Goal: Task Accomplishment & Management: Use online tool/utility

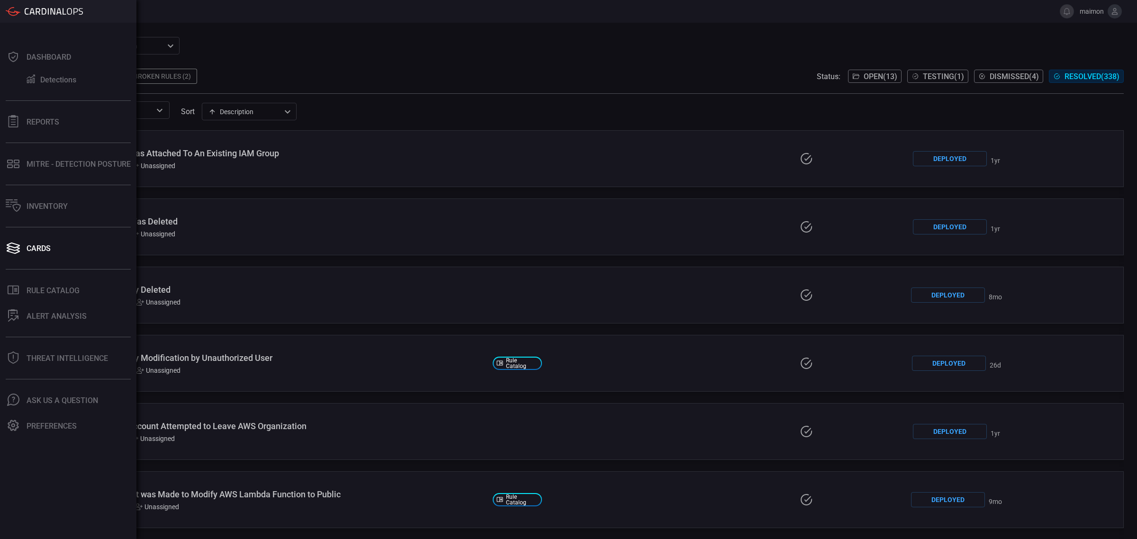
scroll to position [7994, 0]
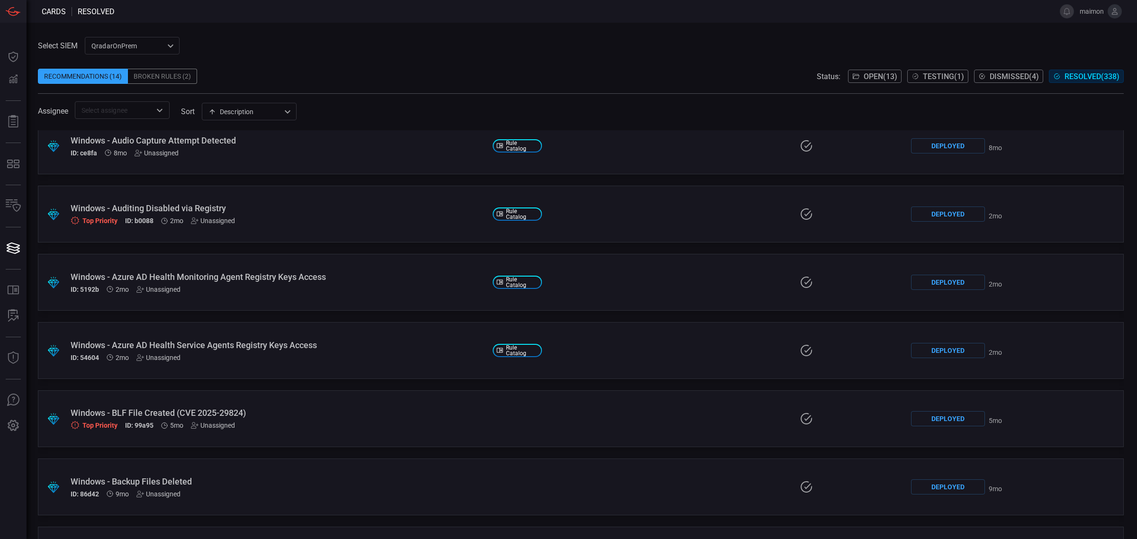
click at [873, 81] on span "Open ( 13 )" at bounding box center [881, 76] width 34 height 9
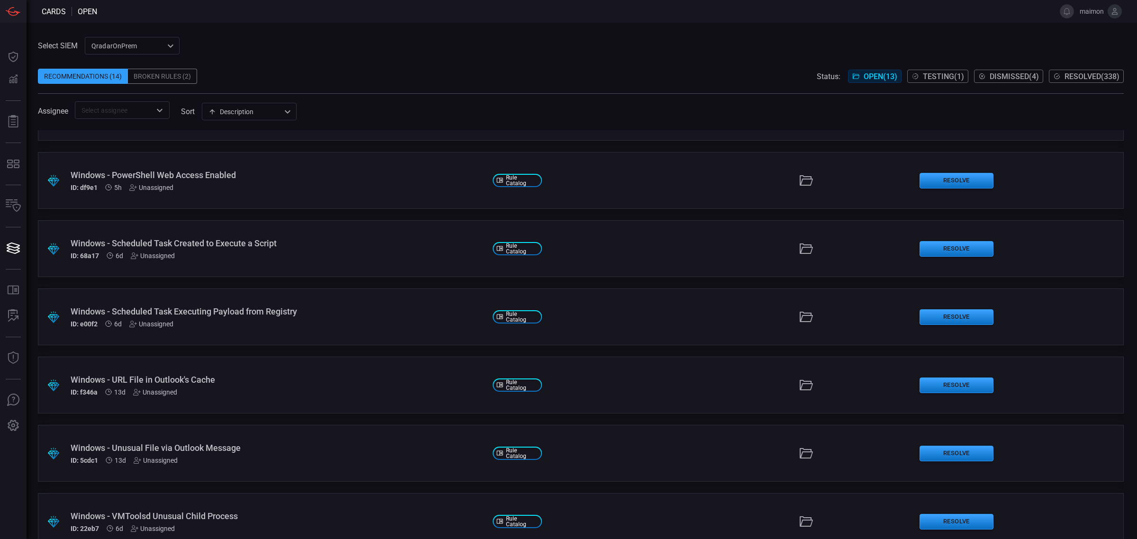
scroll to position [477, 0]
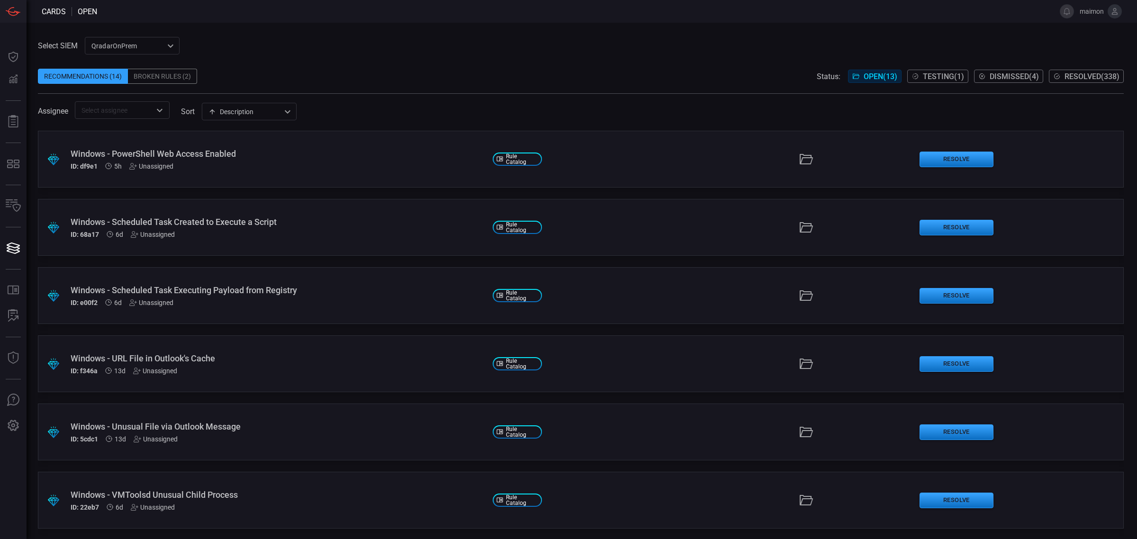
click at [974, 74] on button "Dismissed ( 4 )" at bounding box center [1008, 76] width 69 height 13
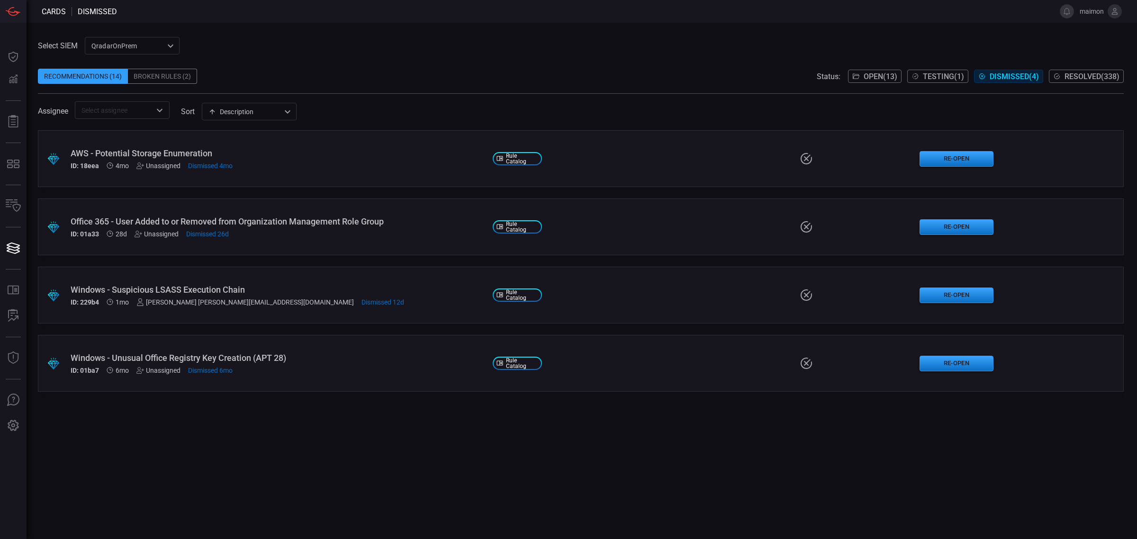
click at [872, 72] on span "Open ( 13 )" at bounding box center [881, 76] width 34 height 9
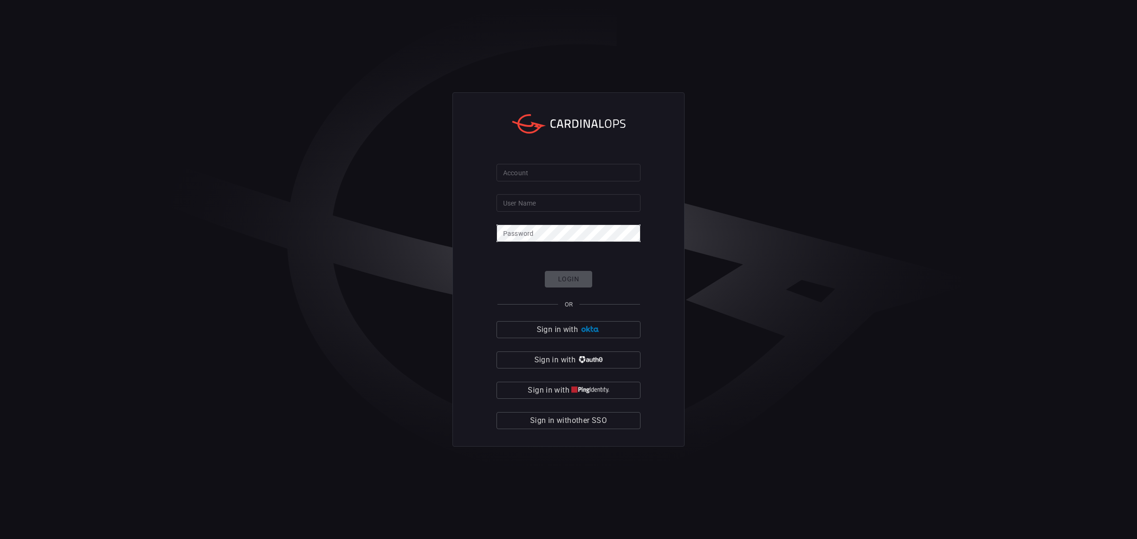
type input "maimon"
click at [577, 278] on div "Login OR Sign in with Sign in with Sign in with Sign in with other SSO" at bounding box center [568, 350] width 144 height 158
click at [586, 219] on form "Account Account User Name [PERSON_NAME] User Name Password Password Login OR Si…" at bounding box center [568, 296] width 144 height 265
click at [587, 212] on form "Account Account User Name [PERSON_NAME] User Name Password Password Login OR Si…" at bounding box center [568, 296] width 144 height 265
drag, startPoint x: 588, startPoint y: 204, endPoint x: 580, endPoint y: 176, distance: 28.6
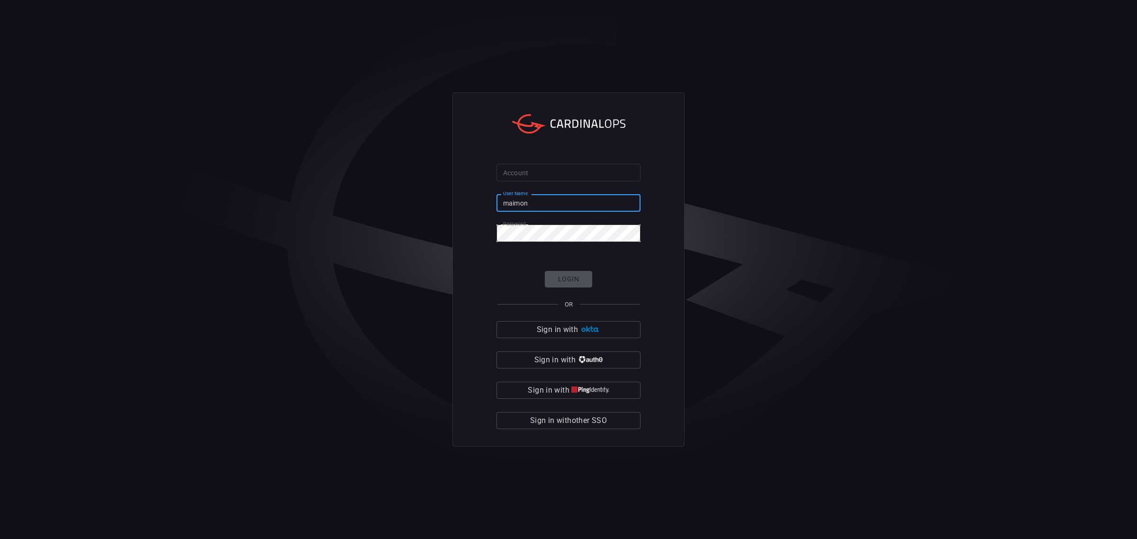
click at [588, 202] on input "maimon" at bounding box center [568, 203] width 144 height 18
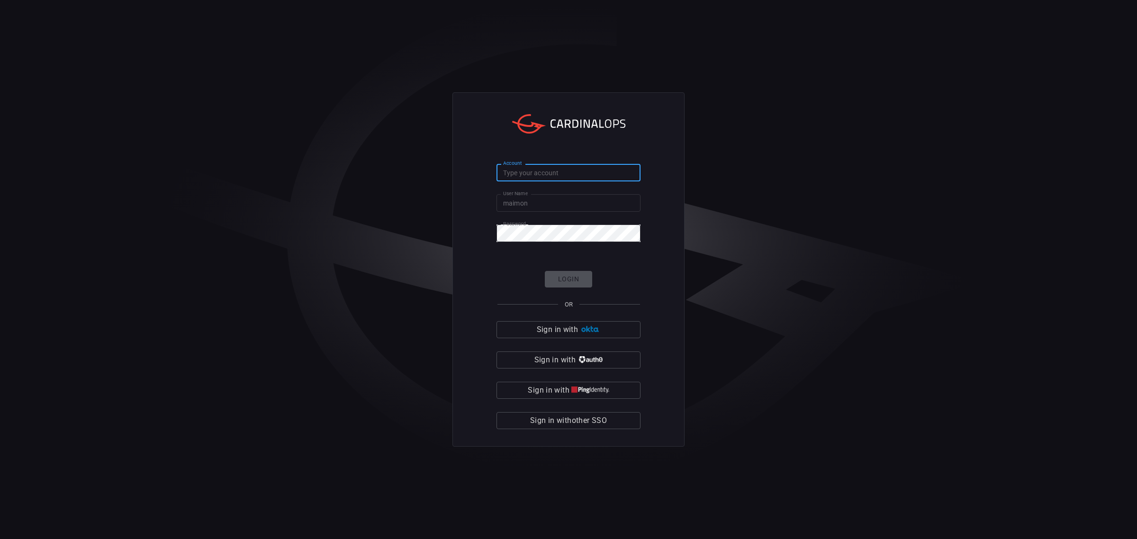
click at [580, 176] on input "Account" at bounding box center [568, 173] width 144 height 18
type input "solaredge"
click at [578, 283] on button "Login" at bounding box center [568, 279] width 47 height 17
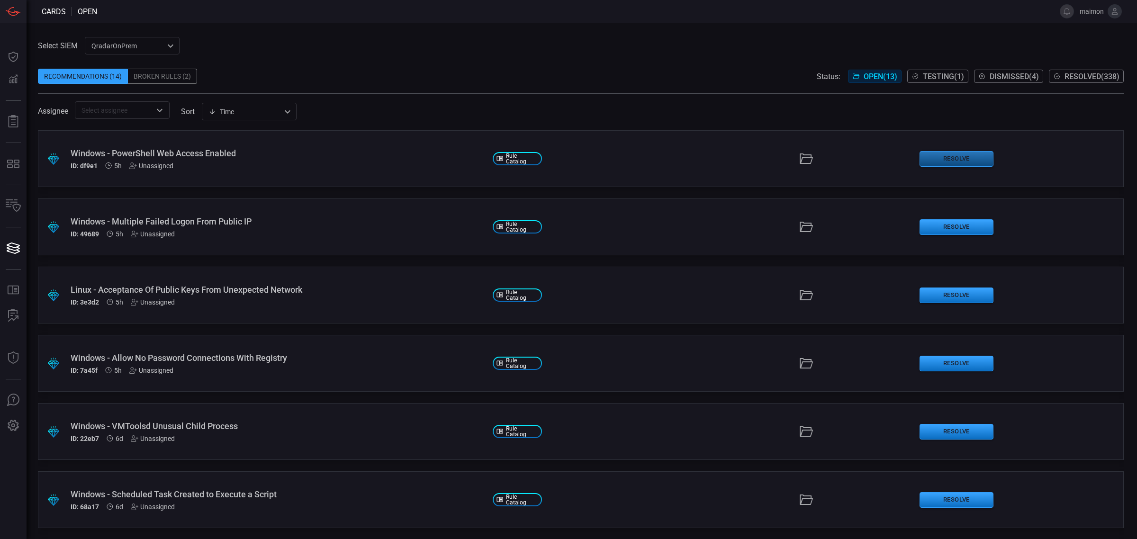
click at [919, 155] on button "Resolve" at bounding box center [956, 159] width 74 height 16
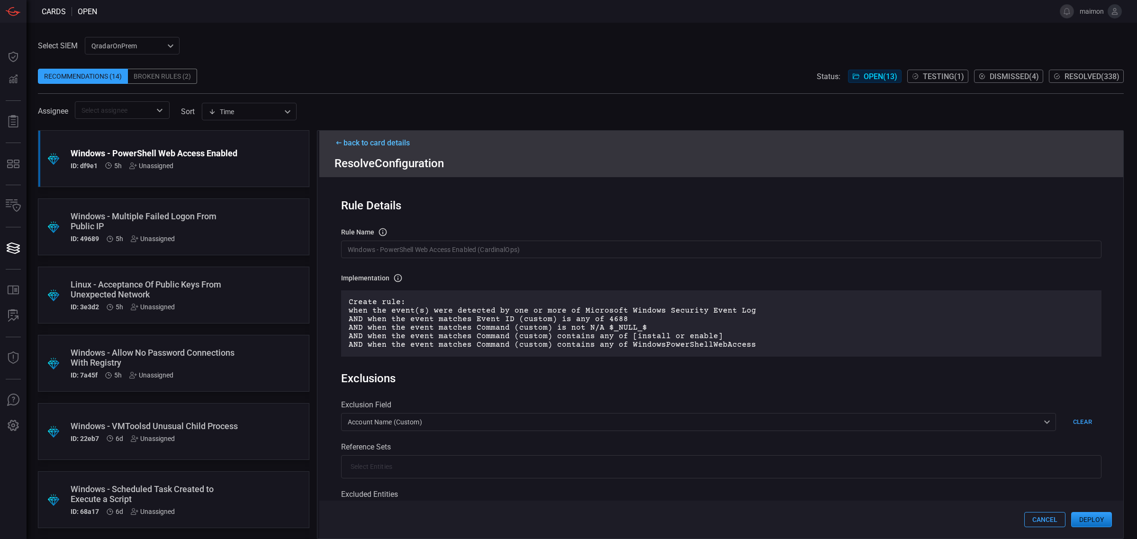
click at [389, 139] on div "back to card details" at bounding box center [721, 142] width 774 height 9
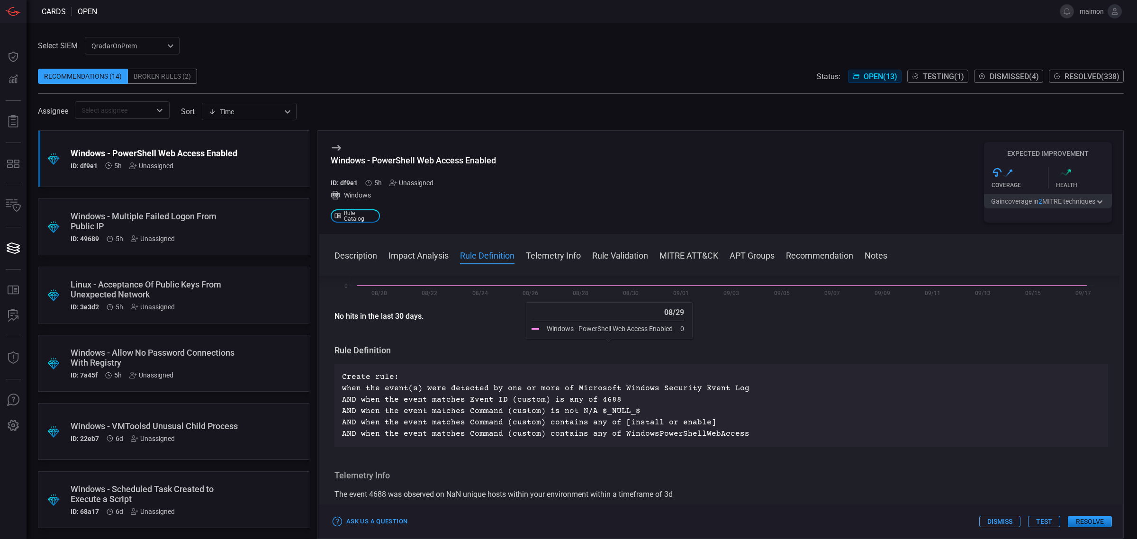
scroll to position [178, 0]
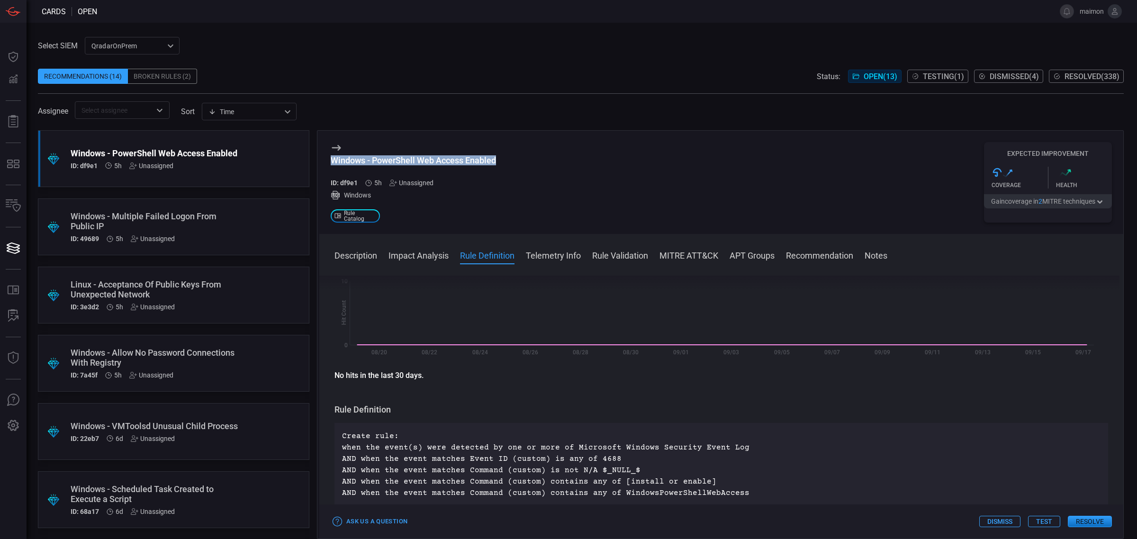
drag, startPoint x: 509, startPoint y: 166, endPoint x: 320, endPoint y: 160, distance: 189.1
click at [320, 160] on div "Windows - PowerShell Web Access Enabled ID: df9e1 5h Unassigned Windows .st0_ru…" at bounding box center [721, 182] width 804 height 103
copy div "Windows - PowerShell Web Access Enabled"
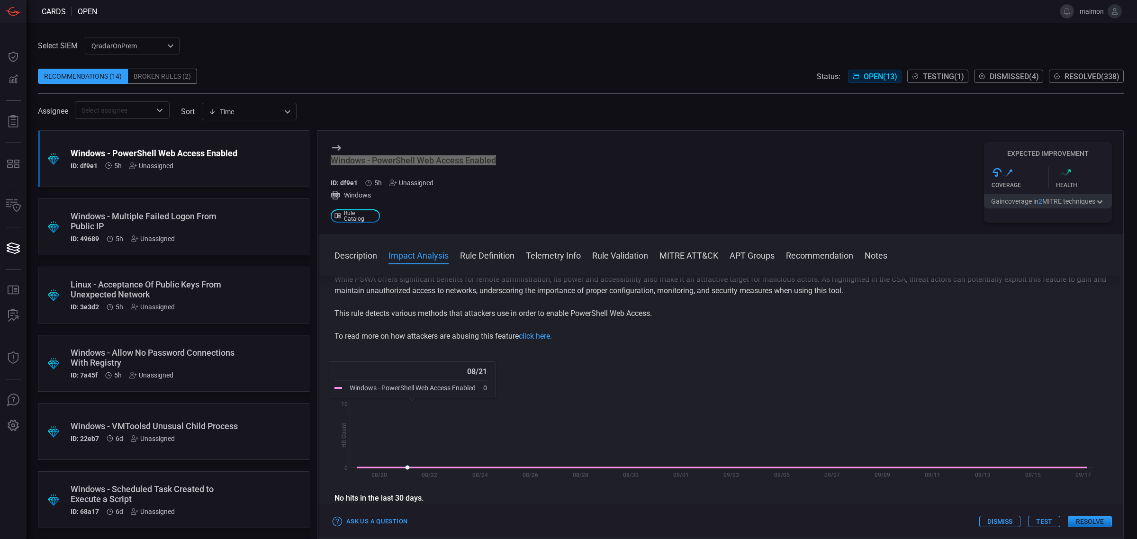
scroll to position [0, 0]
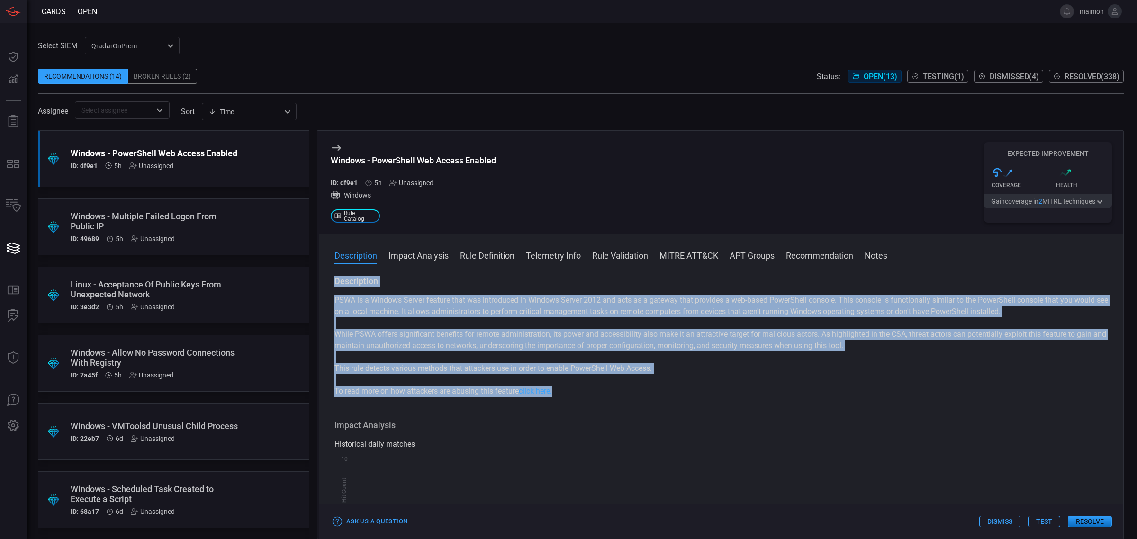
drag, startPoint x: 571, startPoint y: 397, endPoint x: 330, endPoint y: 283, distance: 266.6
click at [330, 283] on div "Description PSWA is a Windows Server feature that was introduced in Windows Ser…" at bounding box center [721, 406] width 804 height 260
copy div "Description PSWA is a Windows Server feature that was introduced in Windows Ser…"
click at [469, 216] on div "Windows - PowerShell Web Access Enabled ID: df9e1 5h Unassigned Windows .st0_ru…" at bounding box center [413, 182] width 165 height 81
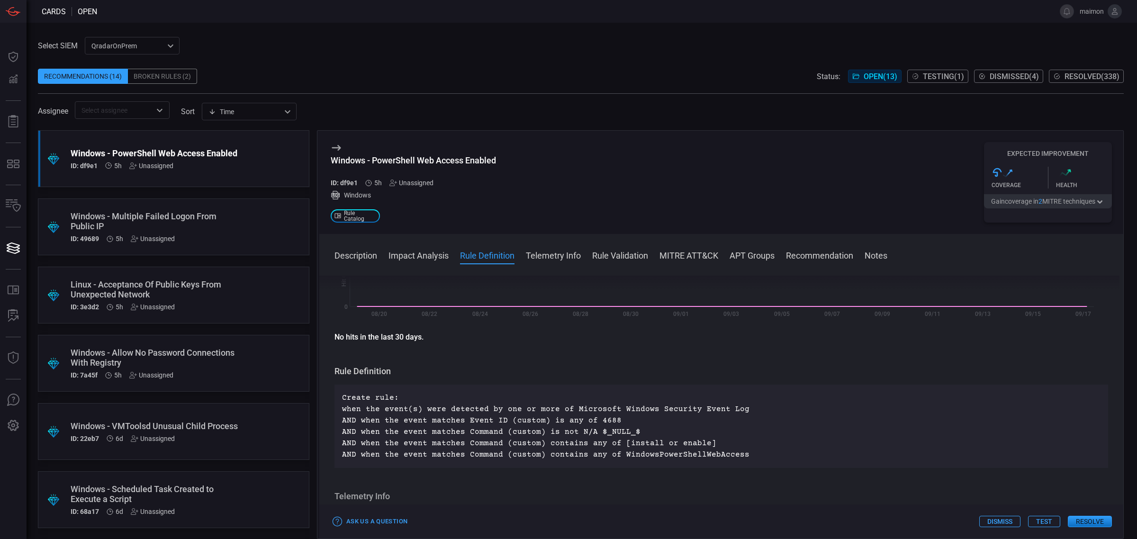
scroll to position [59, 0]
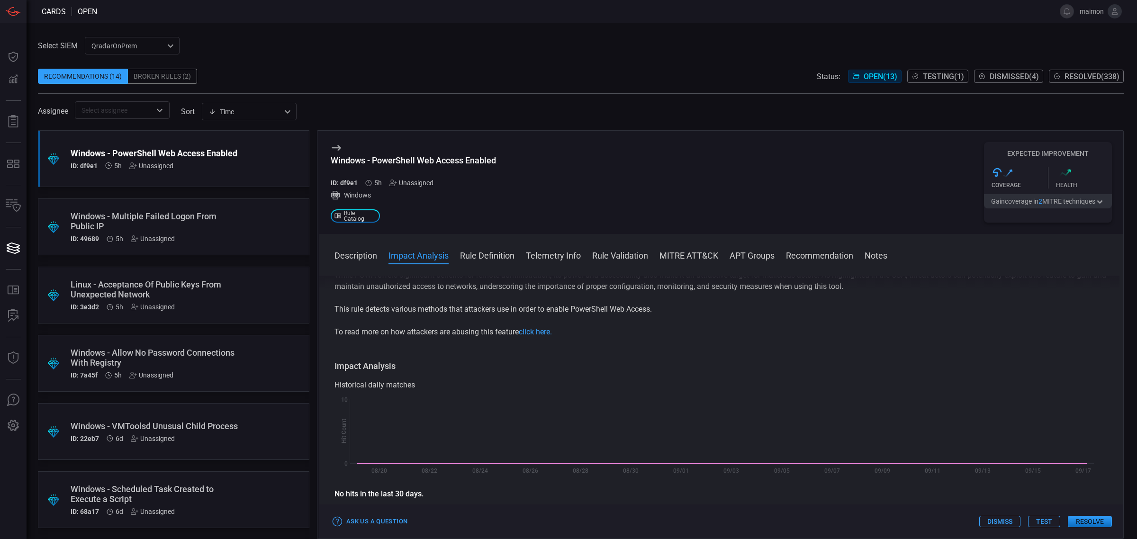
click at [1082, 523] on button "Resolve" at bounding box center [1090, 521] width 44 height 11
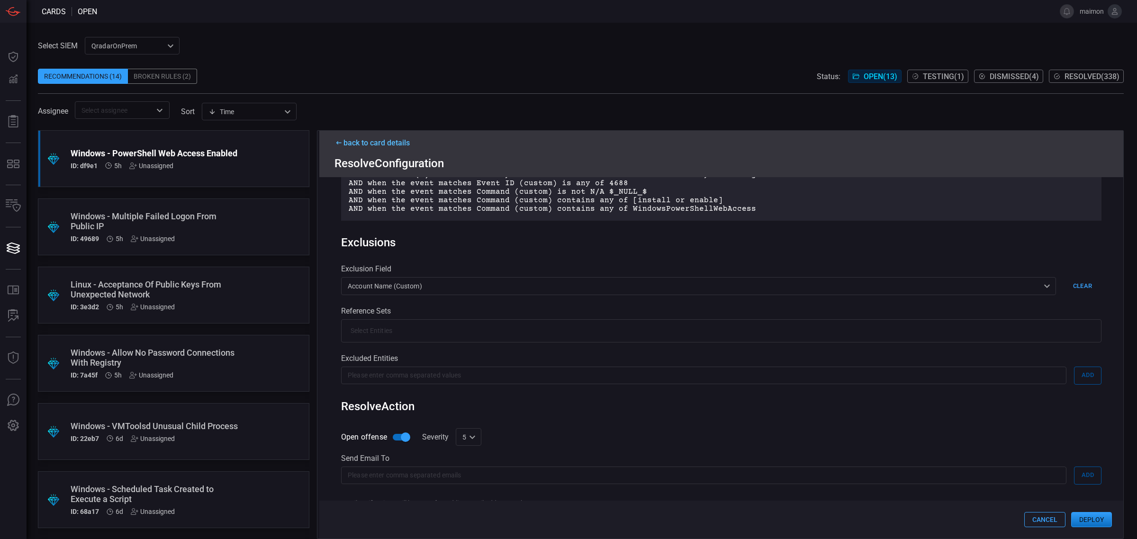
scroll to position [37, 0]
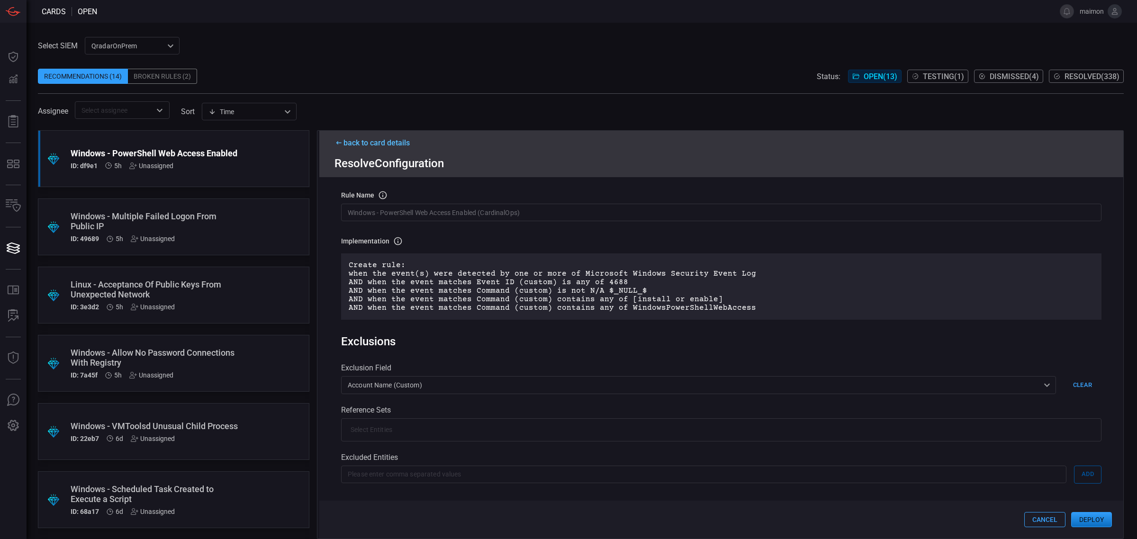
click at [1081, 515] on button "Deploy" at bounding box center [1091, 519] width 41 height 15
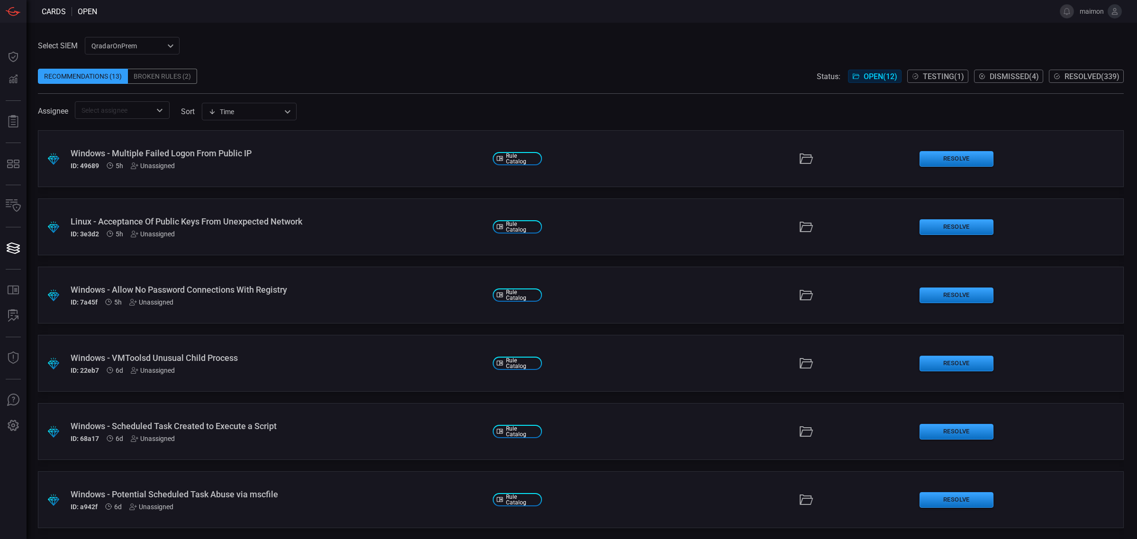
click at [233, 153] on div "Windows - Multiple Failed Logon From Public IP" at bounding box center [278, 153] width 415 height 10
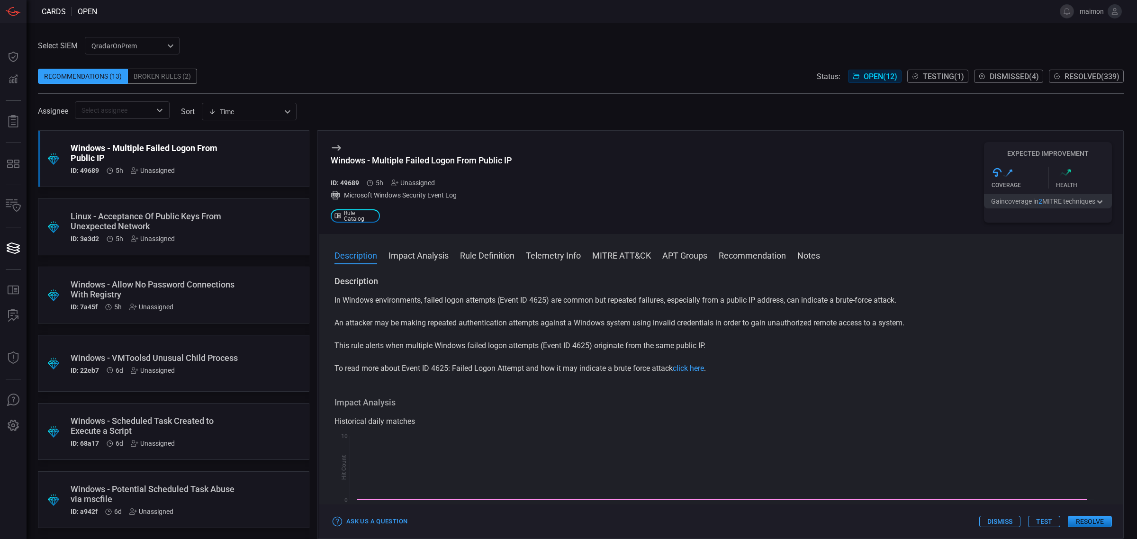
click at [1092, 523] on button "Resolve" at bounding box center [1090, 521] width 44 height 11
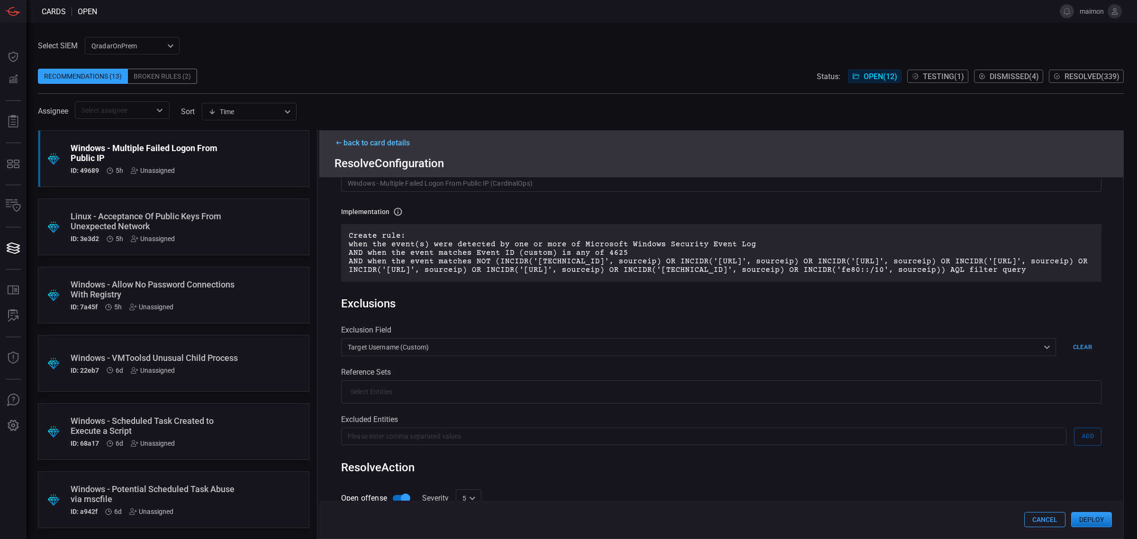
scroll to position [215, 0]
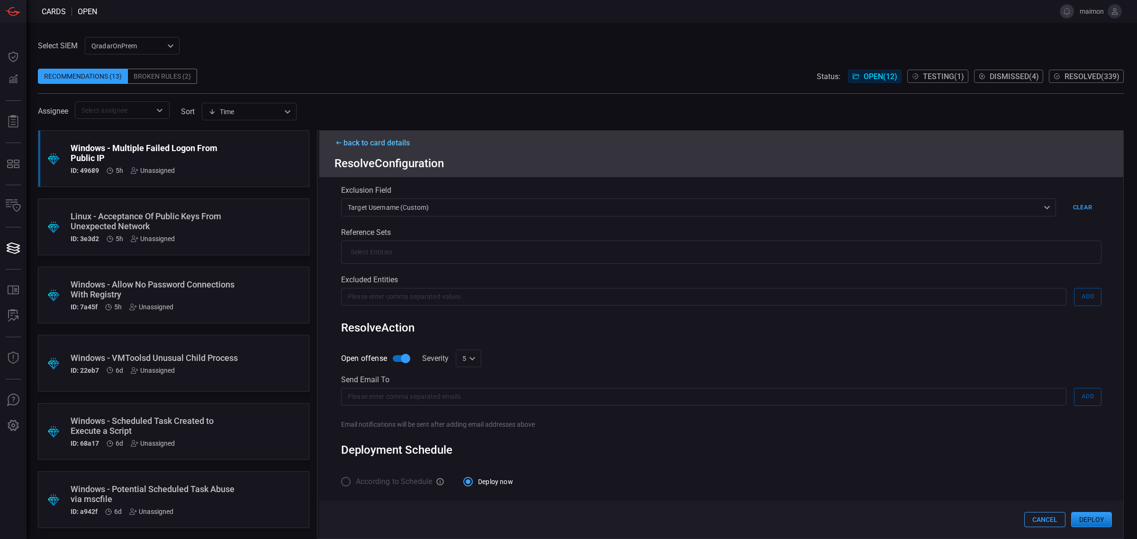
click at [1092, 520] on button "Deploy" at bounding box center [1091, 519] width 41 height 15
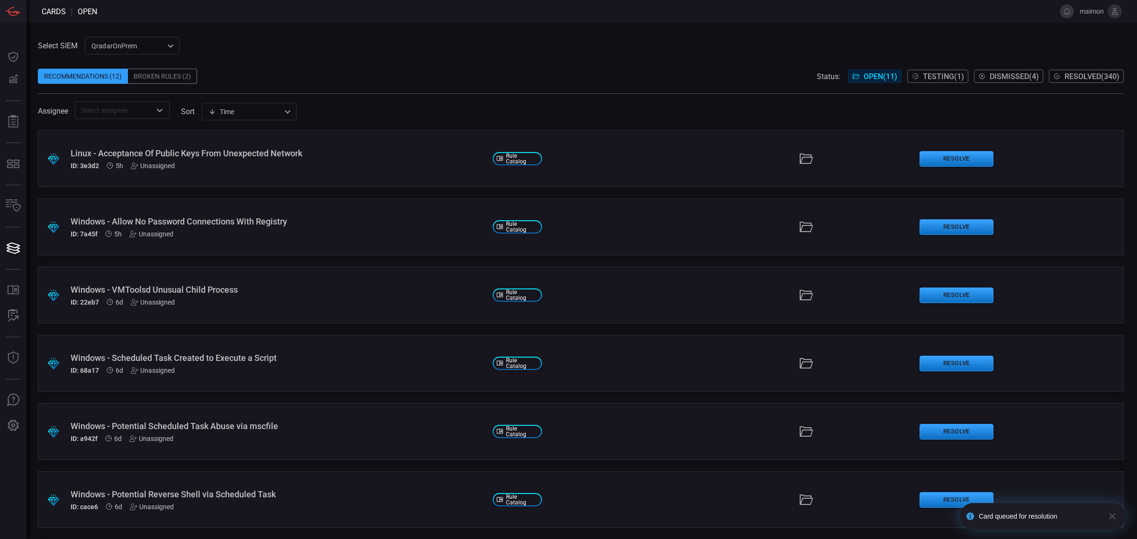
click at [1099, 79] on span "Resolved ( 340 )" at bounding box center [1091, 76] width 55 height 9
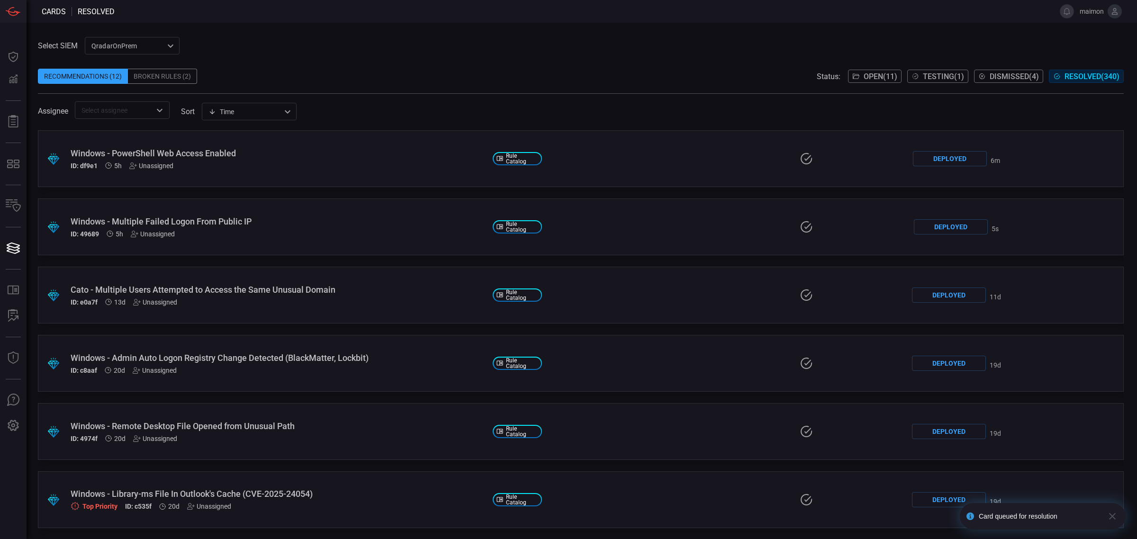
click at [231, 216] on div "Windows - Multiple Failed Logon From Public IP" at bounding box center [278, 221] width 415 height 10
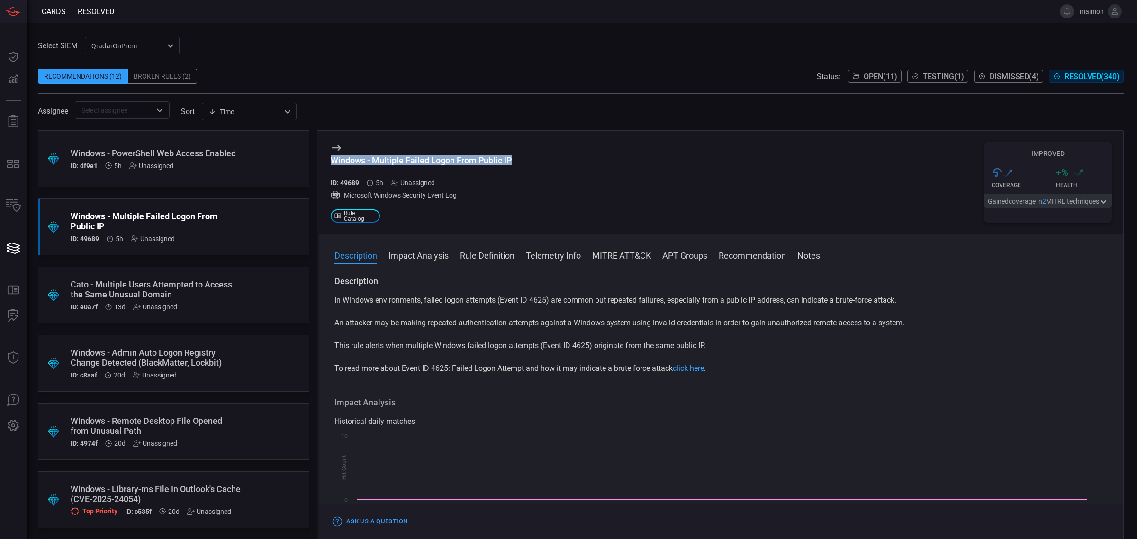
drag, startPoint x: 520, startPoint y: 160, endPoint x: 323, endPoint y: 165, distance: 197.6
click at [323, 165] on div "Windows - Multiple Failed Logon From Public IP ID: 49689 5h Unassigned Microsof…" at bounding box center [721, 182] width 804 height 103
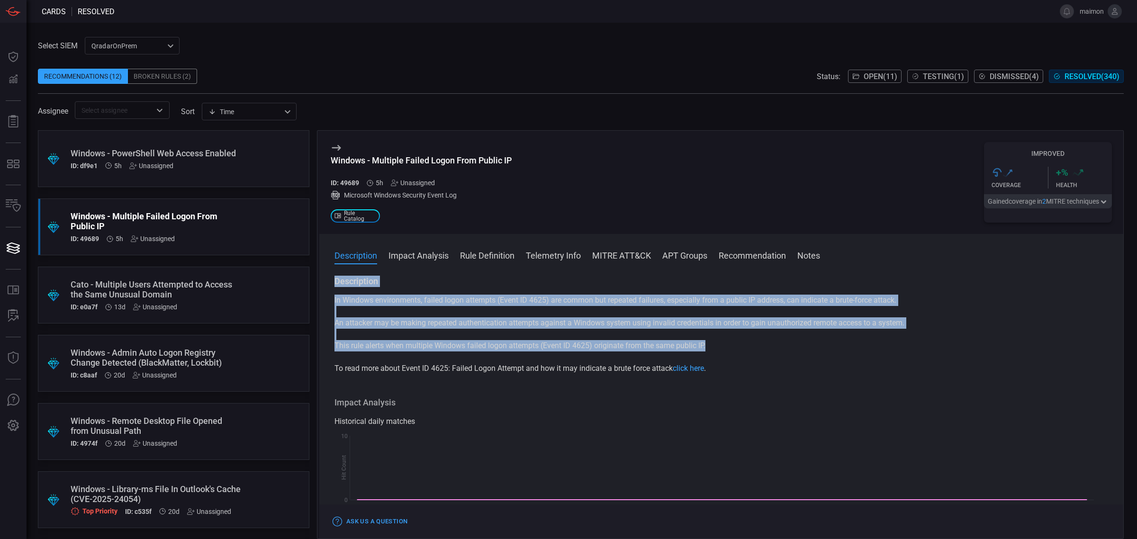
drag, startPoint x: 711, startPoint y: 348, endPoint x: 323, endPoint y: 283, distance: 393.4
click at [323, 283] on div "Description In Windows environments, failed logon attempts (Event ID 4625) are …" at bounding box center [721, 406] width 804 height 260
click at [428, 366] on p "To read more about Event ID 4625: Failed Logon Attempt and how it may indicate …" at bounding box center [721, 368] width 774 height 11
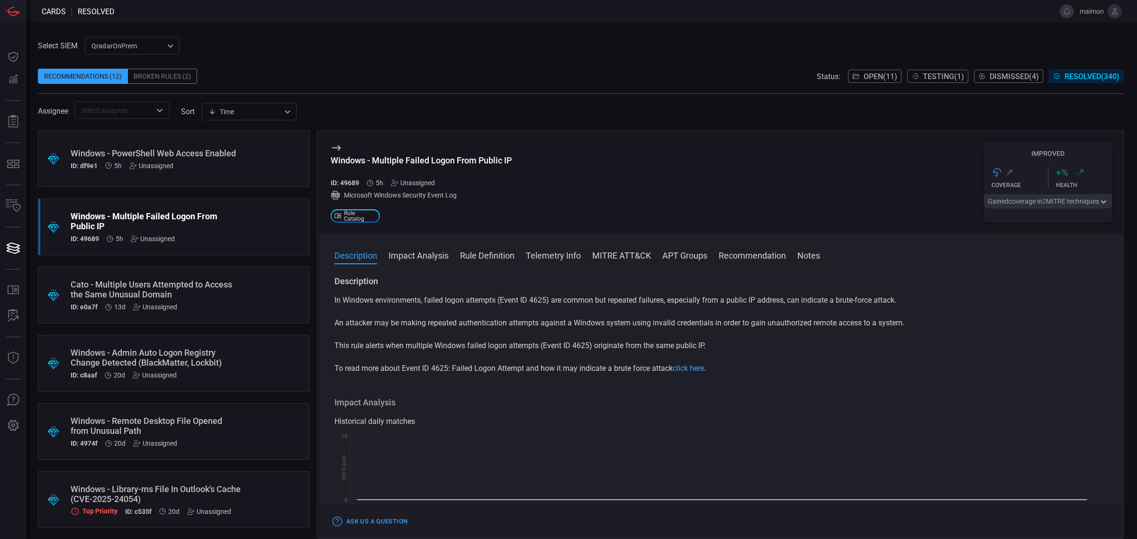
click at [441, 368] on p "To read more about Event ID 4625: Failed Logon Attempt and how it may indicate …" at bounding box center [721, 368] width 774 height 11
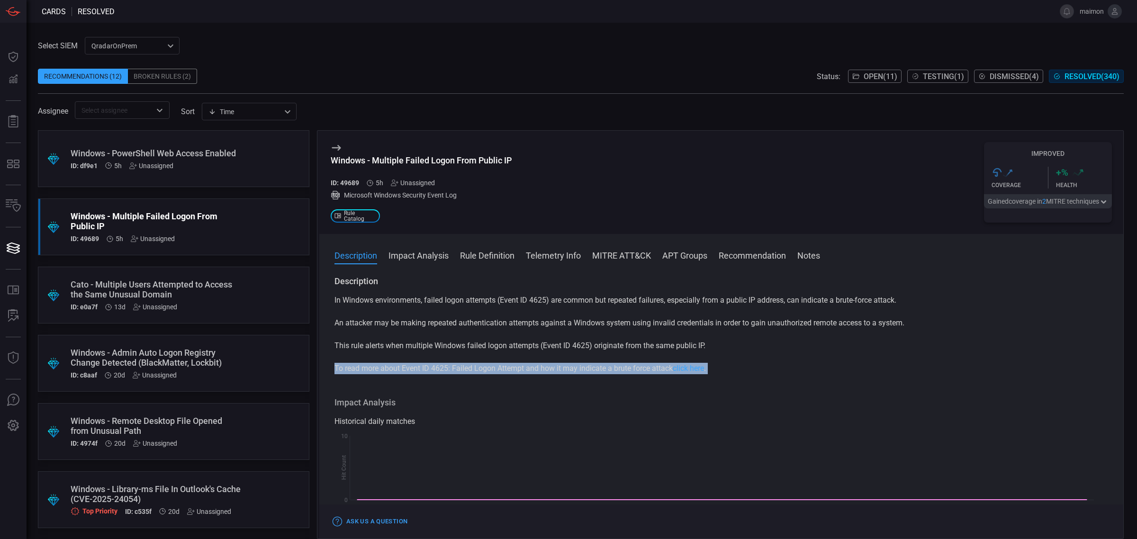
click at [441, 368] on p "To read more about Event ID 4625: Failed Logon Attempt and how it may indicate …" at bounding box center [721, 368] width 774 height 11
click at [584, 369] on p "To read more about Event ID 4625: Failed Logon Attempt and how it may indicate …" at bounding box center [721, 368] width 774 height 11
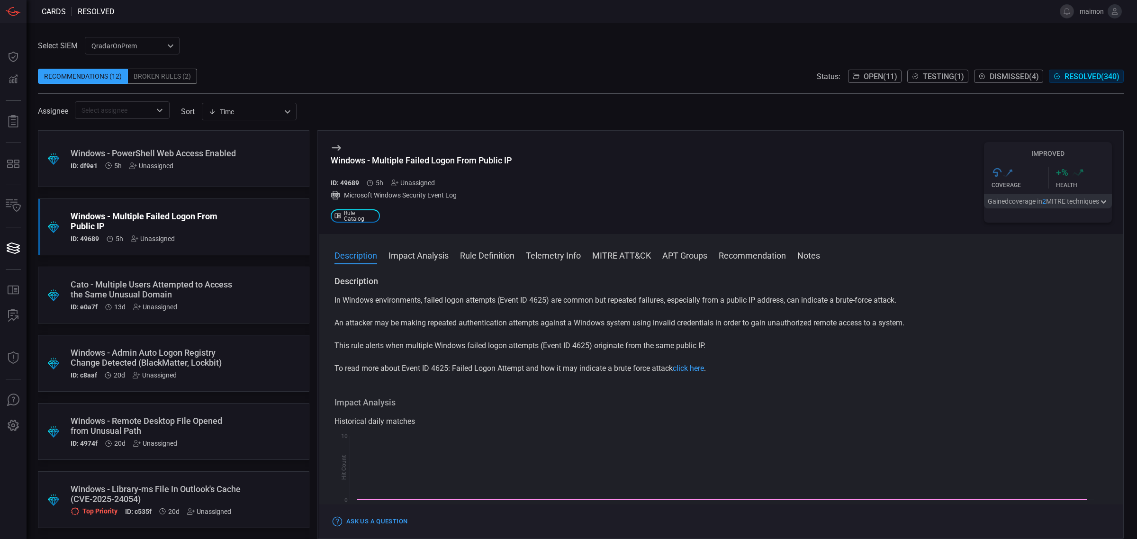
click at [733, 343] on p "This rule alerts when multiple Windows failed logon attempts (Event ID 4625) or…" at bounding box center [721, 345] width 774 height 11
click at [883, 80] on span "Open ( 11 )" at bounding box center [881, 76] width 34 height 9
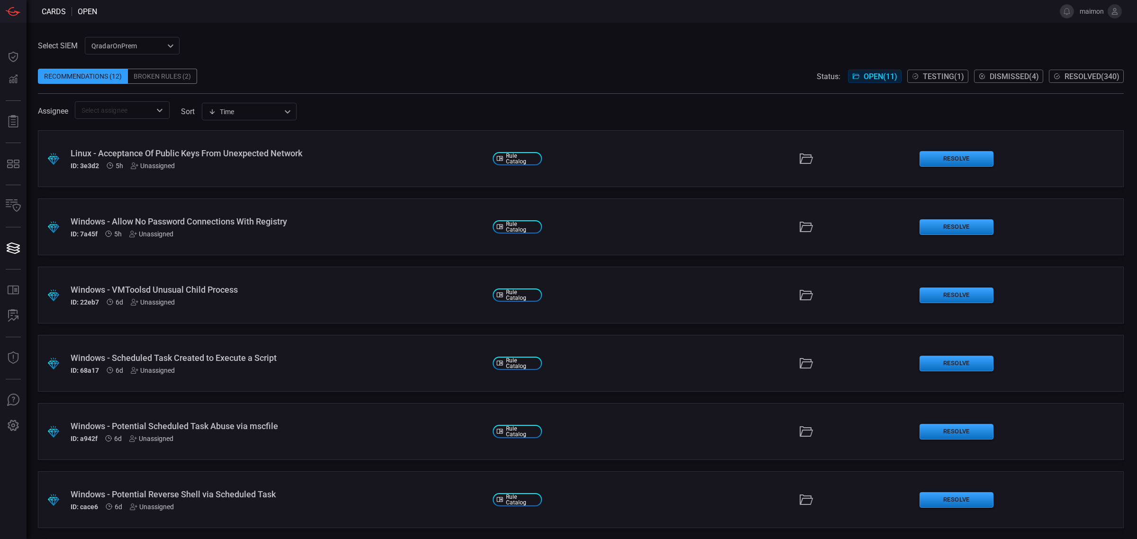
click at [257, 151] on div "Linux - Acceptance Of Public Keys From Unexpected Network" at bounding box center [278, 153] width 415 height 10
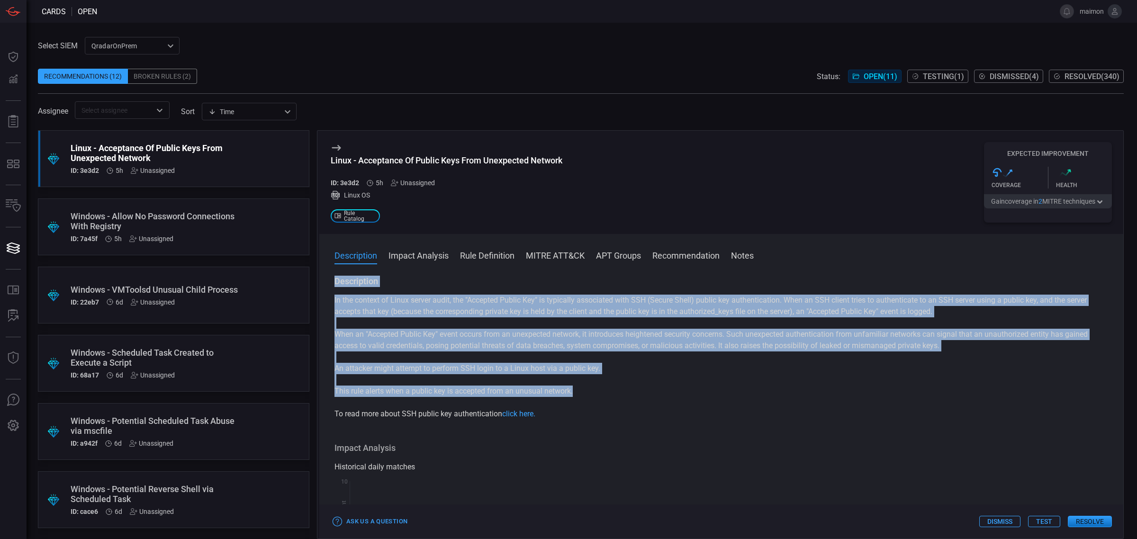
drag, startPoint x: 576, startPoint y: 393, endPoint x: 333, endPoint y: 284, distance: 265.9
click at [333, 284] on div "Description In the context of Linux server audit, the "Accepted Public Key" is …" at bounding box center [721, 406] width 804 height 260
click at [425, 165] on div "Linux - Acceptance Of Public Keys From Unexpected Network" at bounding box center [447, 160] width 232 height 10
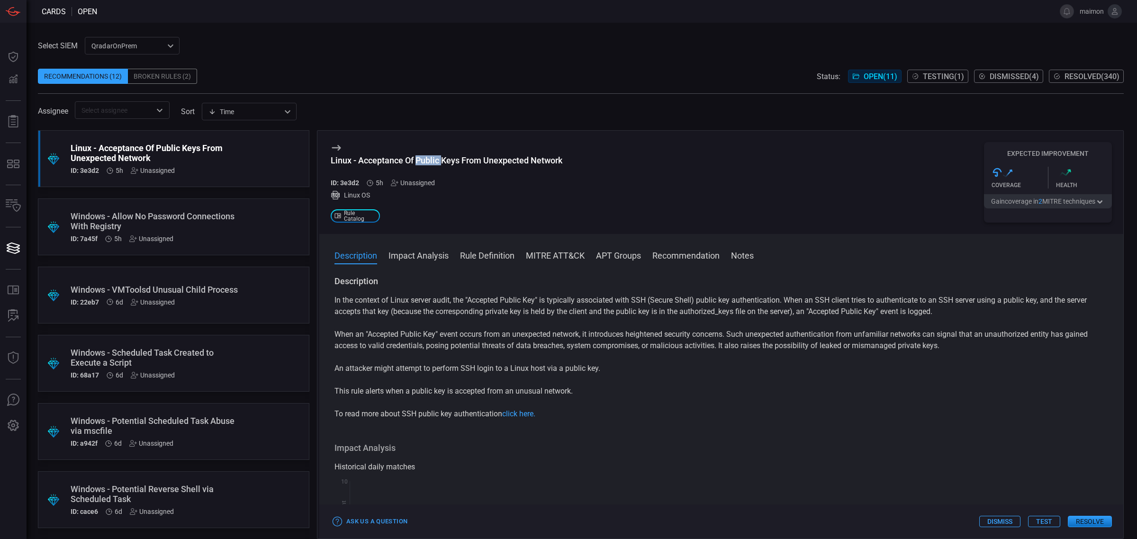
click at [425, 165] on div "Linux - Acceptance Of Public Keys From Unexpected Network" at bounding box center [447, 160] width 232 height 10
copy div "Linux - Acceptance Of Public Keys From Unexpected Network"
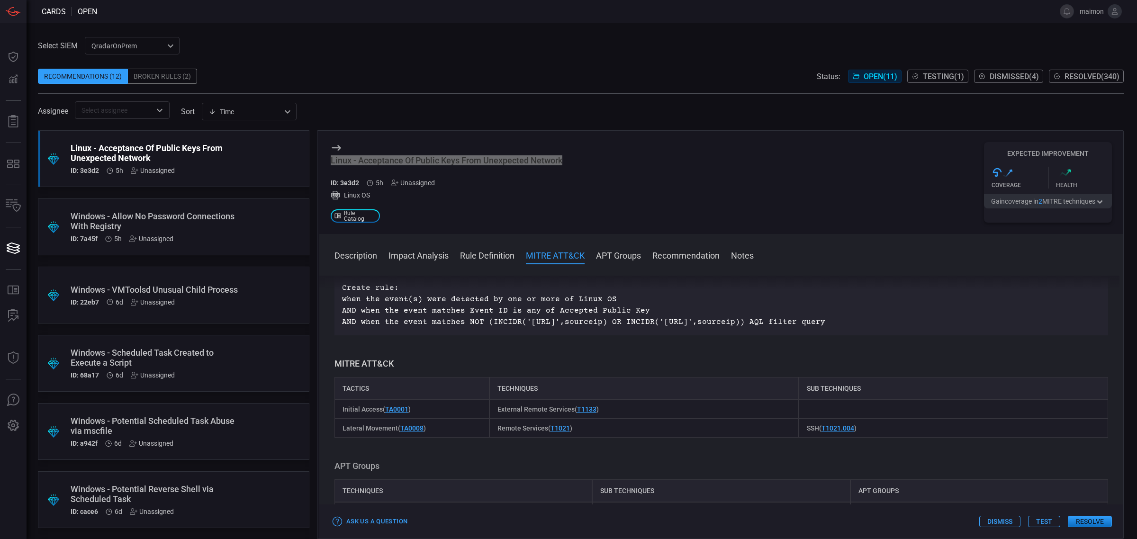
scroll to position [415, 0]
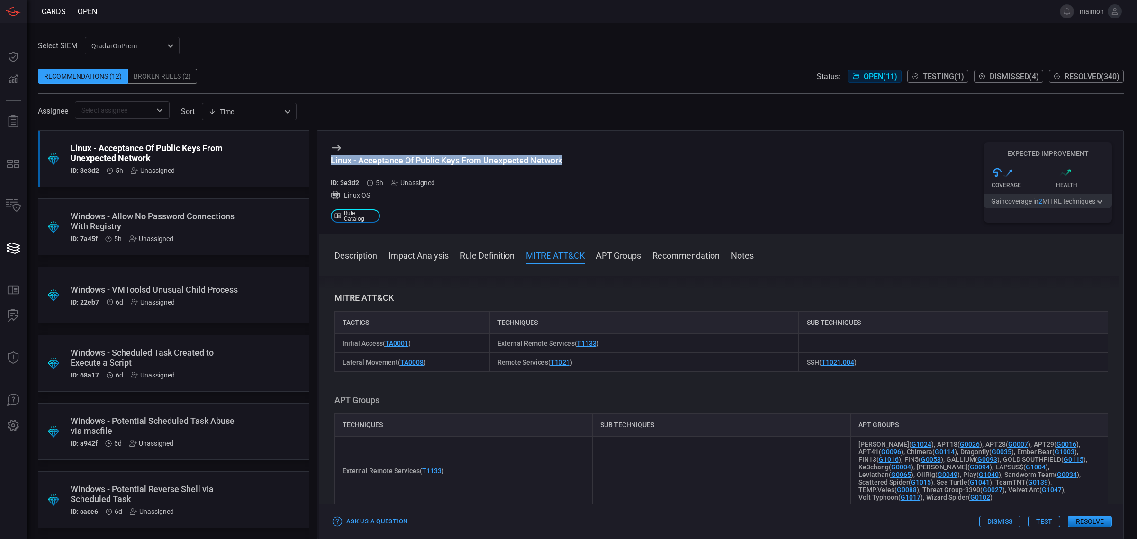
click at [1095, 521] on button "Resolve" at bounding box center [1090, 521] width 44 height 11
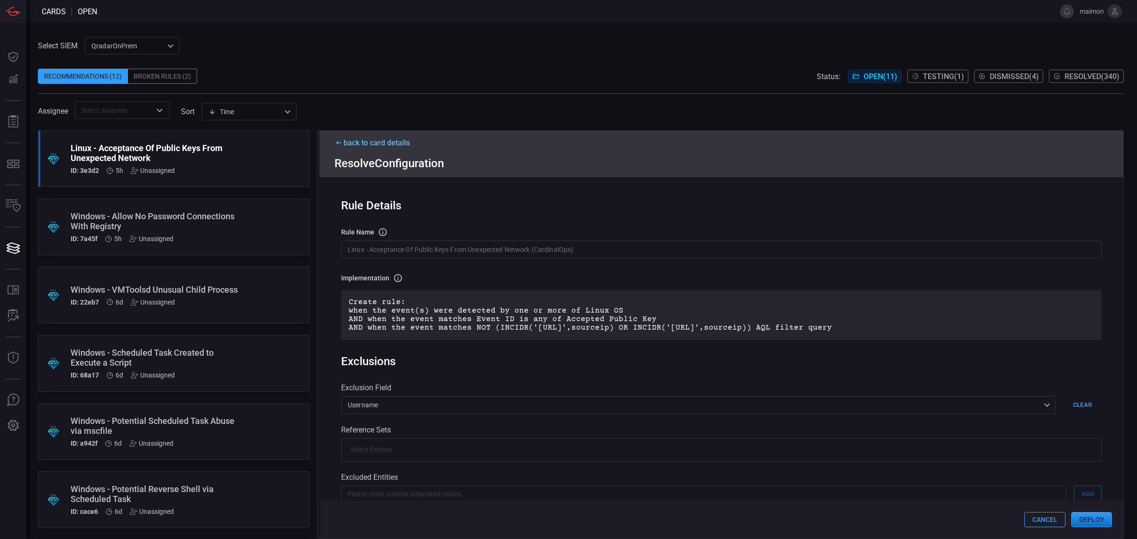
click at [1094, 518] on button "Deploy" at bounding box center [1091, 519] width 41 height 15
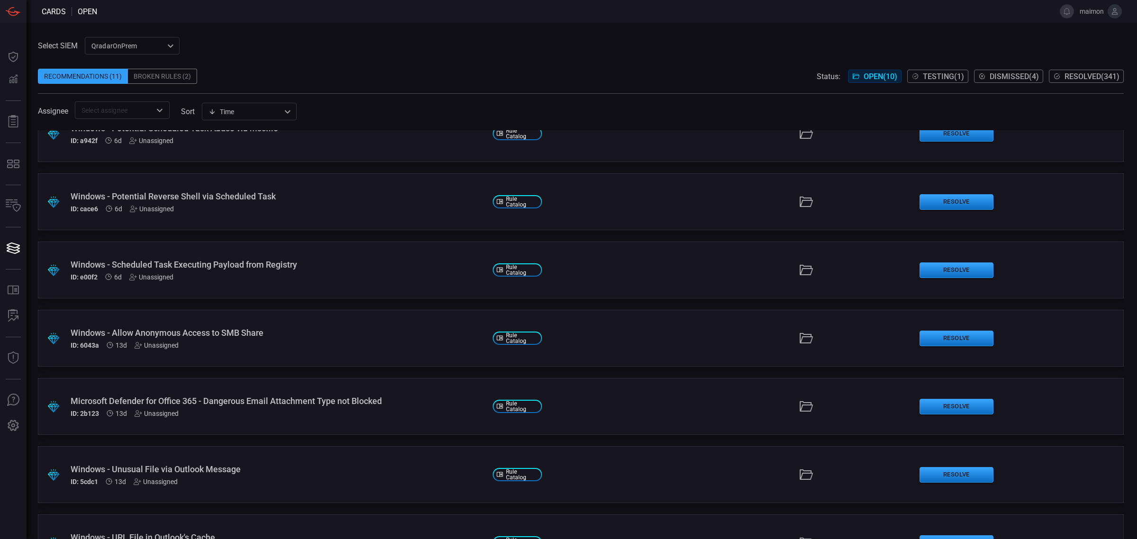
scroll to position [273, 0]
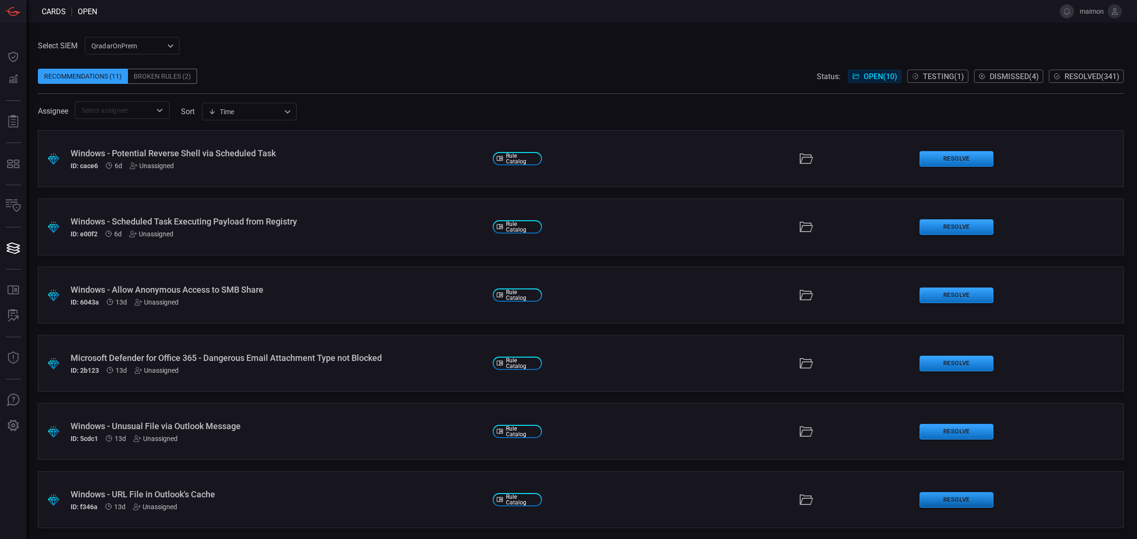
click at [955, 499] on button "Resolve" at bounding box center [956, 500] width 74 height 16
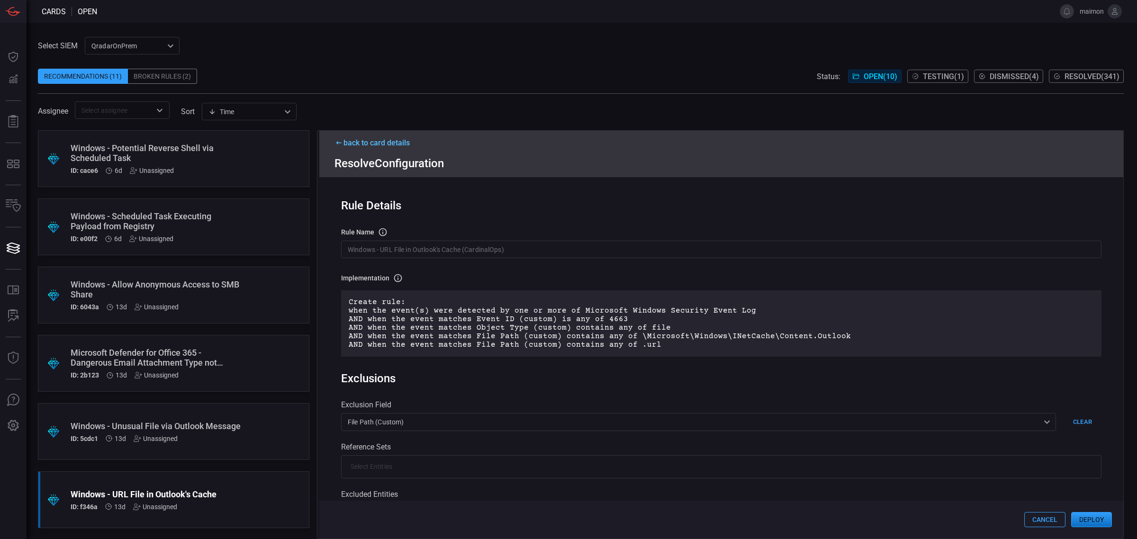
click at [1030, 519] on button "Cancel" at bounding box center [1044, 519] width 41 height 15
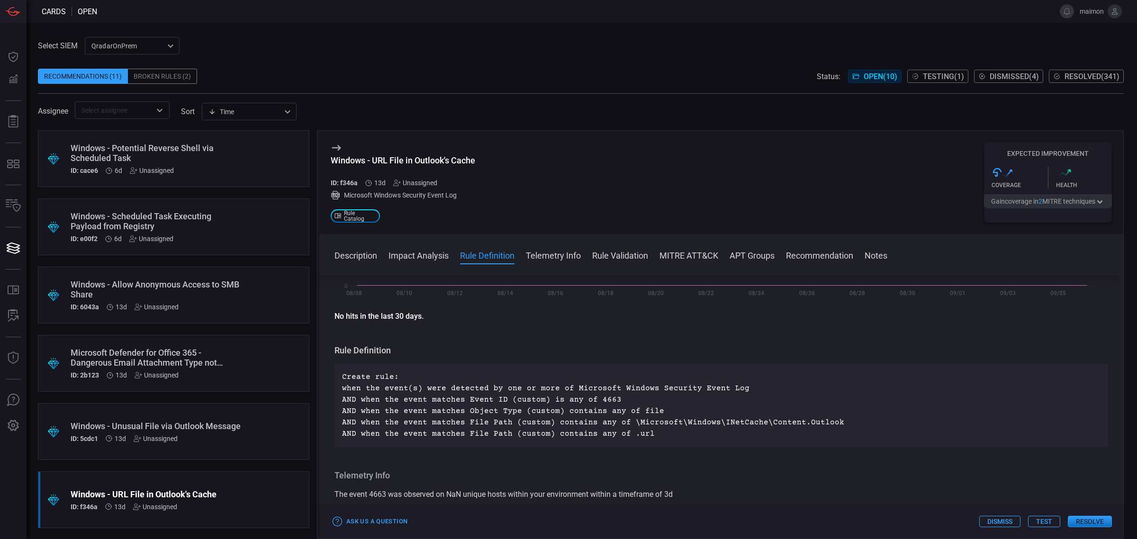
scroll to position [178, 0]
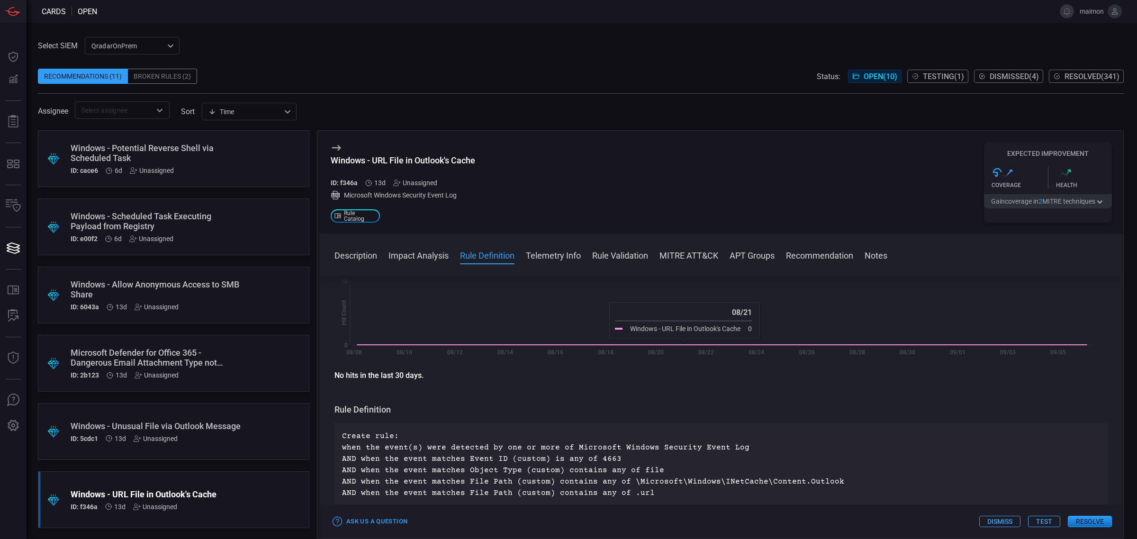
click at [412, 159] on div "Windows - URL File in Outlook's Cache" at bounding box center [403, 160] width 144 height 10
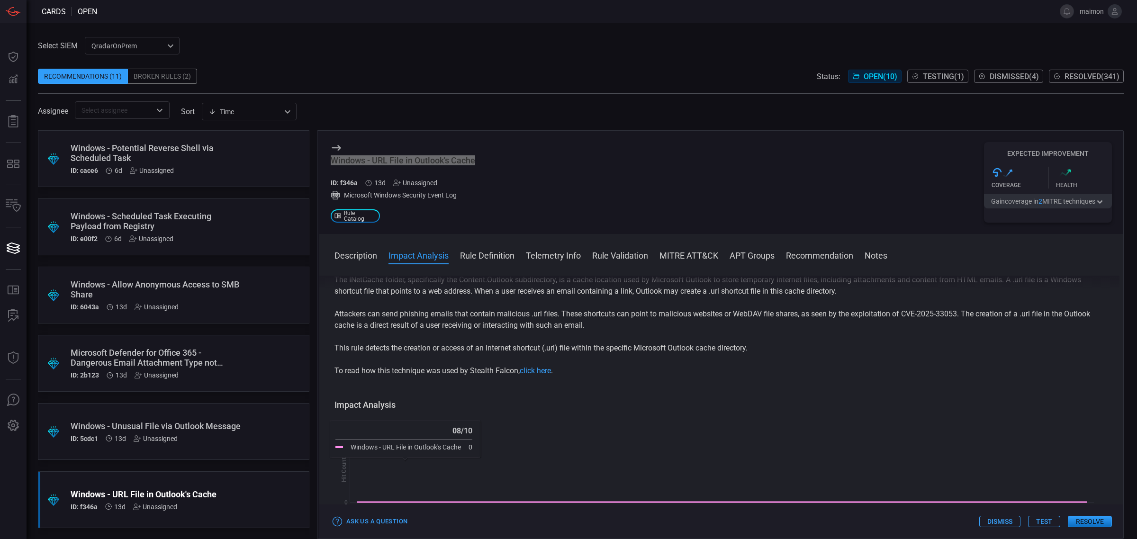
scroll to position [0, 0]
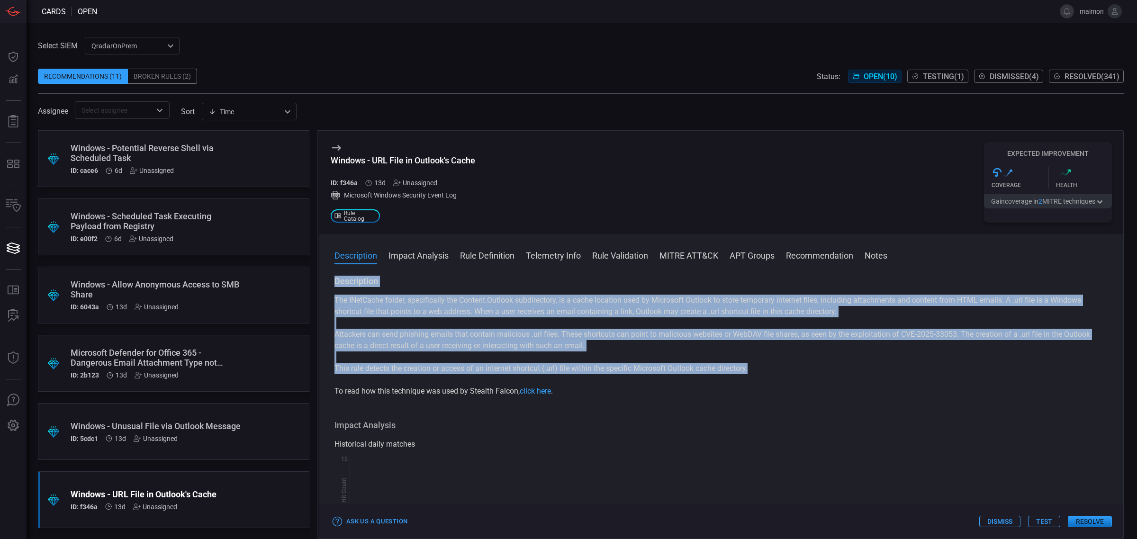
drag, startPoint x: 762, startPoint y: 367, endPoint x: 328, endPoint y: 285, distance: 441.6
click at [328, 285] on div "Description The INetCache folder, specifically the Content.Outlook subdirectory…" at bounding box center [721, 406] width 804 height 260
click at [1083, 520] on button "Resolve" at bounding box center [1090, 521] width 44 height 11
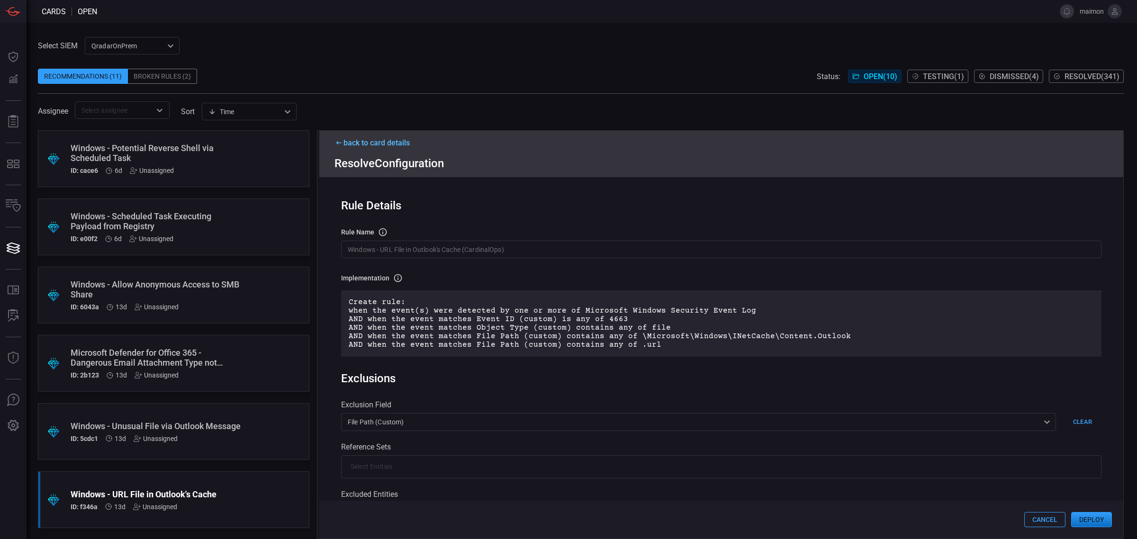
click at [1092, 524] on button "Deploy" at bounding box center [1091, 519] width 41 height 15
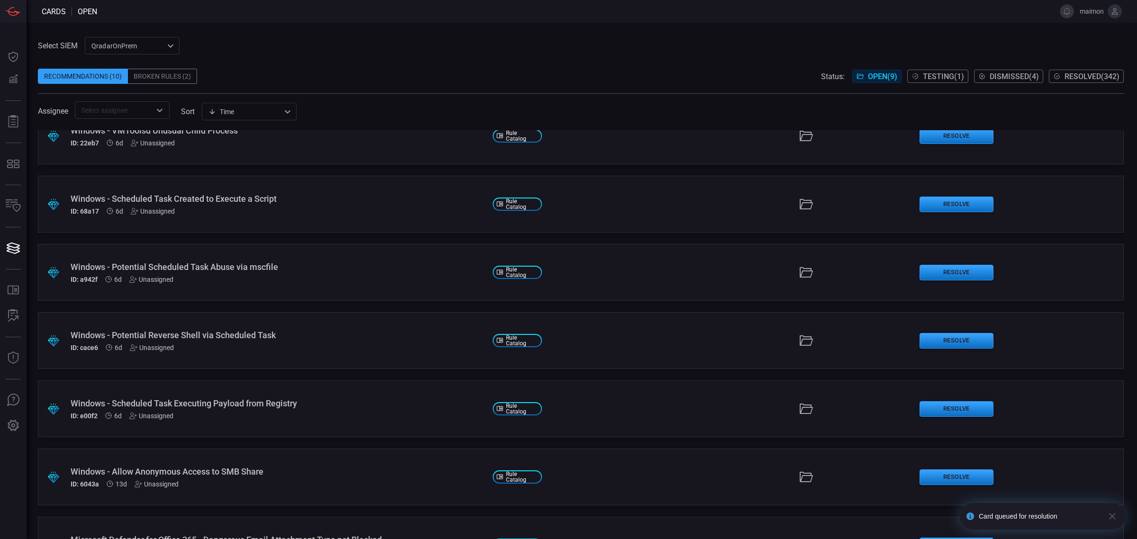
scroll to position [205, 0]
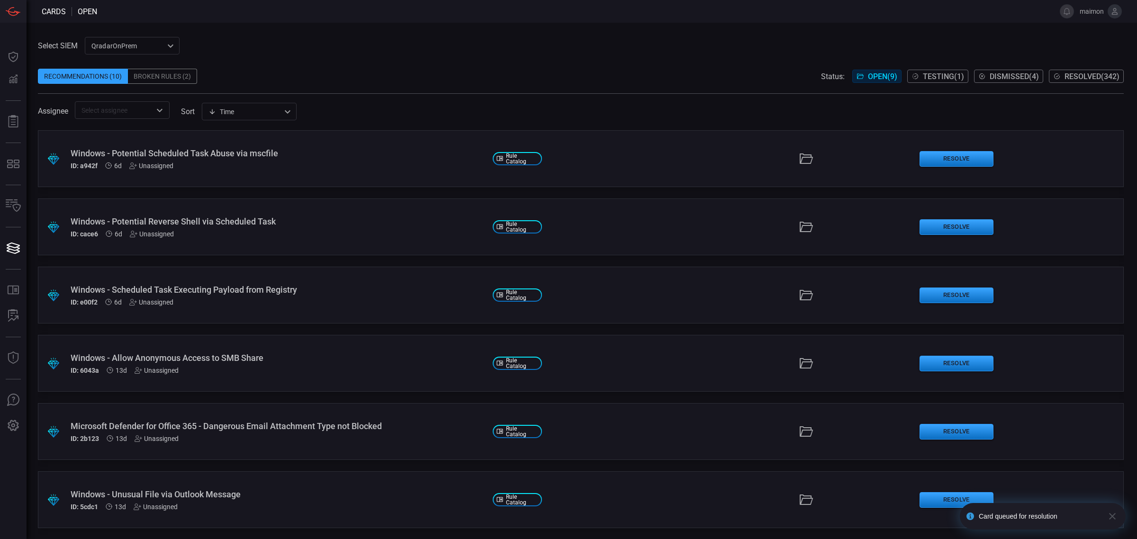
click at [193, 492] on div "Windows - Unusual File via Outlook Message" at bounding box center [278, 494] width 415 height 10
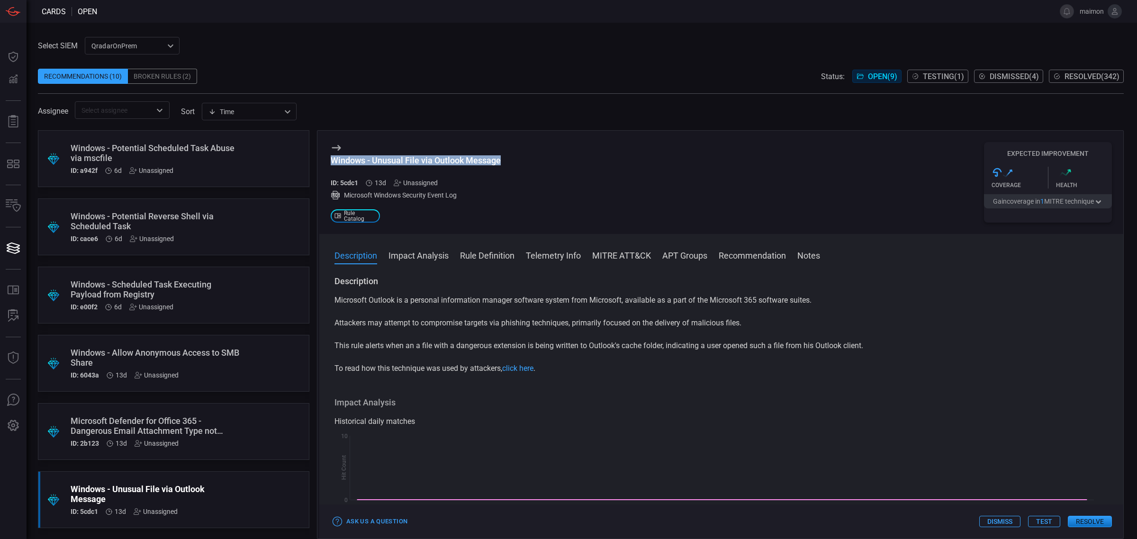
drag, startPoint x: 550, startPoint y: 162, endPoint x: 330, endPoint y: 161, distance: 219.8
click at [330, 161] on div "Windows - Unusual File via Outlook Message ID: 5cdc1 13d Unassigned Microsoft W…" at bounding box center [721, 182] width 804 height 103
copy div "Windows - Unusual File via Outlook Message"
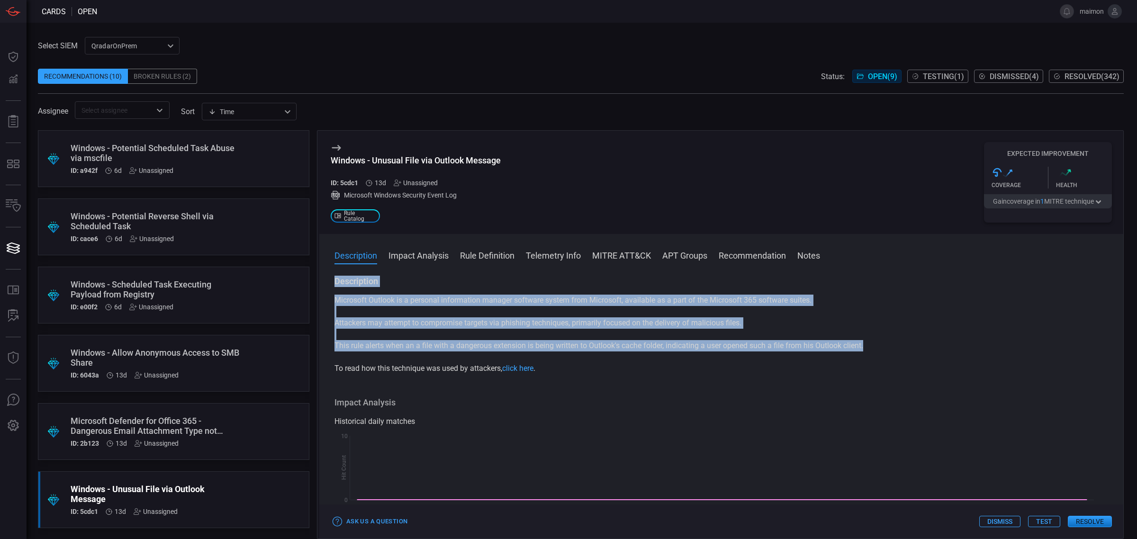
drag, startPoint x: 870, startPoint y: 347, endPoint x: 333, endPoint y: 288, distance: 540.4
click at [333, 288] on div "Description Microsoft Outlook is a personal information manager software system…" at bounding box center [721, 406] width 804 height 260
copy div "Description Microsoft Outlook is a personal information manager software system…"
click at [1090, 520] on button "Resolve" at bounding box center [1090, 521] width 44 height 11
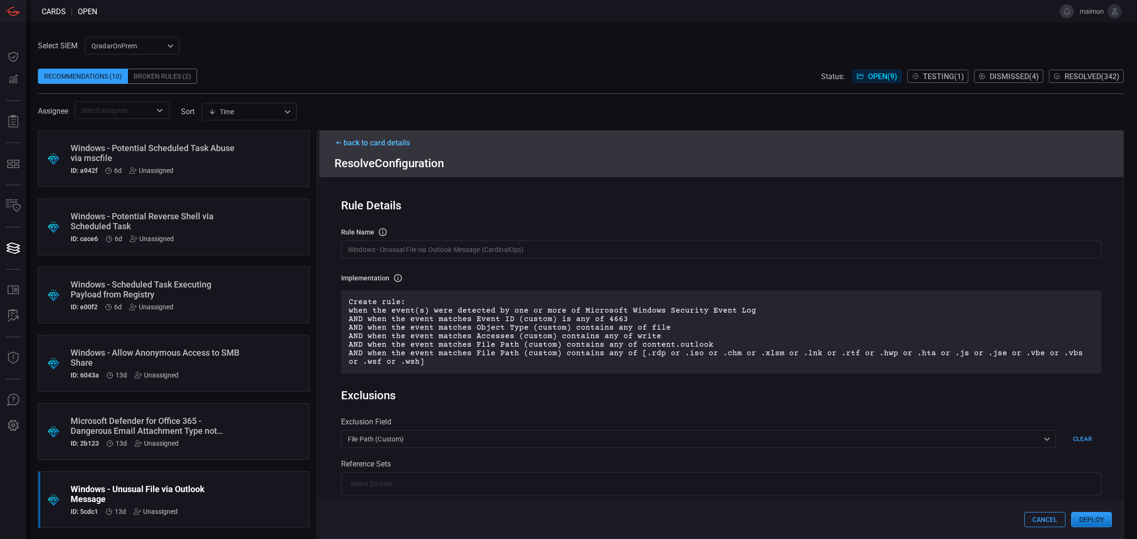
click at [1082, 522] on button "Deploy" at bounding box center [1091, 519] width 41 height 15
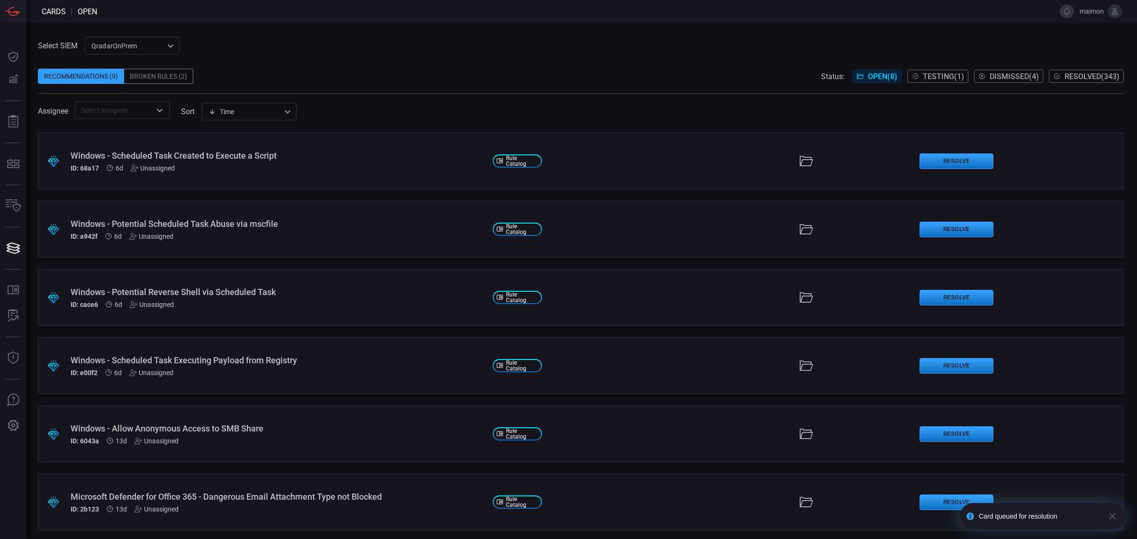
scroll to position [136, 0]
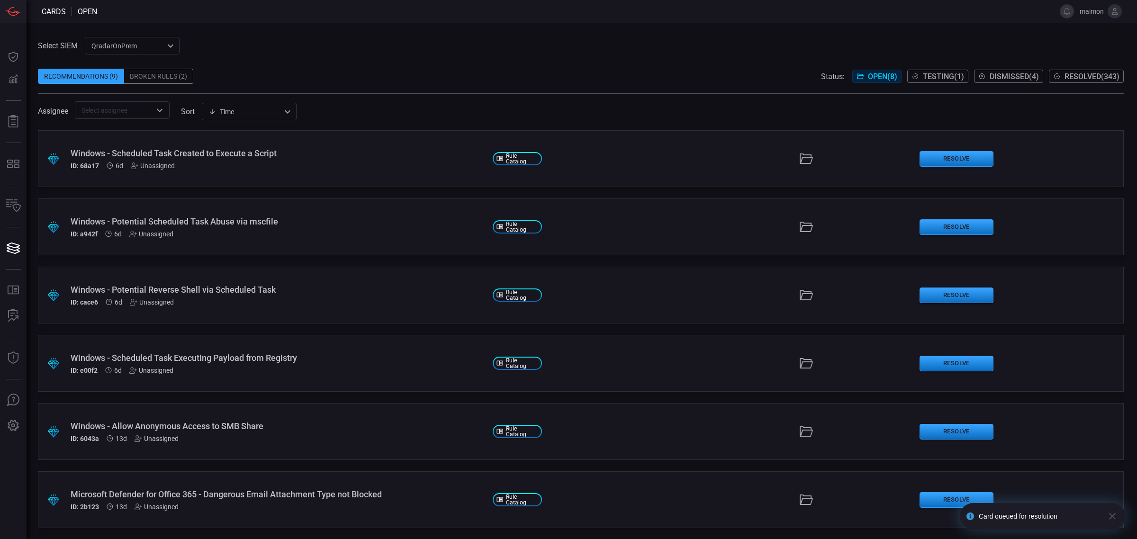
click at [276, 494] on div "Microsoft Defender for Office 365 - Dangerous Email Attachment Type not Blocked" at bounding box center [278, 494] width 415 height 10
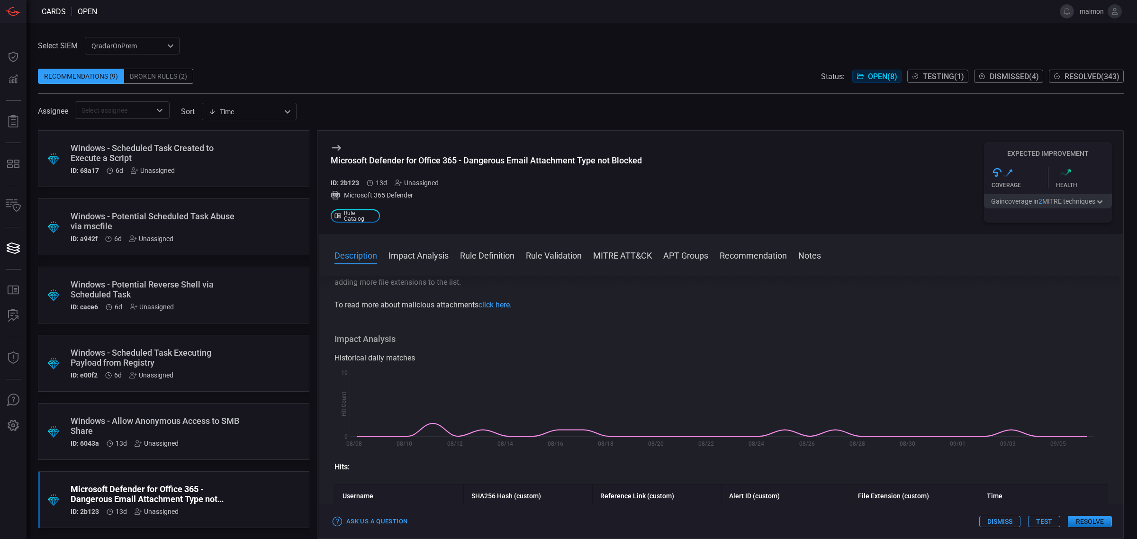
scroll to position [118, 0]
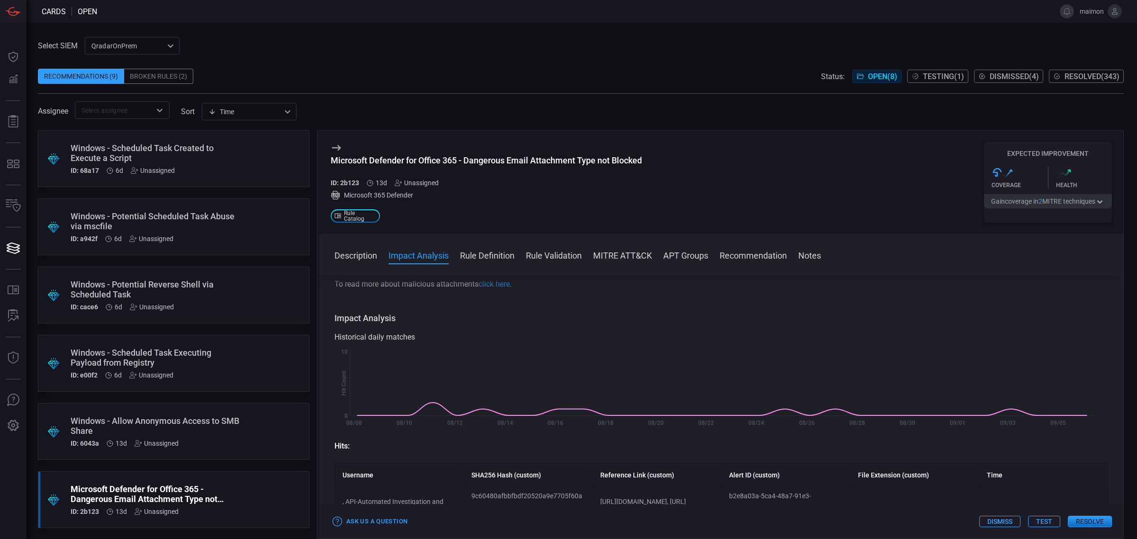
click at [991, 523] on button "Dismiss" at bounding box center [999, 521] width 41 height 11
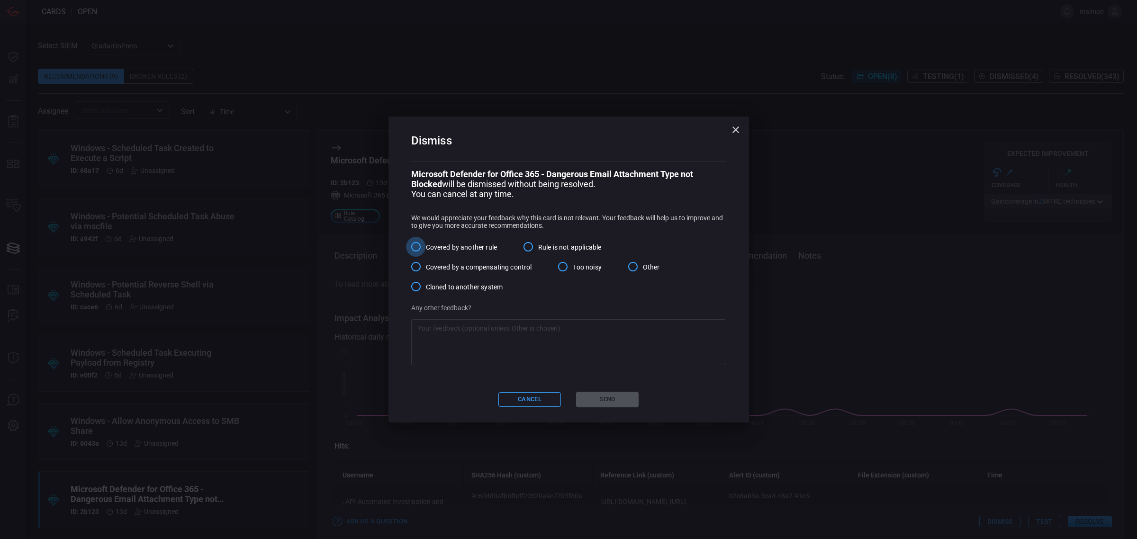
click at [420, 244] on input "Covered by another rule" at bounding box center [416, 247] width 20 height 20
click at [567, 280] on div "Covered by another rule Rule is not applicable Covered by a compensating contro…" at bounding box center [568, 267] width 315 height 60
click at [569, 271] on input "Too noisy" at bounding box center [563, 267] width 20 height 20
click at [603, 407] on button "Send" at bounding box center [607, 400] width 63 height 16
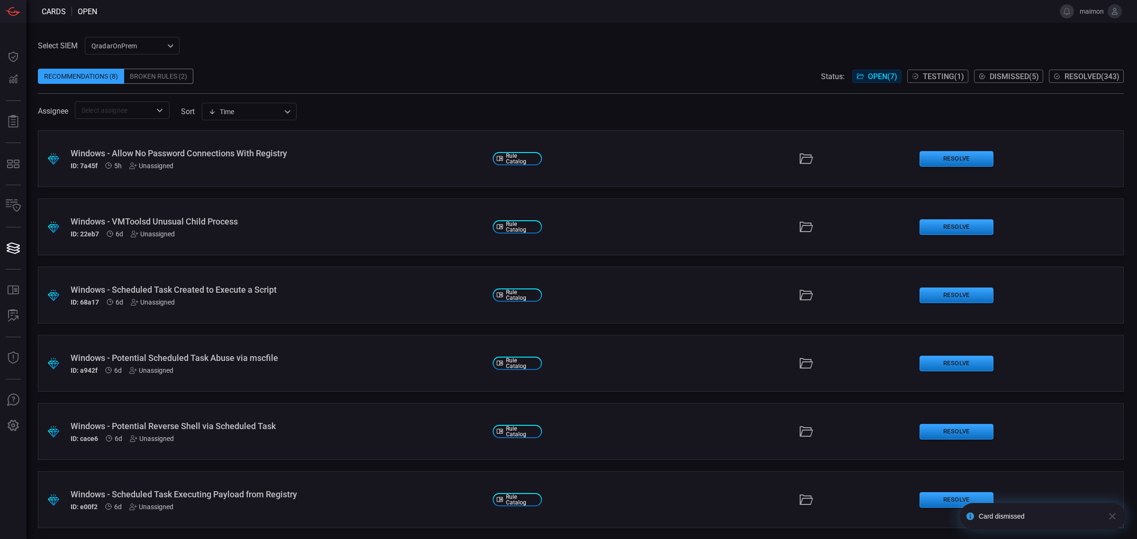
click at [1108, 515] on icon "button" at bounding box center [1112, 516] width 11 height 11
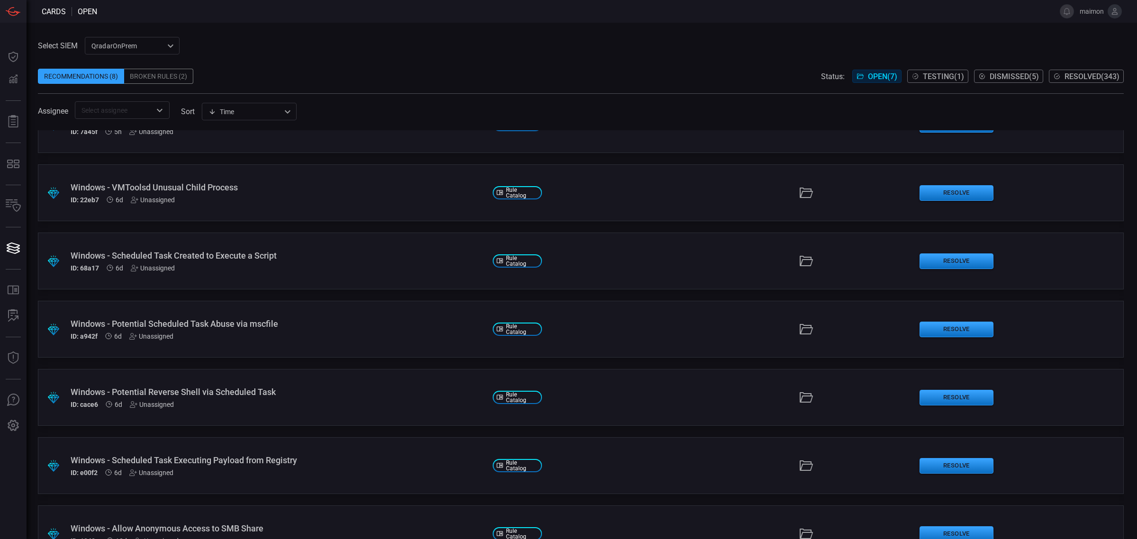
scroll to position [68, 0]
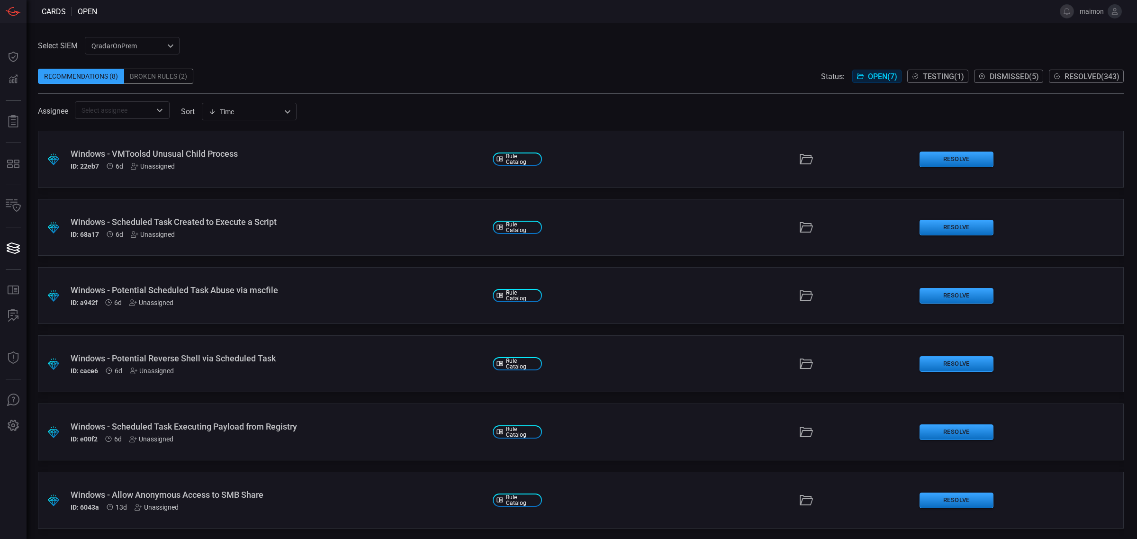
click at [216, 494] on div "Windows - Allow Anonymous Access to SMB Share" at bounding box center [278, 495] width 415 height 10
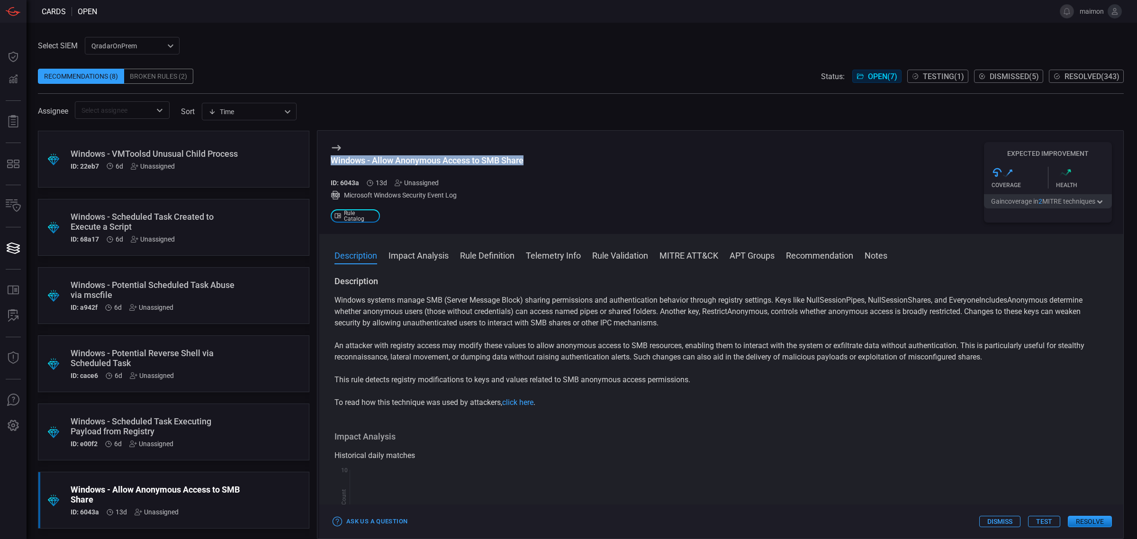
drag, startPoint x: 535, startPoint y: 162, endPoint x: 326, endPoint y: 160, distance: 209.4
click at [326, 160] on div "Windows - Allow Anonymous Access to SMB Share ID: 6043a 13d Unassigned Microsof…" at bounding box center [721, 182] width 804 height 103
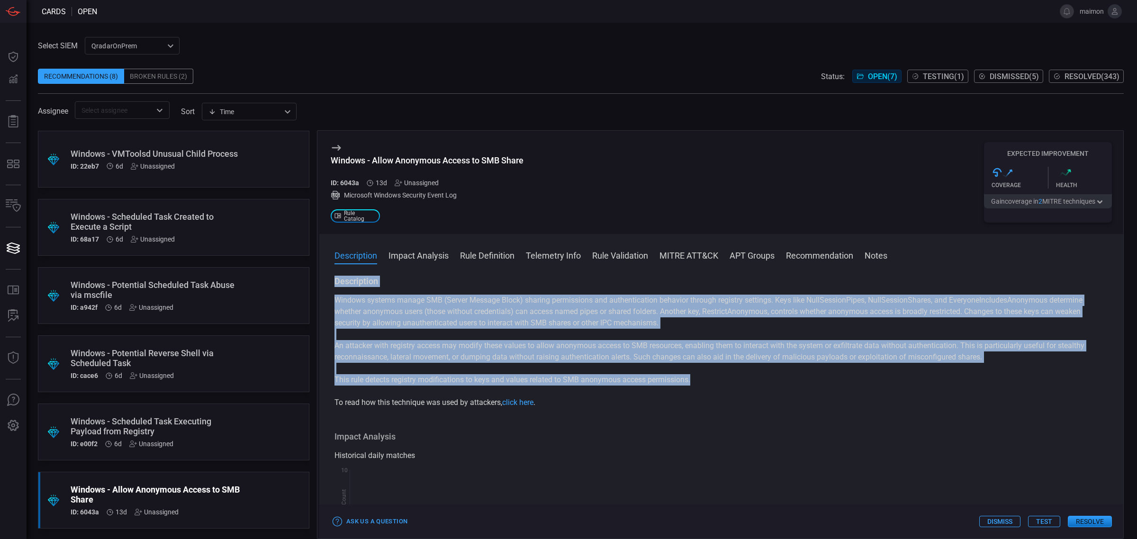
drag, startPoint x: 695, startPoint y: 382, endPoint x: 334, endPoint y: 288, distance: 373.7
click at [334, 288] on div "Description Windows systems manage SMB (Server Message Block) sharing permissio…" at bounding box center [721, 342] width 774 height 133
drag, startPoint x: 558, startPoint y: 411, endPoint x: 333, endPoint y: 287, distance: 257.0
click at [333, 287] on div "Description Windows systems manage SMB (Server Message Block) sharing permissio…" at bounding box center [721, 406] width 804 height 260
copy div "Description Windows systems manage SMB (Server Message Block) sharing permissio…"
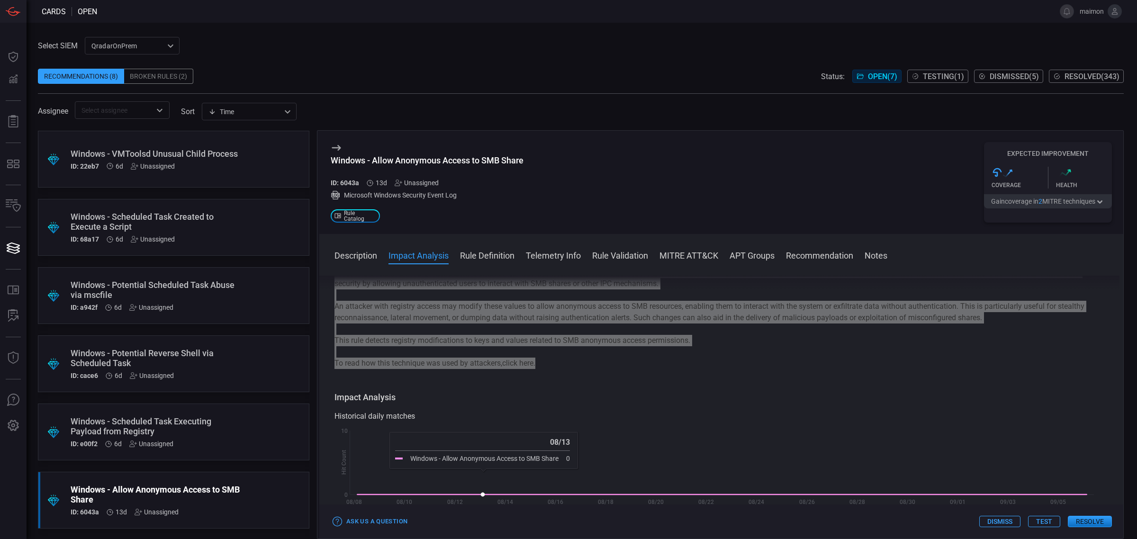
scroll to position [59, 0]
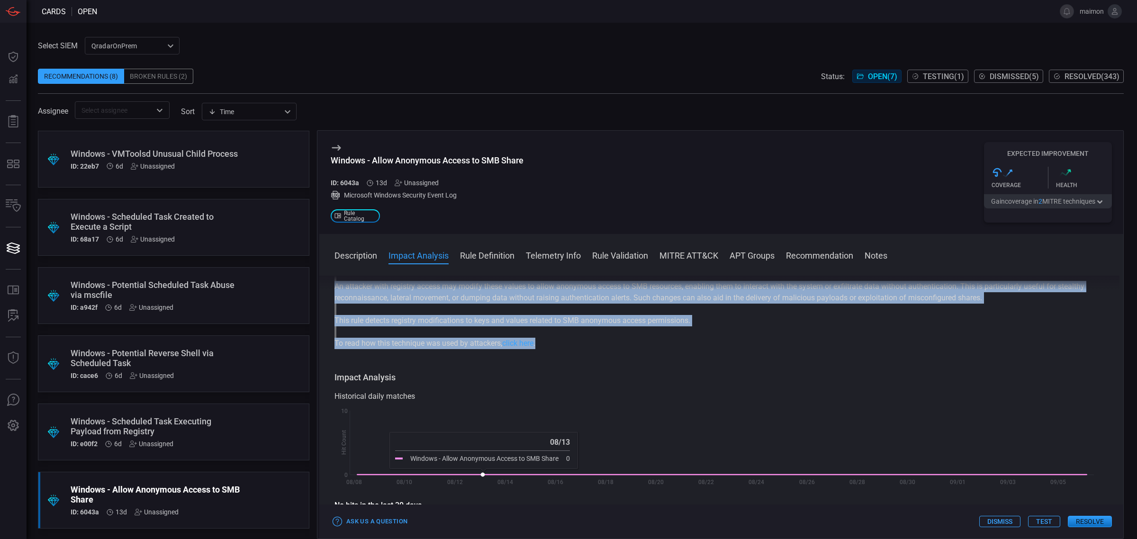
drag, startPoint x: 475, startPoint y: 430, endPoint x: 469, endPoint y: 427, distance: 6.4
click at [475, 430] on rect at bounding box center [716, 449] width 764 height 86
click at [546, 324] on p "This rule detects registry modifications to keys and values related to SMB anon…" at bounding box center [721, 320] width 774 height 11
click at [572, 326] on p "This rule detects registry modifications to keys and values related to SMB anon…" at bounding box center [721, 320] width 774 height 11
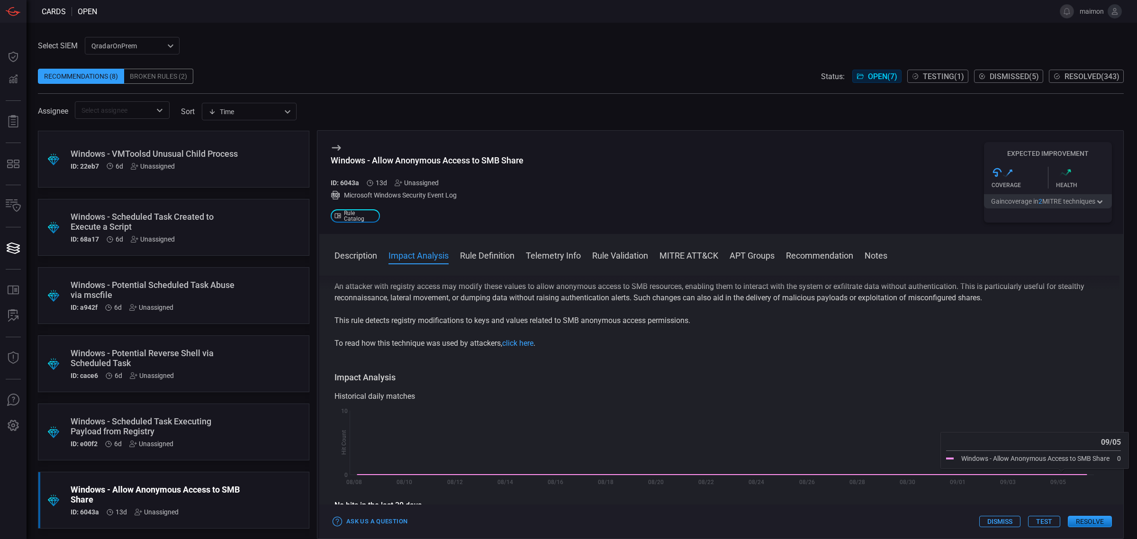
click at [1099, 520] on button "Resolve" at bounding box center [1090, 521] width 44 height 11
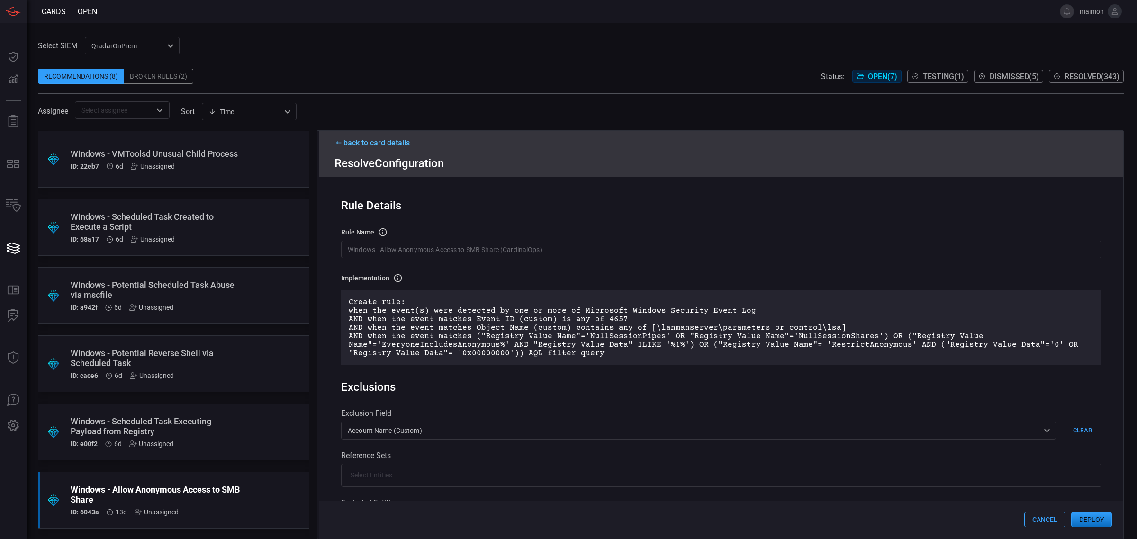
click at [1092, 521] on button "Deploy" at bounding box center [1091, 519] width 41 height 15
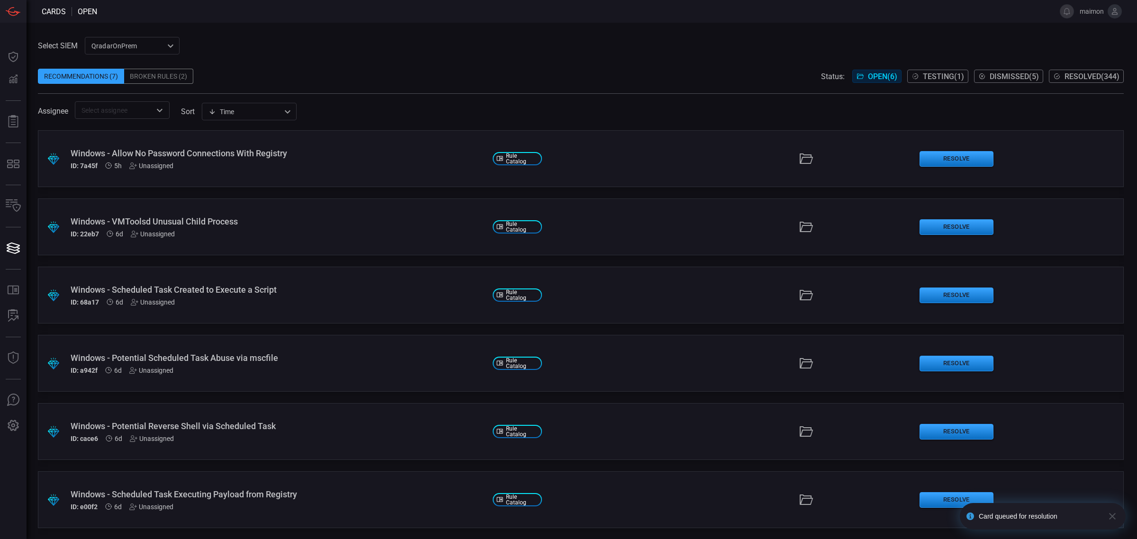
click at [1113, 514] on icon "button" at bounding box center [1112, 516] width 11 height 11
click at [245, 493] on div "Windows - Scheduled Task Executing Payload from Registry" at bounding box center [278, 494] width 415 height 10
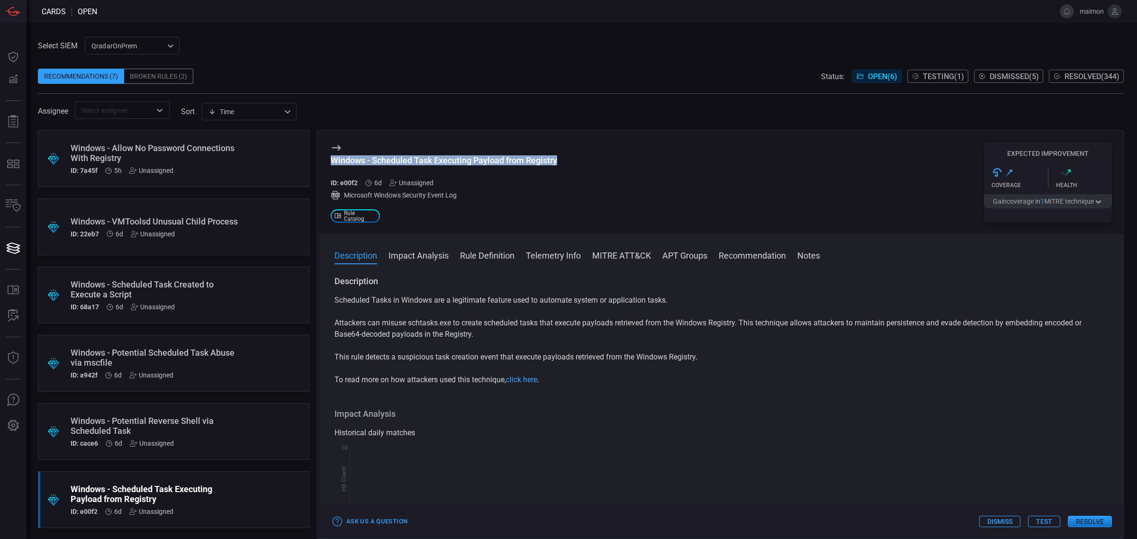
drag, startPoint x: 568, startPoint y: 162, endPoint x: 340, endPoint y: 162, distance: 228.3
click at [328, 162] on div "Windows - Scheduled Task Executing Payload from Registry ID: e00f2 6d Unassigne…" at bounding box center [721, 182] width 804 height 103
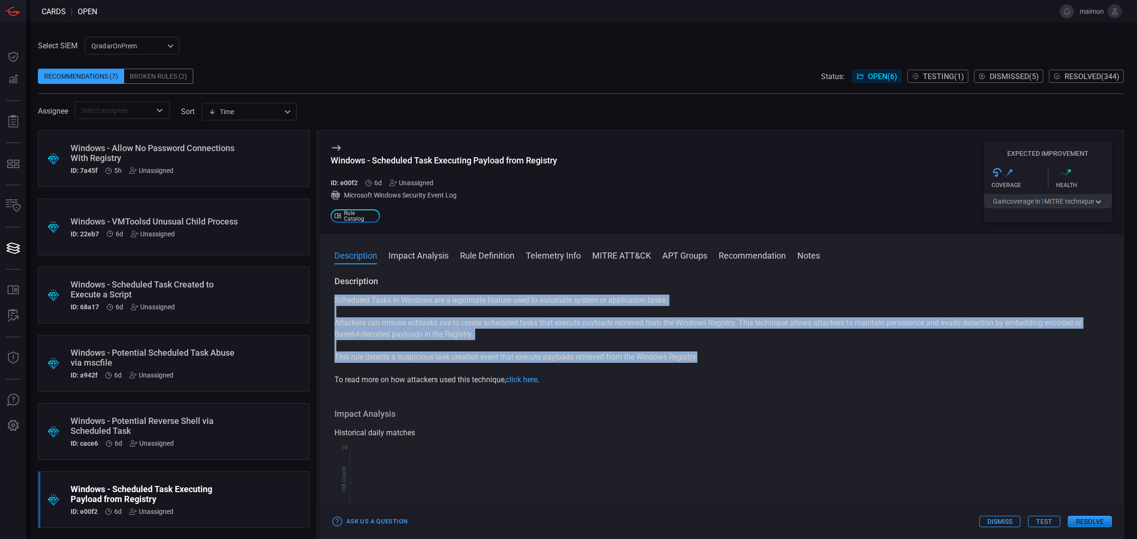
drag, startPoint x: 709, startPoint y: 363, endPoint x: 327, endPoint y: 293, distance: 387.7
click at [327, 293] on div "Description Scheduled Tasks in Windows are a legitimate feature used to automat…" at bounding box center [721, 406] width 804 height 260
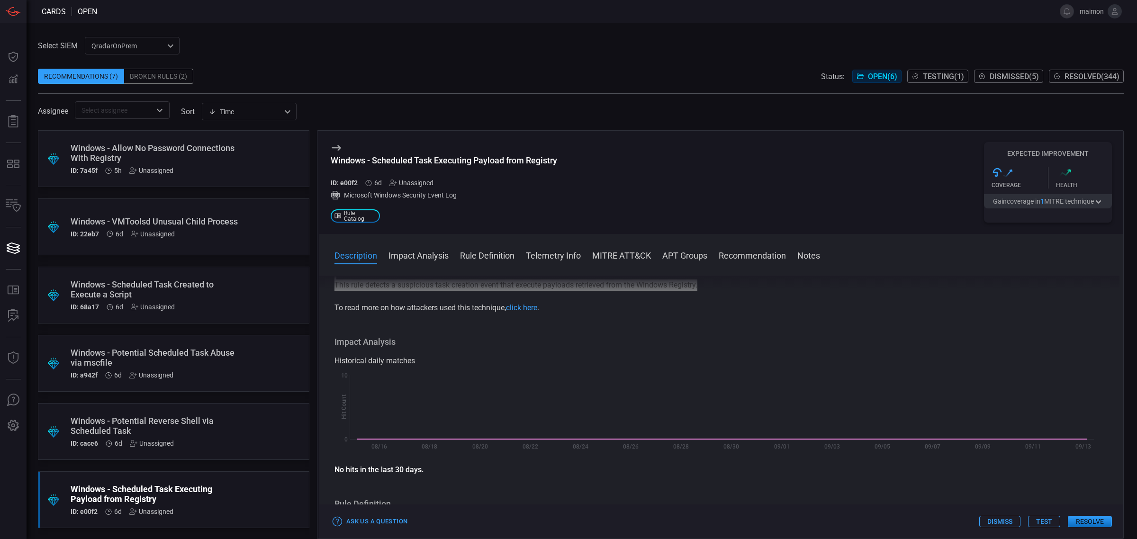
scroll to position [178, 0]
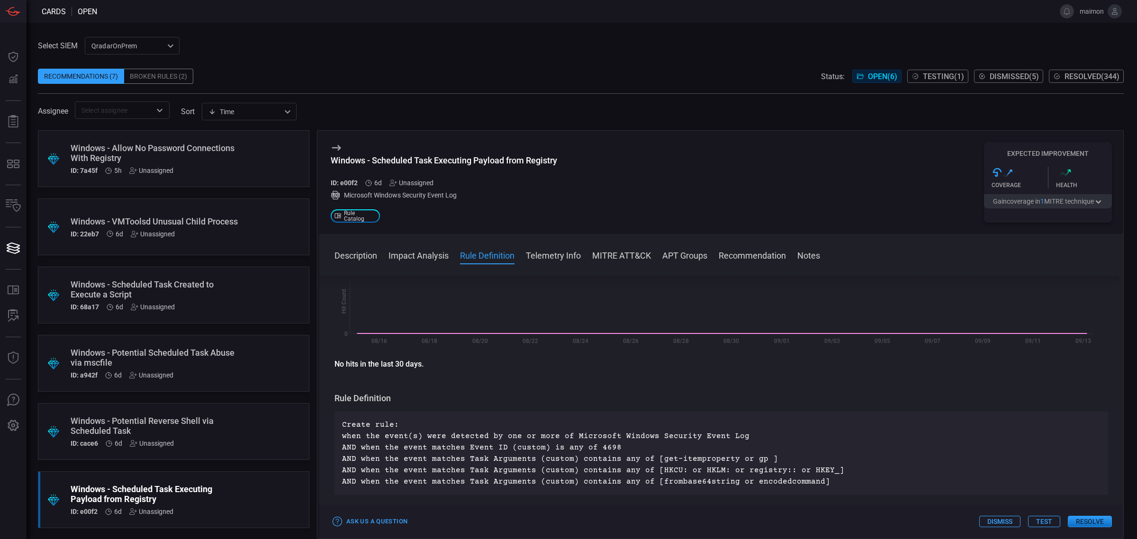
click at [1083, 517] on button "Resolve" at bounding box center [1090, 521] width 44 height 11
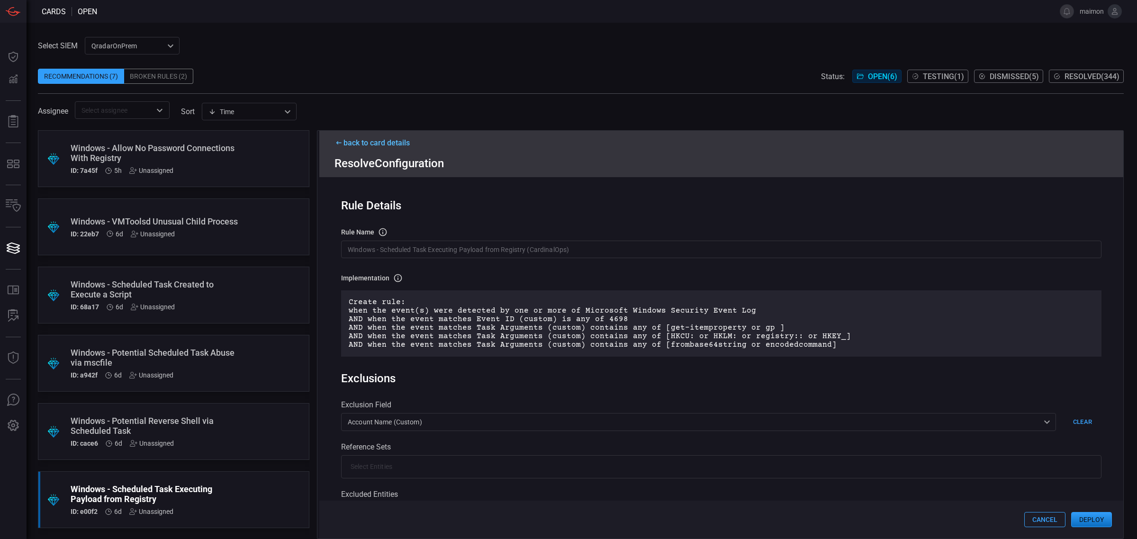
click at [1089, 519] on button "Deploy" at bounding box center [1091, 519] width 41 height 15
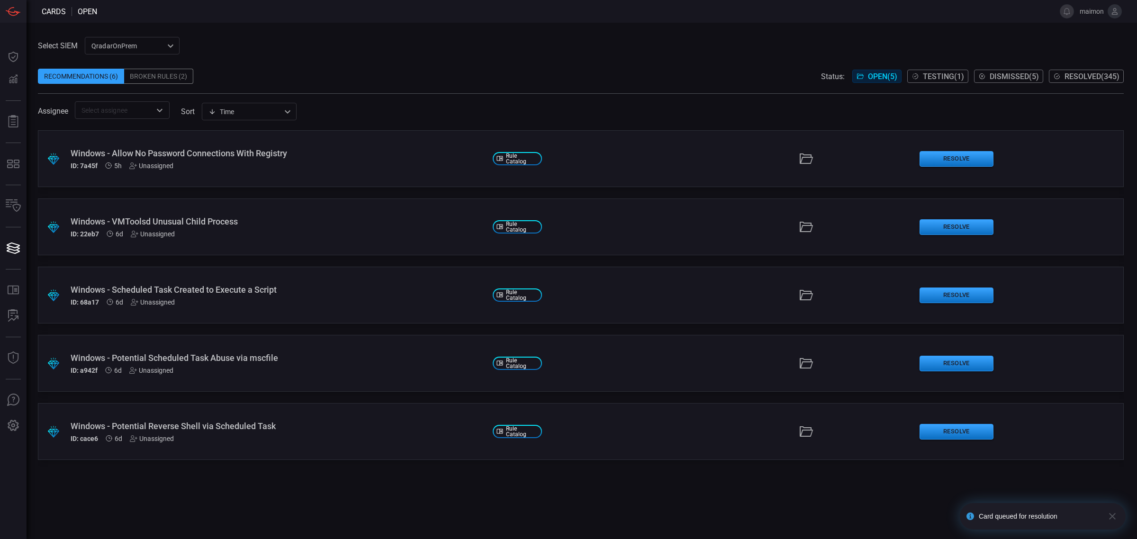
click at [218, 423] on div "Windows - Potential Reverse Shell via Scheduled Task" at bounding box center [278, 426] width 415 height 10
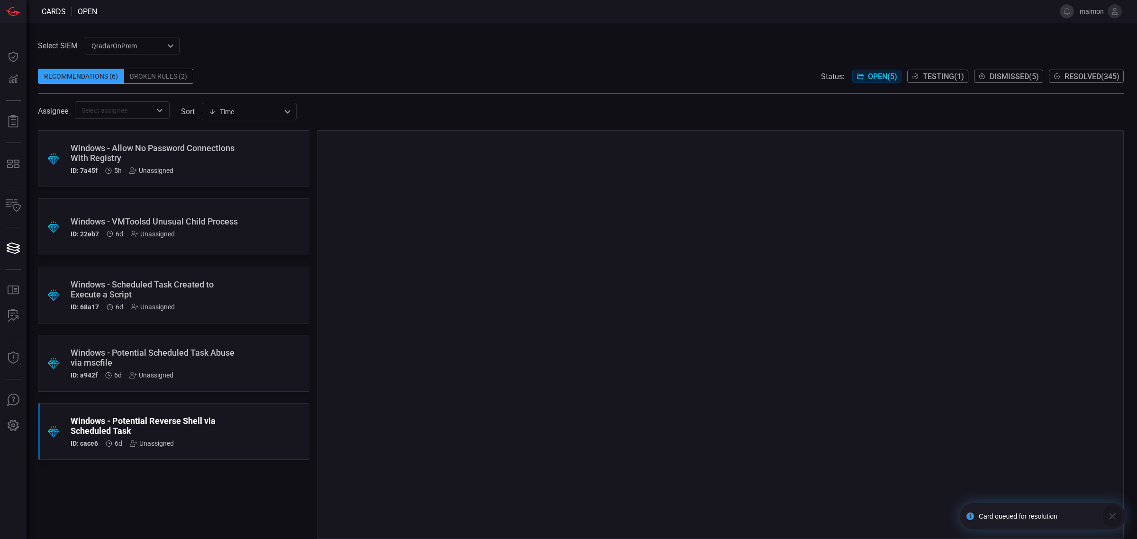
click at [1111, 514] on icon "button" at bounding box center [1112, 516] width 11 height 11
click at [199, 149] on div "Windows - Allow No Password Connections With Registry" at bounding box center [156, 153] width 170 height 20
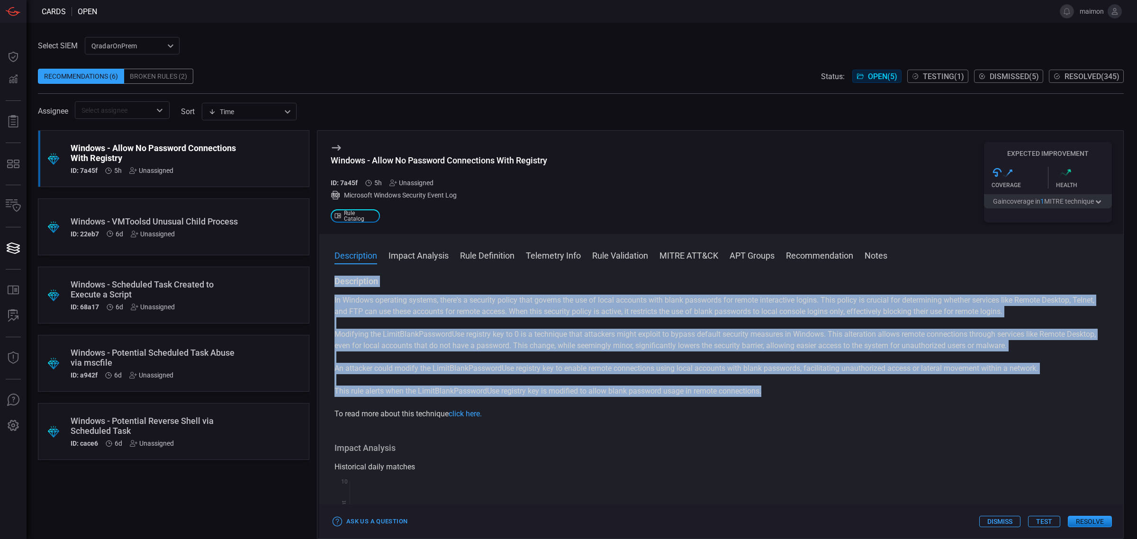
drag, startPoint x: 777, startPoint y: 397, endPoint x: 320, endPoint y: 287, distance: 470.2
click at [320, 287] on div "Description In Windows operating systems, there's a security policy that govern…" at bounding box center [721, 406] width 804 height 260
copy div "Description In Windows operating systems, there's a security policy that govern…"
click at [451, 159] on div "Windows - Allow No Password Connections With Registry" at bounding box center [439, 160] width 216 height 10
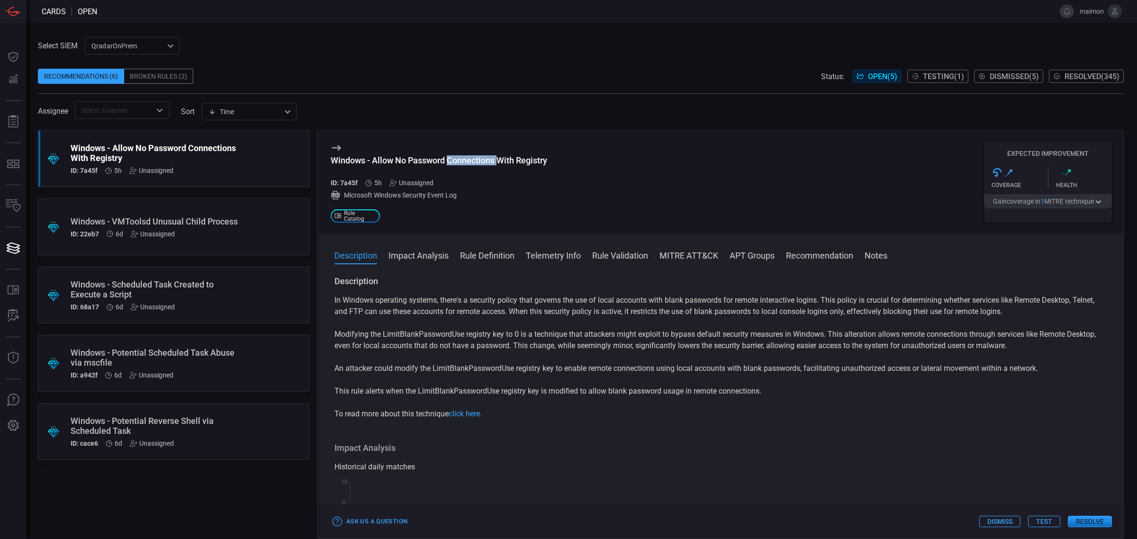
click at [451, 159] on div "Windows - Allow No Password Connections With Registry" at bounding box center [439, 160] width 216 height 10
copy div "Windows - Allow No Password Connections With Registry"
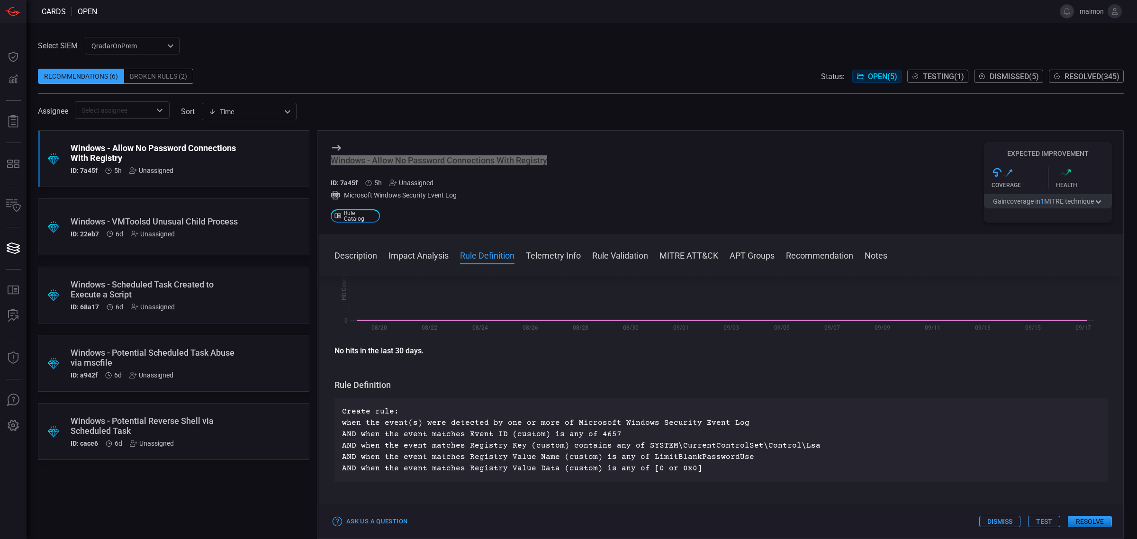
scroll to position [296, 0]
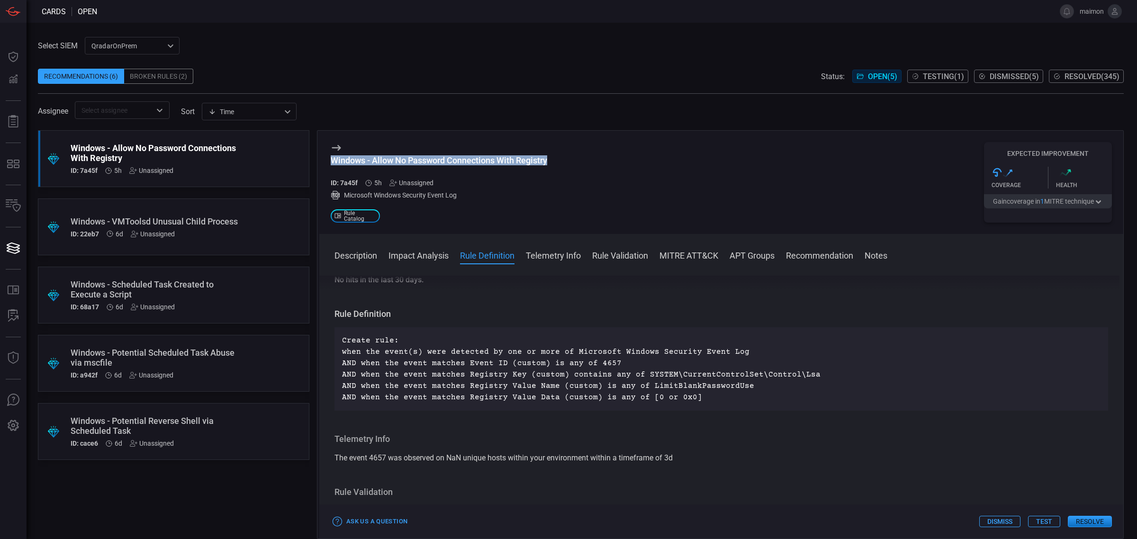
click at [1089, 522] on button "Resolve" at bounding box center [1090, 521] width 44 height 11
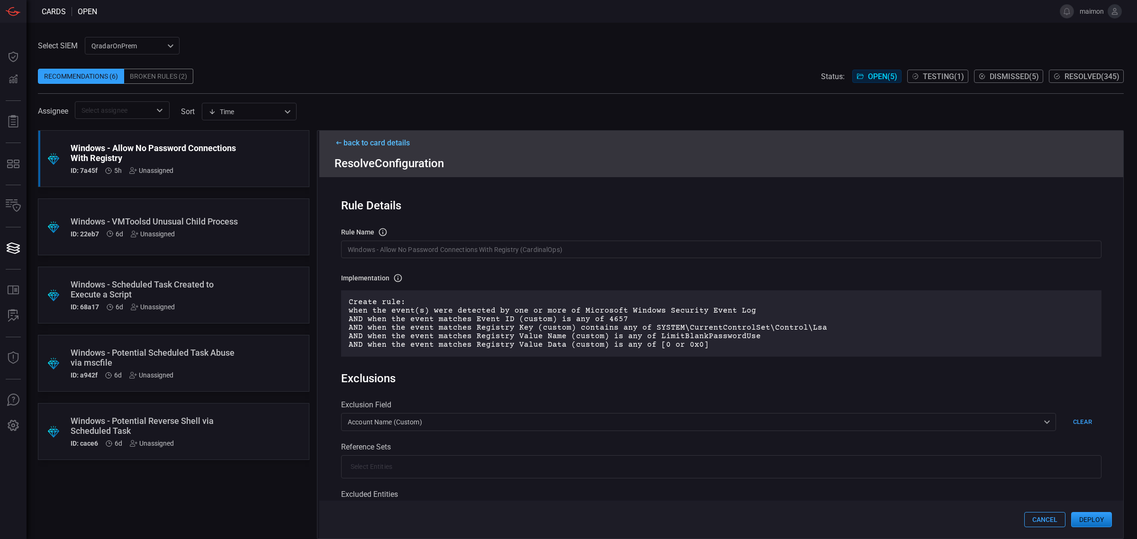
click at [1092, 522] on button "Deploy" at bounding box center [1091, 519] width 41 height 15
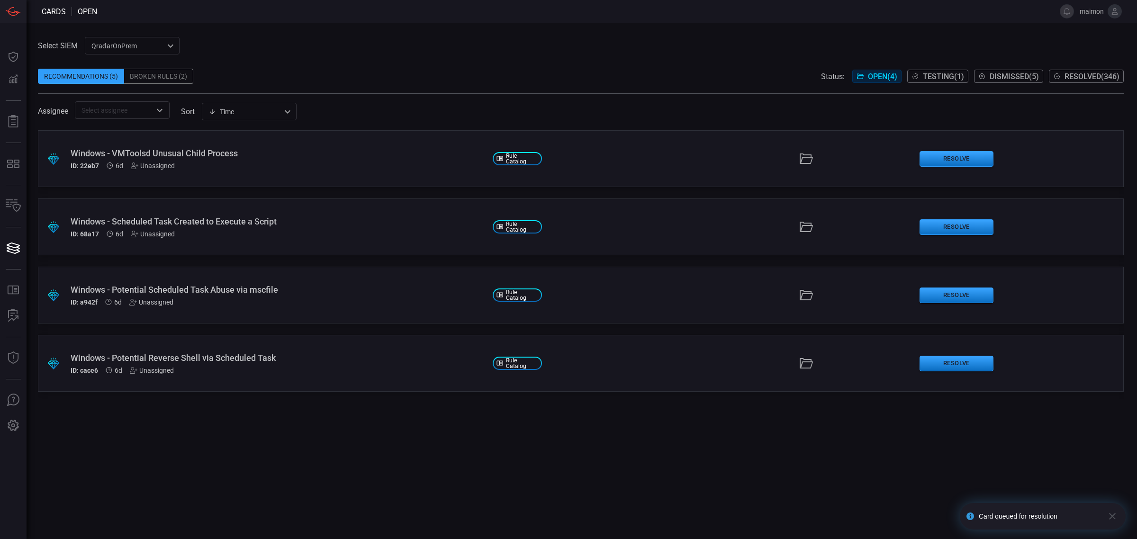
click at [230, 361] on div "Windows - Potential Reverse Shell via Scheduled Task" at bounding box center [278, 358] width 415 height 10
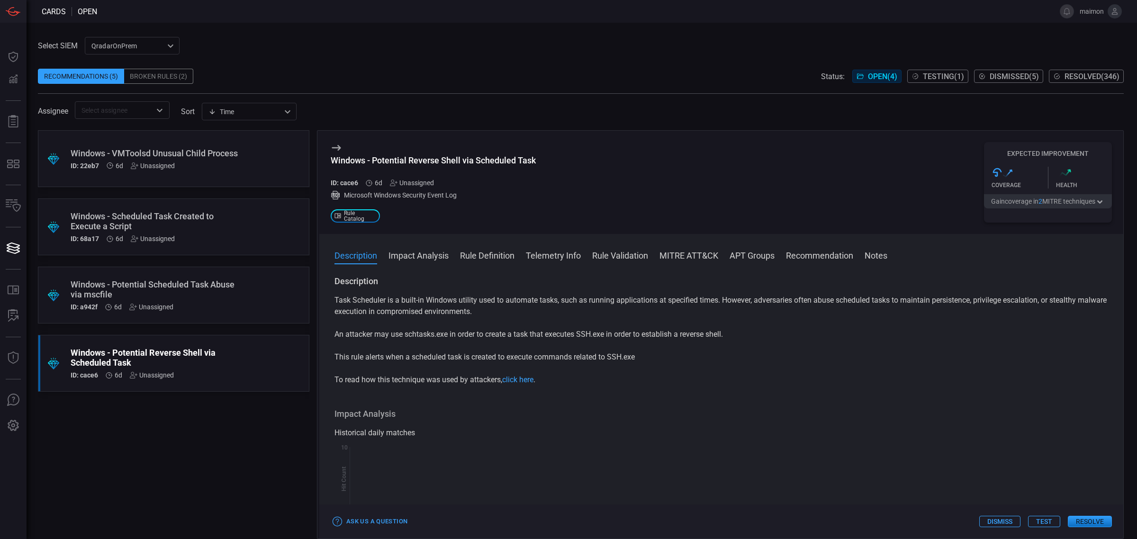
click at [459, 164] on div "Windows - Potential Reverse Shell via Scheduled Task" at bounding box center [433, 160] width 205 height 10
copy div "Windows - Potential Reverse Shell via Scheduled Task"
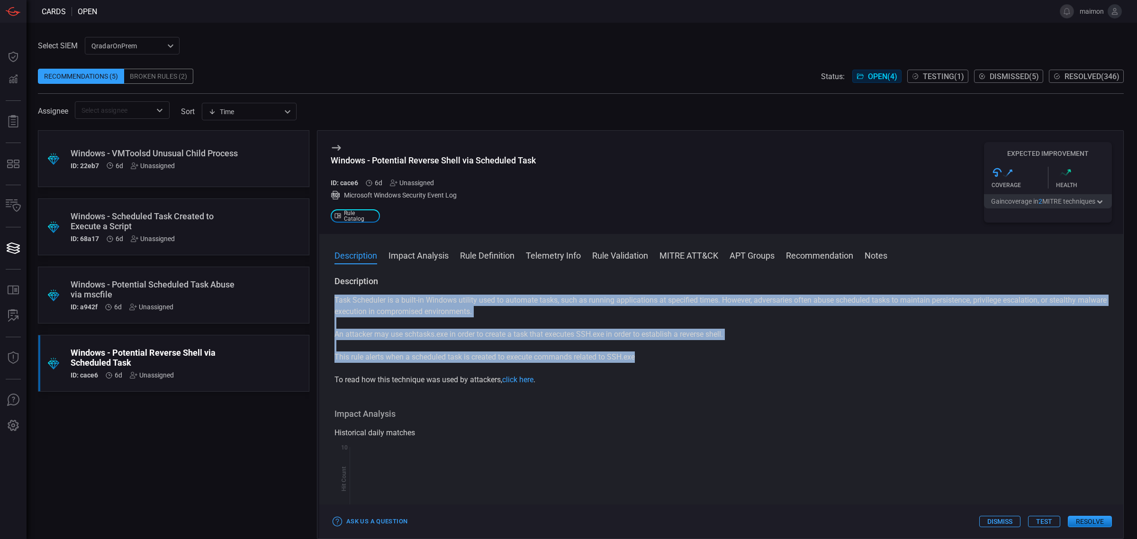
drag, startPoint x: 650, startPoint y: 361, endPoint x: 330, endPoint y: 304, distance: 325.3
click at [330, 304] on div "Description Task Scheduler is a built-in Windows utility used to automate tasks…" at bounding box center [721, 406] width 804 height 260
copy div "Task Scheduler is a built-in Windows utility used to automate tasks, such as ru…"
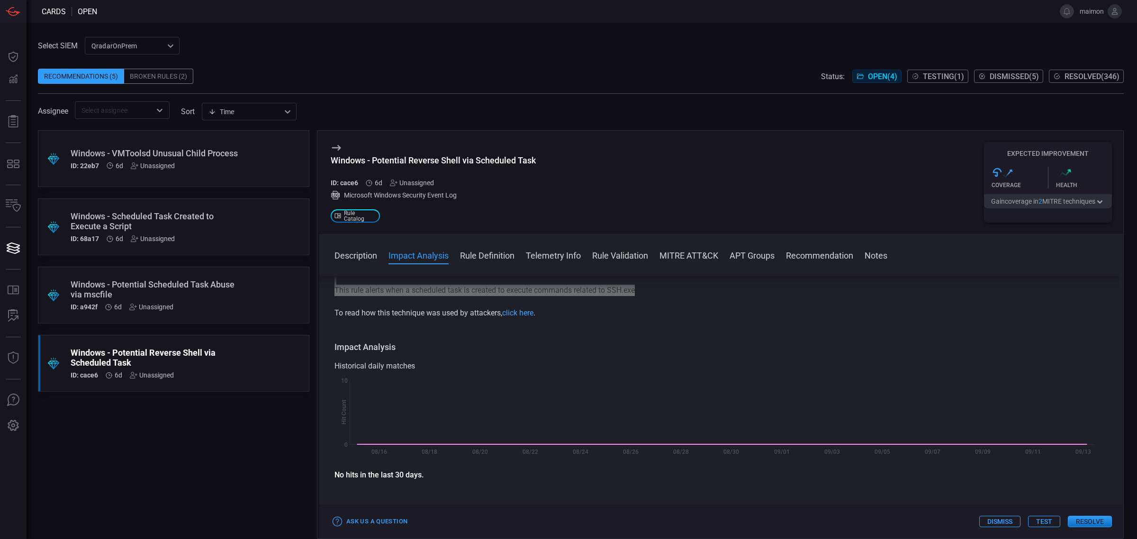
scroll to position [178, 0]
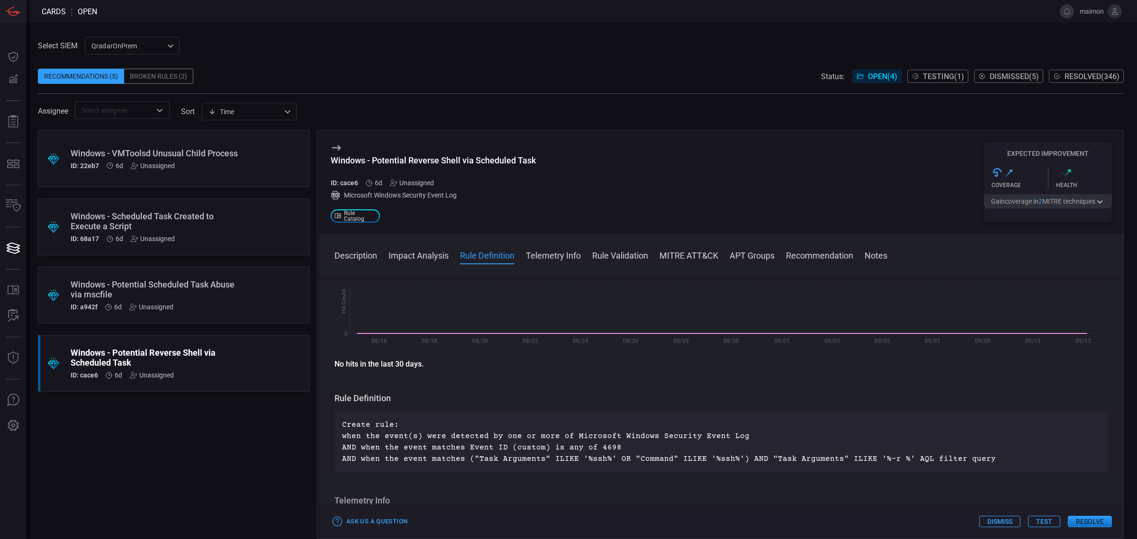
click at [1095, 520] on button "Resolve" at bounding box center [1090, 521] width 44 height 11
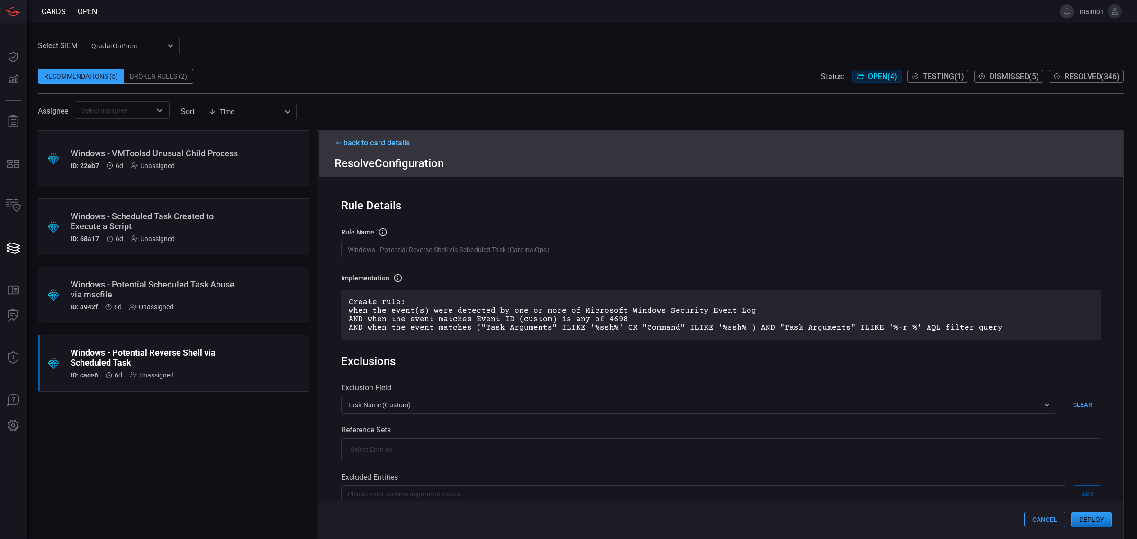
click at [1087, 523] on button "Deploy" at bounding box center [1091, 519] width 41 height 15
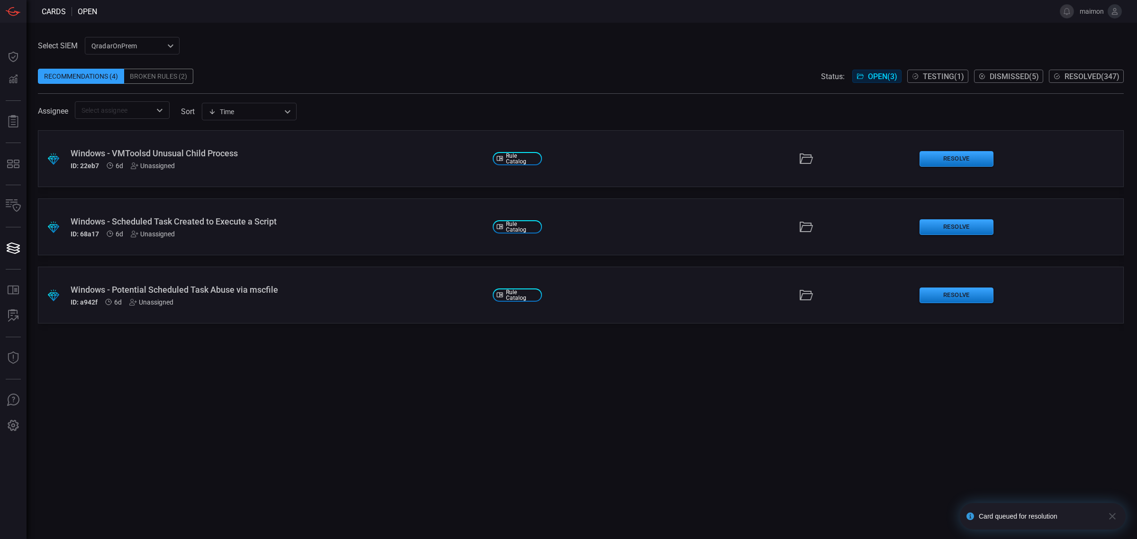
click at [962, 304] on div ".suggested_cards_icon{fill:url(#suggested_cards_icon);} Windows - Potential Sch…" at bounding box center [581, 295] width 1086 height 57
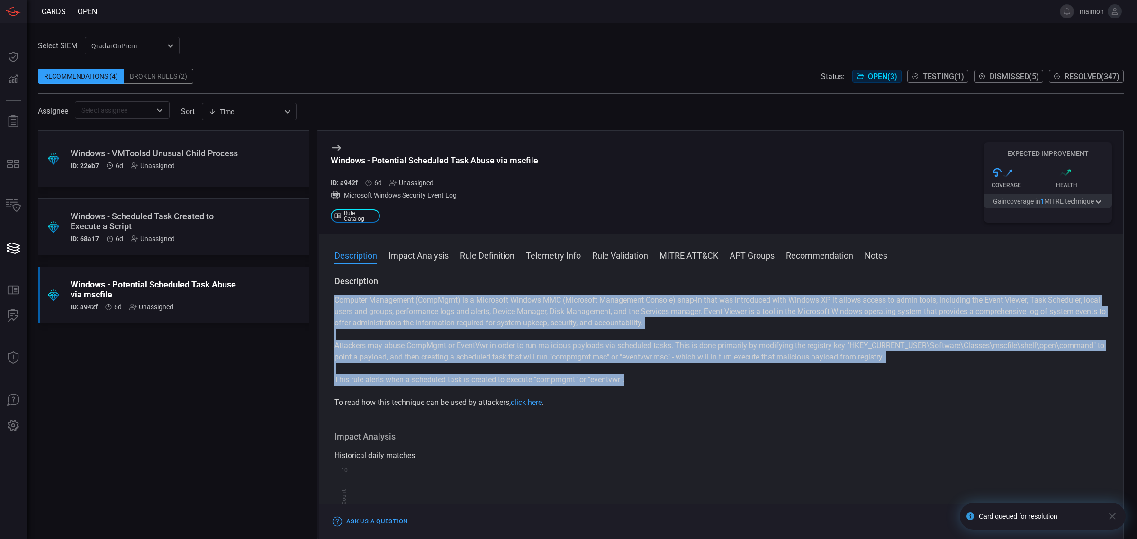
drag, startPoint x: 333, startPoint y: 302, endPoint x: 629, endPoint y: 385, distance: 307.9
click at [629, 385] on div "Description Computer Management (CompMgmt) is a Microsoft Windows MMC (Microsof…" at bounding box center [721, 406] width 804 height 260
click at [629, 380] on p "This rule alerts when a scheduled task is created to execute "compmgmt" or "eve…" at bounding box center [721, 379] width 774 height 11
drag, startPoint x: 644, startPoint y: 385, endPoint x: 319, endPoint y: 299, distance: 336.7
click at [319, 299] on div "Description Computer Management (CompMgmt) is a Microsoft Windows MMC (Microsof…" at bounding box center [721, 406] width 804 height 260
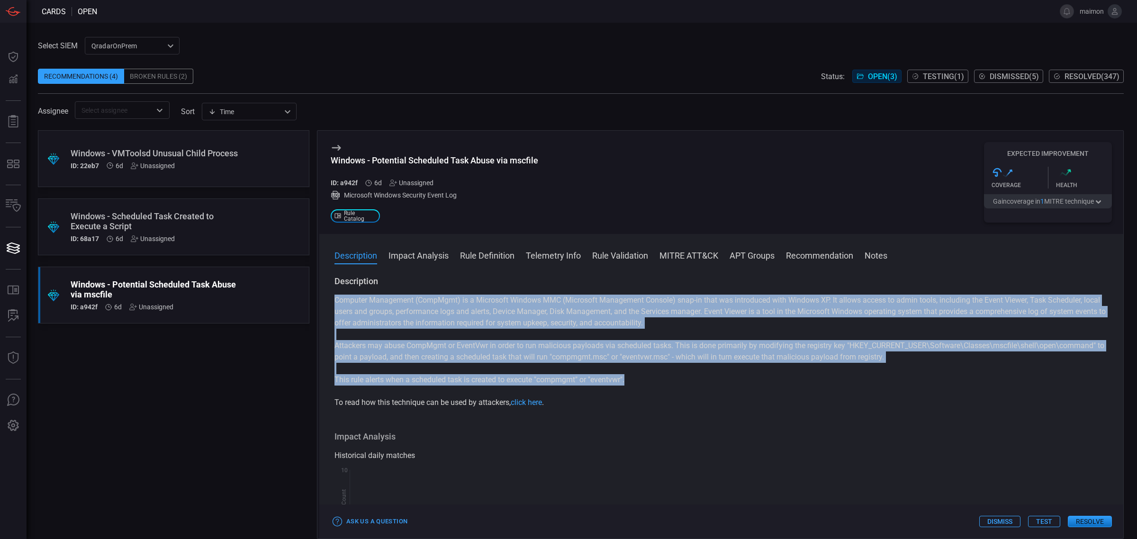
click at [550, 337] on div "Computer Management (CompMgmt) is a Microsoft Windows MMC (Microsoft Management…" at bounding box center [721, 352] width 774 height 114
drag, startPoint x: 569, startPoint y: 406, endPoint x: 351, endPoint y: 299, distance: 243.0
click at [329, 300] on div "Description Computer Management (CompMgmt) is a Microsoft Windows MMC (Microsof…" at bounding box center [721, 406] width 804 height 260
click at [354, 299] on p "Computer Management (CompMgmt) is a Microsoft Windows MMC (Microsoft Management…" at bounding box center [721, 312] width 774 height 34
drag, startPoint x: 332, startPoint y: 279, endPoint x: 613, endPoint y: 404, distance: 308.0
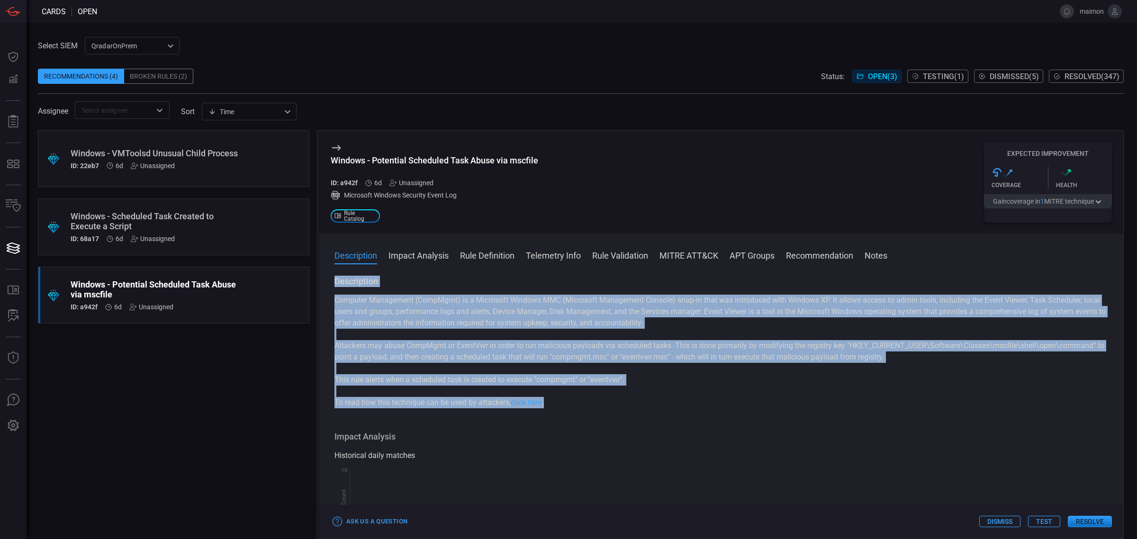
click at [613, 404] on div "Description Computer Management (CompMgmt) is a Microsoft Windows MMC (Microsof…" at bounding box center [721, 406] width 804 height 260
click at [600, 404] on p "To read how this technique can be used by attackers, click here ." at bounding box center [721, 402] width 774 height 11
click at [601, 399] on p "To read how this technique can be used by attackers, click here ." at bounding box center [721, 402] width 774 height 11
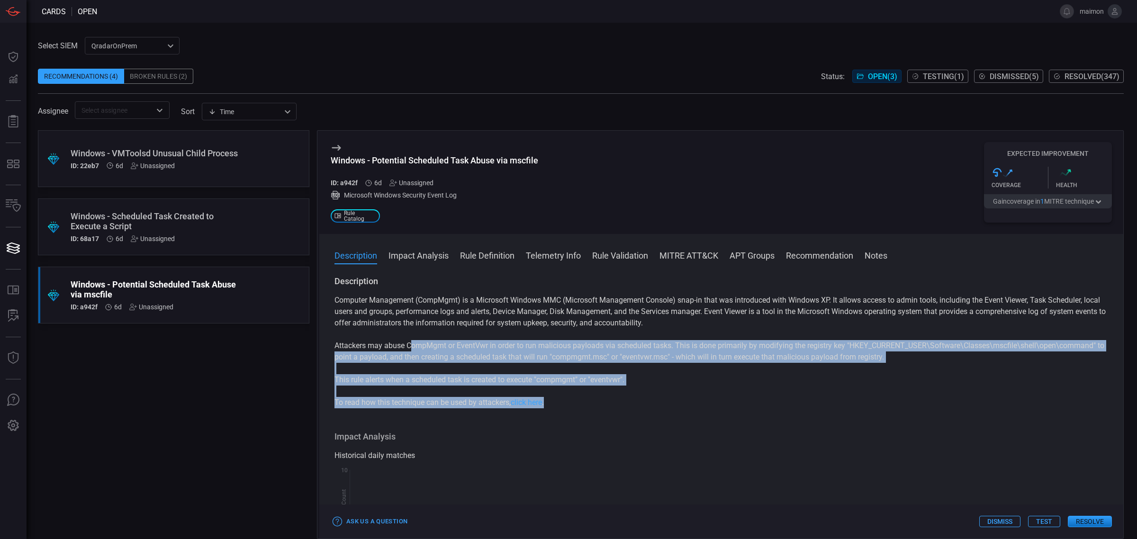
drag, startPoint x: 561, startPoint y: 402, endPoint x: 412, endPoint y: 346, distance: 159.2
click at [412, 346] on div "Computer Management (CompMgmt) is a Microsoft Windows MMC (Microsoft Management…" at bounding box center [721, 352] width 774 height 114
click at [728, 366] on div "Computer Management (CompMgmt) is a Microsoft Windows MMC (Microsoft Management…" at bounding box center [721, 352] width 774 height 114
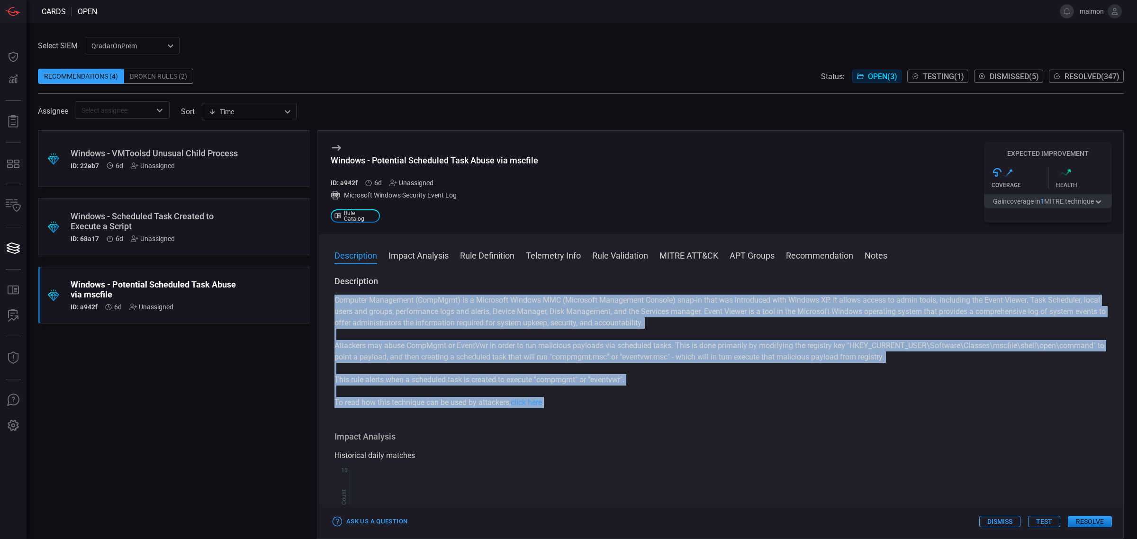
drag, startPoint x: 561, startPoint y: 408, endPoint x: 324, endPoint y: 301, distance: 260.6
click at [324, 301] on div "Description Computer Management (CompMgmt) is a Microsoft Windows MMC (Microsof…" at bounding box center [721, 406] width 804 height 260
drag, startPoint x: 440, startPoint y: 332, endPoint x: 410, endPoint y: 240, distance: 96.5
click at [440, 332] on div "Computer Management (CompMgmt) is a Microsoft Windows MMC (Microsoft Management…" at bounding box center [721, 352] width 774 height 114
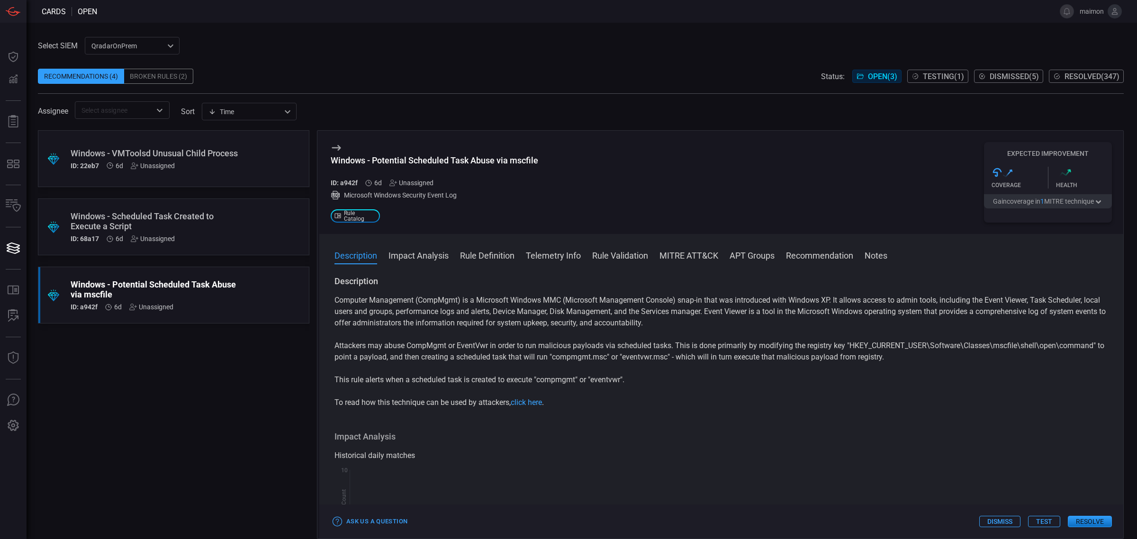
drag, startPoint x: 449, startPoint y: 150, endPoint x: 459, endPoint y: 168, distance: 20.3
click at [450, 150] on div "Windows - Potential Scheduled Task Abuse via mscfile ID: a942f 6d Unassigned Mi…" at bounding box center [434, 182] width 207 height 81
click at [459, 169] on h3 "Windows - Potential Scheduled Task Abuse via mscfile" at bounding box center [434, 165] width 207 height 20
click at [460, 165] on div "Windows - Potential Scheduled Task Abuse via mscfile" at bounding box center [434, 160] width 207 height 10
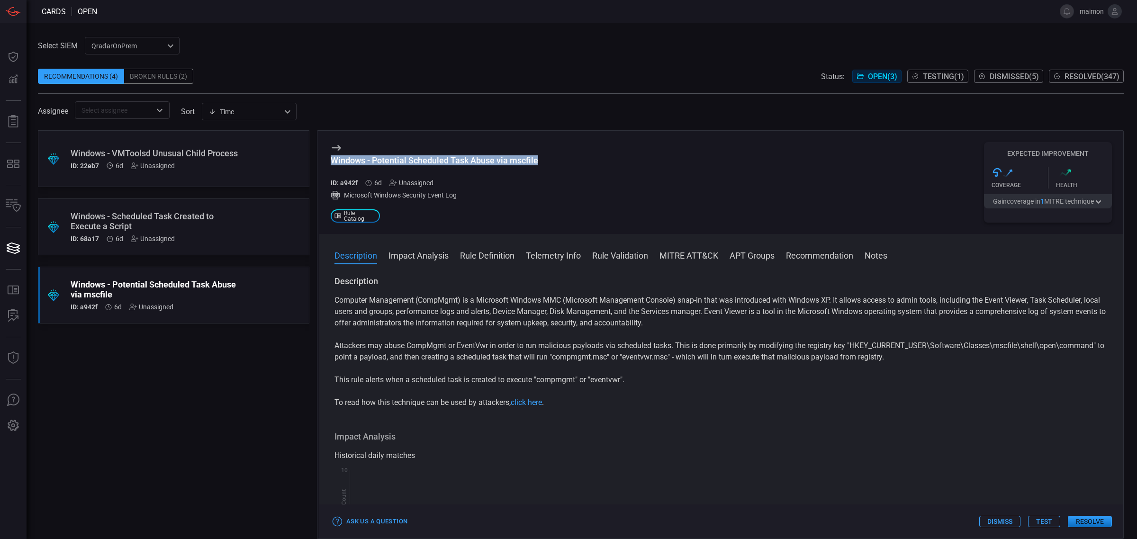
click at [460, 165] on div "Windows - Potential Scheduled Task Abuse via mscfile" at bounding box center [434, 160] width 207 height 10
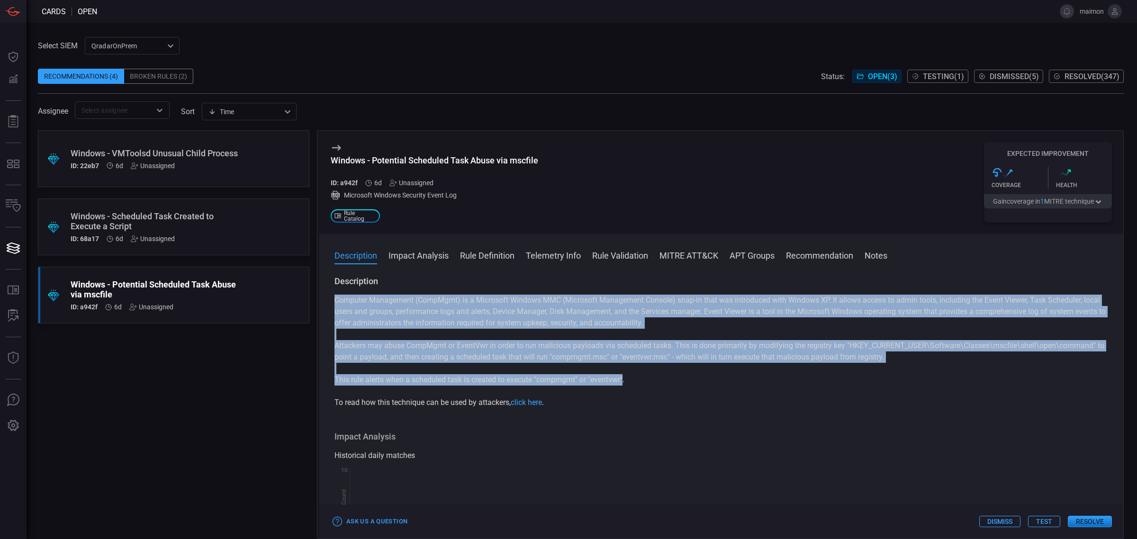
drag, startPoint x: 611, startPoint y: 383, endPoint x: 837, endPoint y: 374, distance: 226.1
click at [323, 306] on div "Description Computer Management (CompMgmt) is a Microsoft Windows MMC (Microsof…" at bounding box center [721, 406] width 804 height 260
click at [1111, 524] on button "Resolve" at bounding box center [1090, 521] width 44 height 11
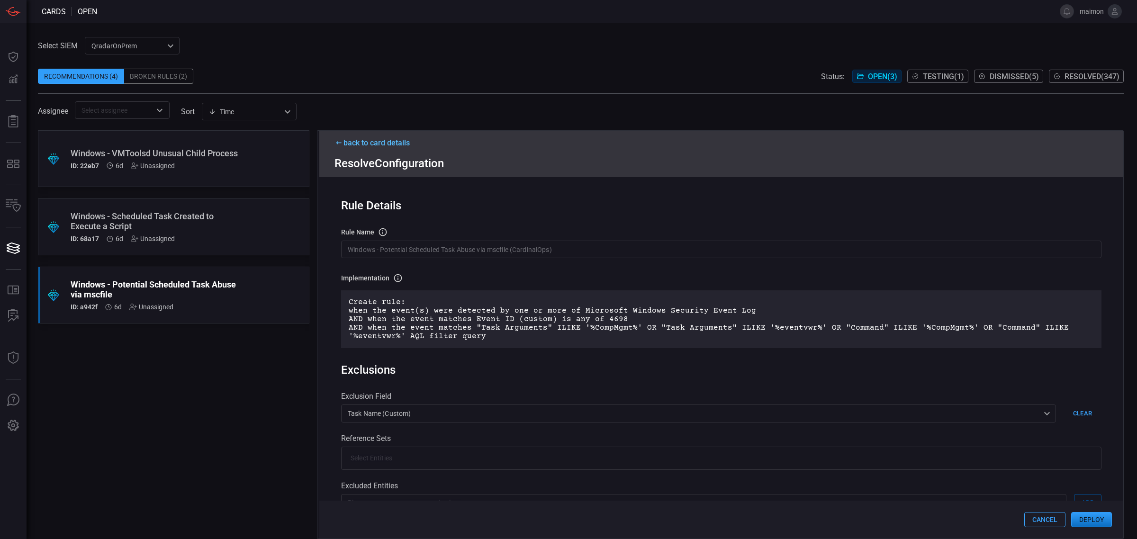
click at [1095, 519] on button "Deploy" at bounding box center [1091, 519] width 41 height 15
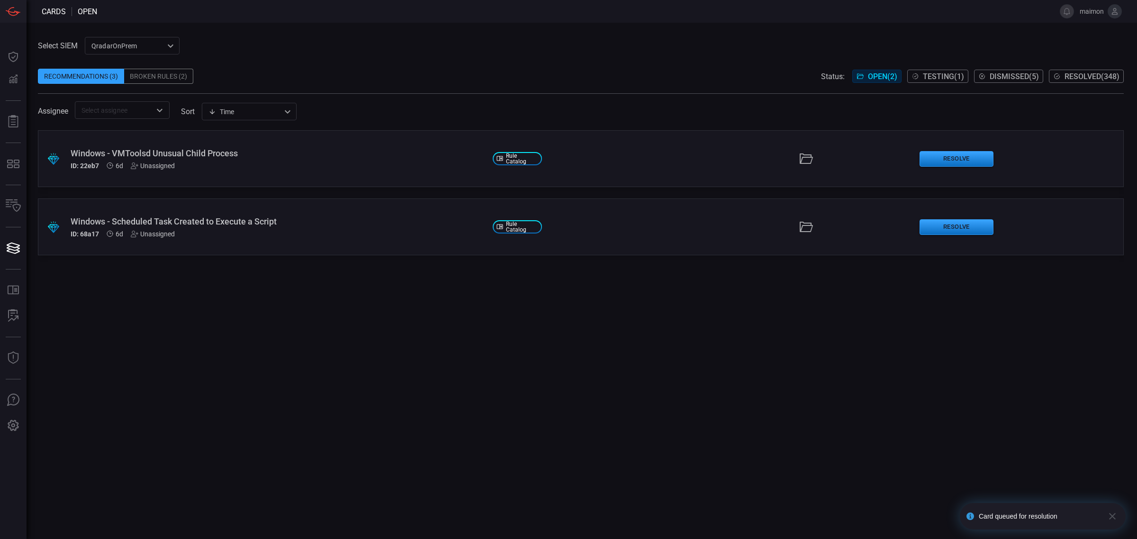
click at [253, 217] on div "Windows - Scheduled Task Created to Execute a Script" at bounding box center [278, 221] width 415 height 10
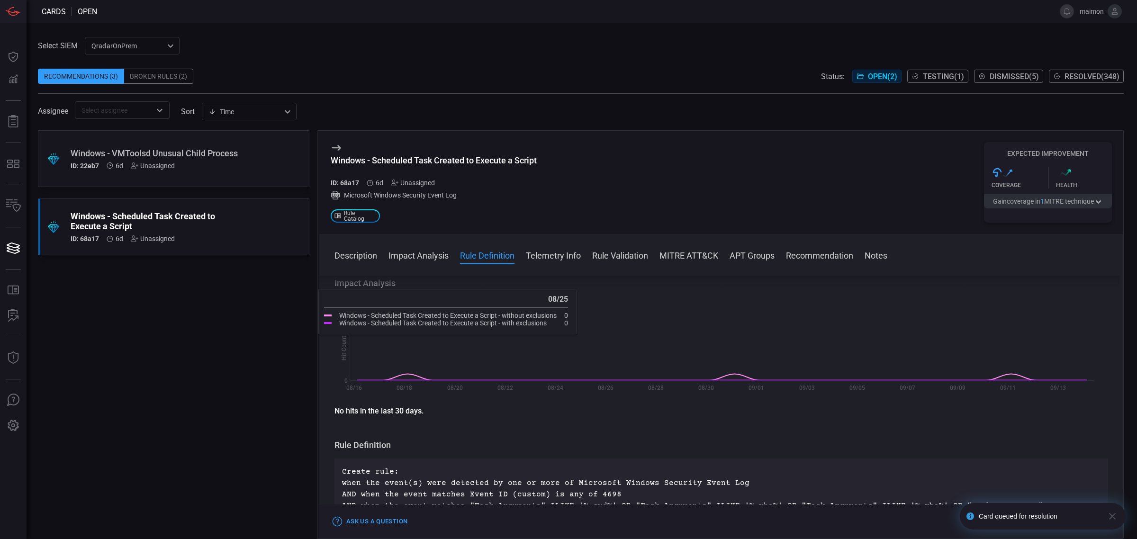
scroll to position [118, 0]
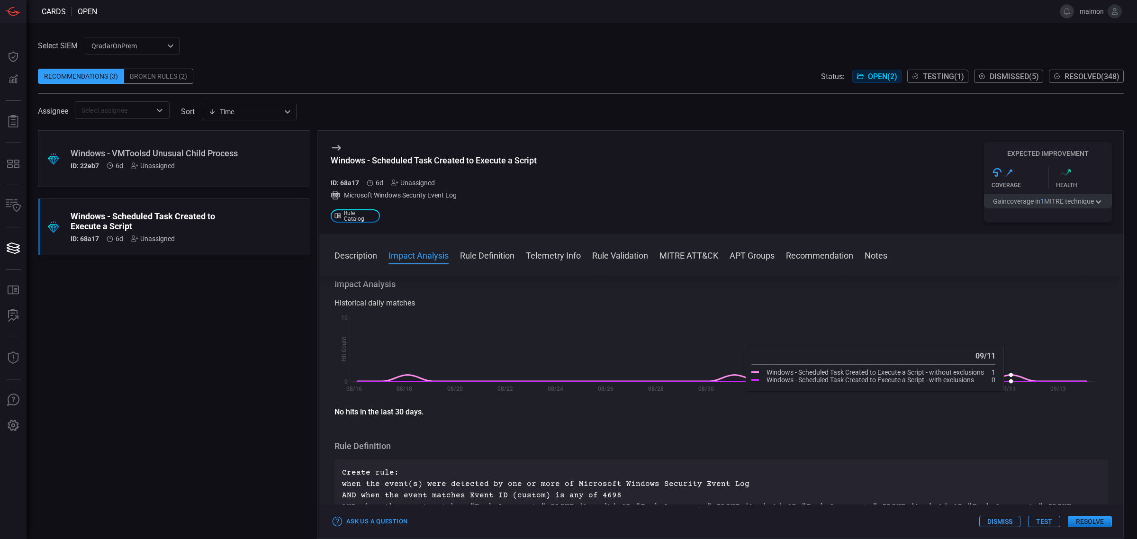
click at [1008, 375] on icon at bounding box center [721, 378] width 729 height 7
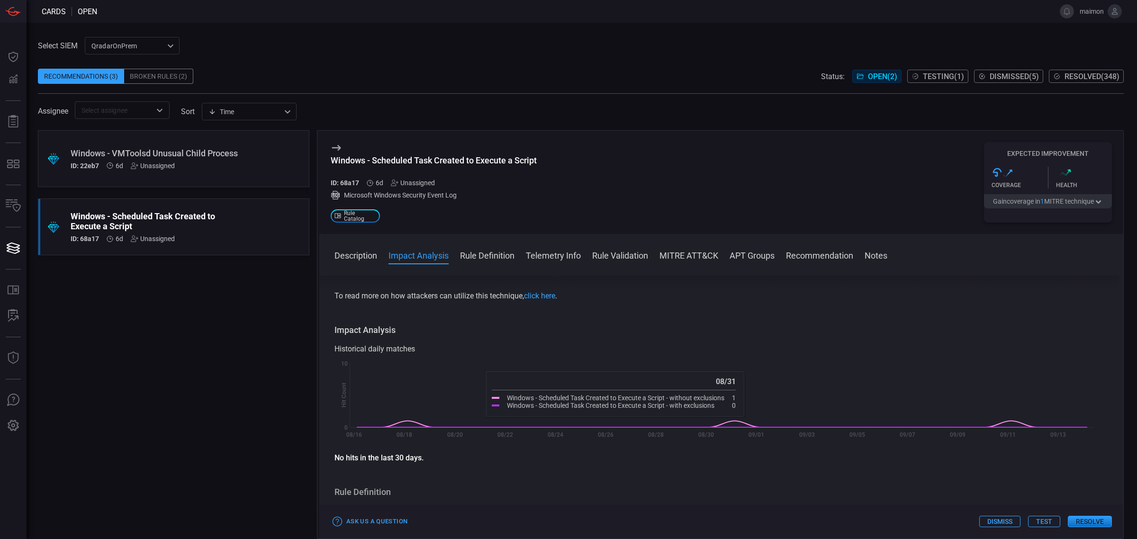
scroll to position [0, 0]
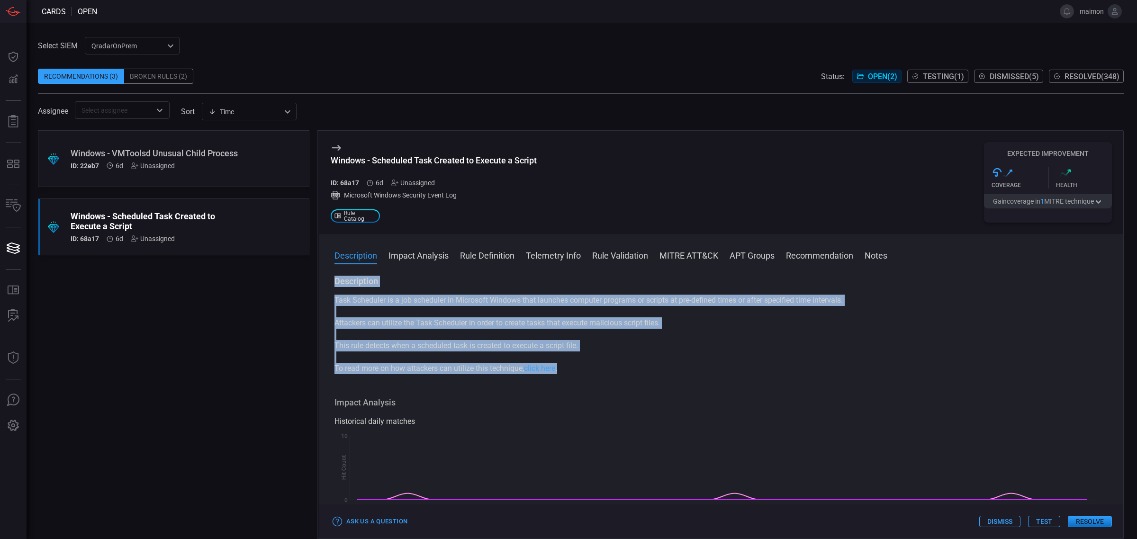
drag, startPoint x: 600, startPoint y: 369, endPoint x: 327, endPoint y: 283, distance: 285.9
click at [327, 283] on div "Description Task Scheduler is a job scheduler in Microsoft Windows that launche…" at bounding box center [721, 406] width 804 height 260
click at [424, 150] on div "Windows - Scheduled Task Created to Execute a Script ID: 68a17 6d Unassigned Mi…" at bounding box center [434, 182] width 206 height 81
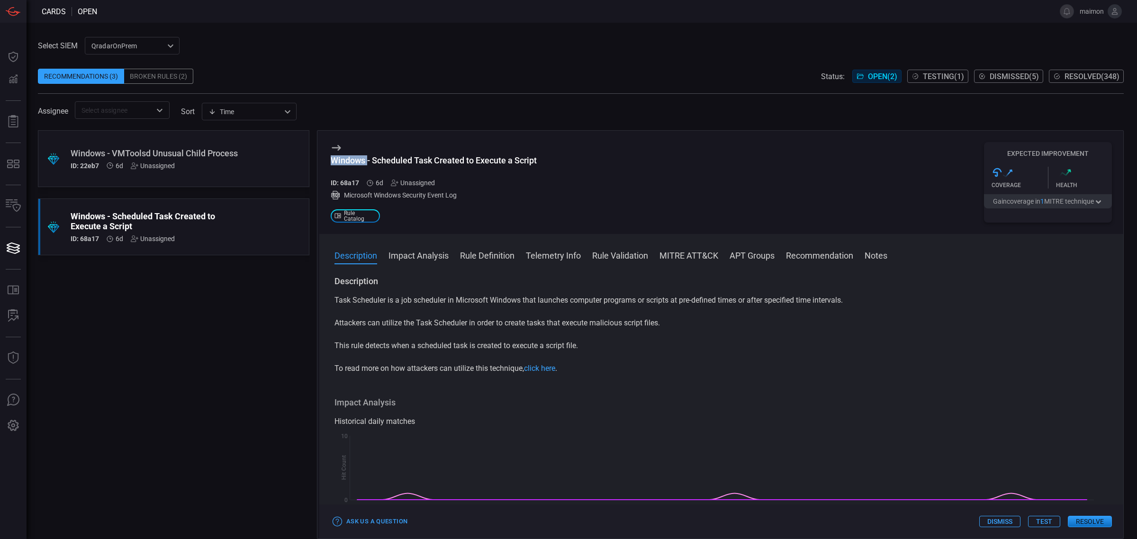
click at [424, 150] on div "Windows - Scheduled Task Created to Execute a Script ID: 68a17 6d Unassigned Mi…" at bounding box center [434, 182] width 206 height 81
click at [424, 156] on div "Windows - Scheduled Task Created to Execute a Script" at bounding box center [434, 160] width 206 height 10
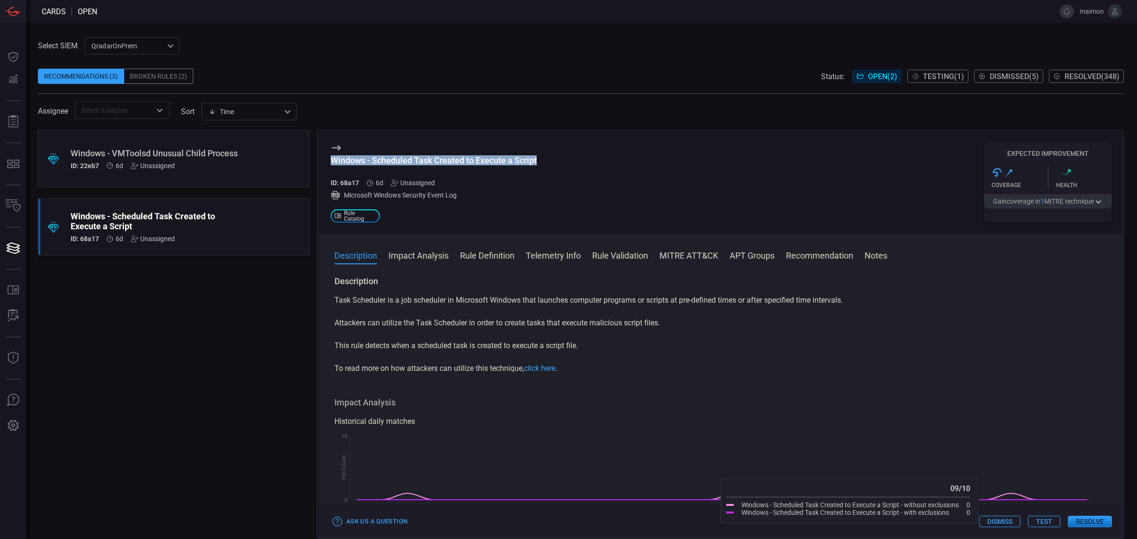
click at [1103, 523] on button "Resolve" at bounding box center [1090, 521] width 44 height 11
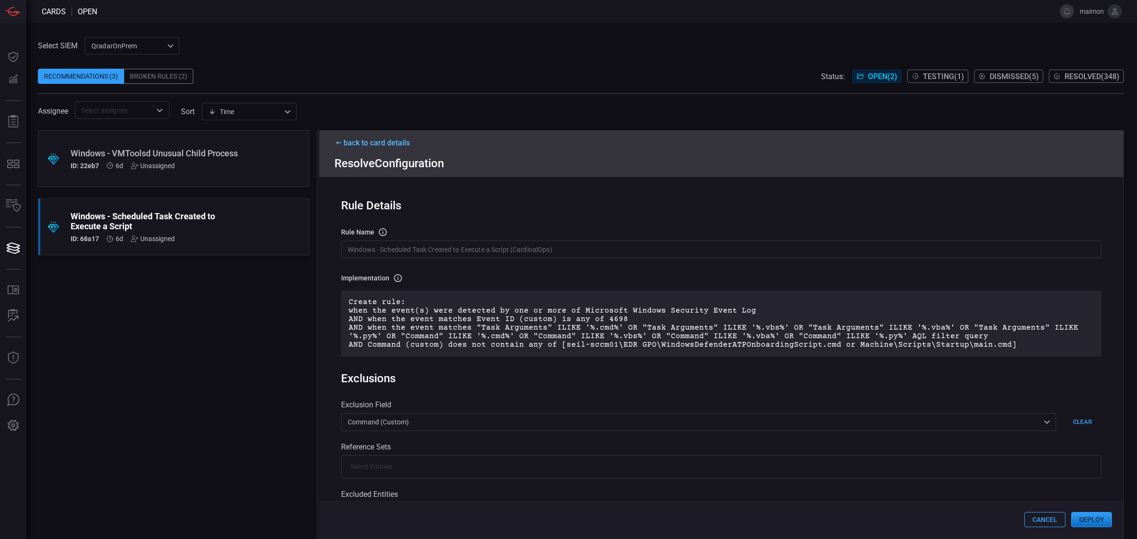
click at [1100, 520] on button "Deploy" at bounding box center [1091, 519] width 41 height 15
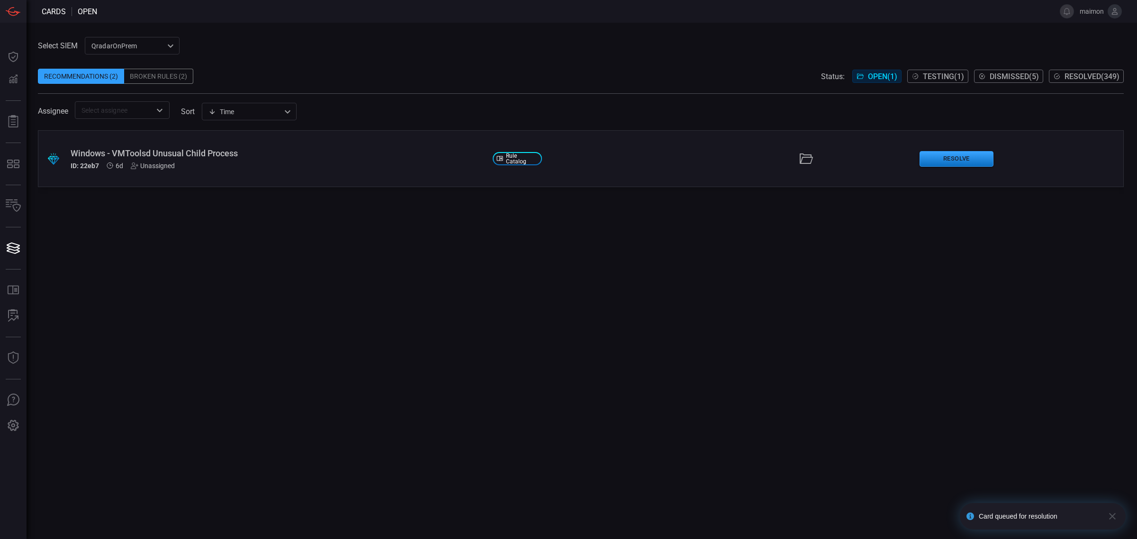
click at [177, 154] on div "Windows - VMToolsd Unusual Child Process" at bounding box center [278, 153] width 415 height 10
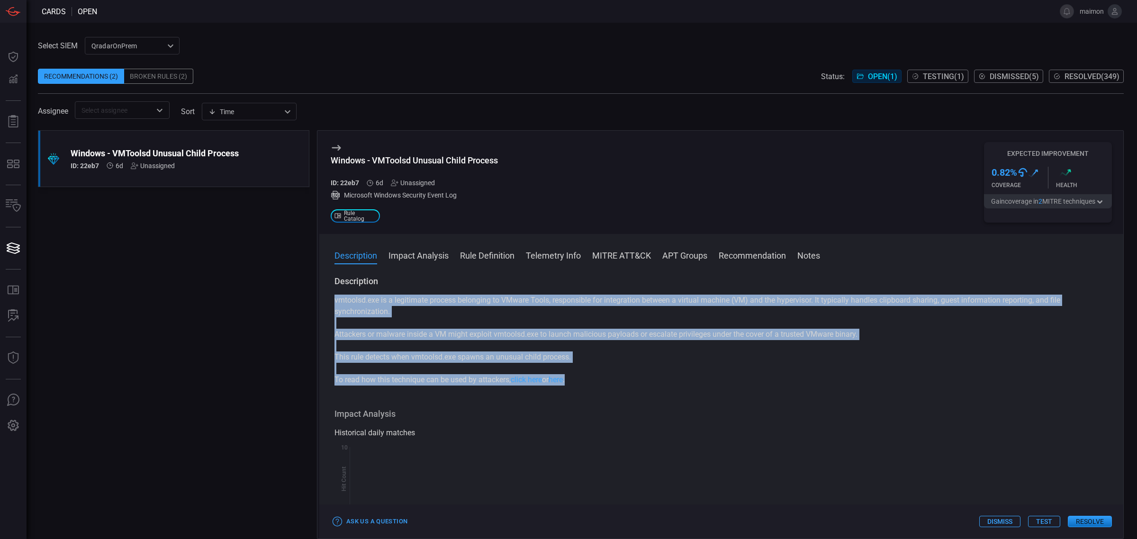
drag, startPoint x: 590, startPoint y: 387, endPoint x: 316, endPoint y: 297, distance: 288.1
click at [317, 297] on div "Windows - VMToolsd Unusual Child Process ID: 22eb7 6d Unassigned Microsoft Wind…" at bounding box center [720, 334] width 807 height 409
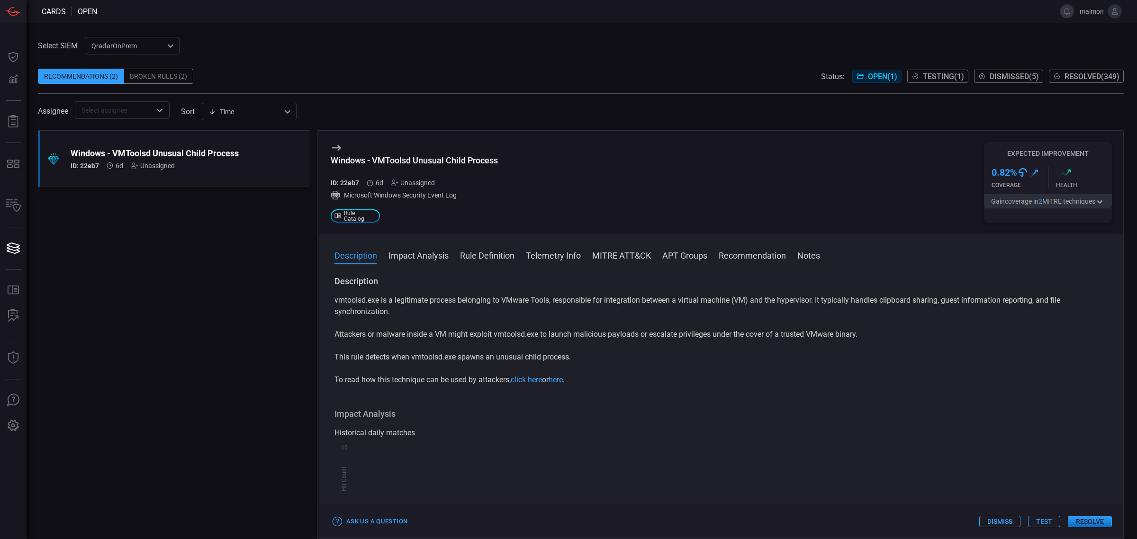
drag, startPoint x: 442, startPoint y: 155, endPoint x: 436, endPoint y: 169, distance: 15.3
click at [442, 155] on div "Windows - VMToolsd Unusual Child Process" at bounding box center [414, 160] width 167 height 10
click at [436, 169] on h3 "Windows - VMToolsd Unusual Child Process" at bounding box center [414, 165] width 167 height 20
click at [442, 165] on div "Windows - VMToolsd Unusual Child Process" at bounding box center [414, 160] width 167 height 10
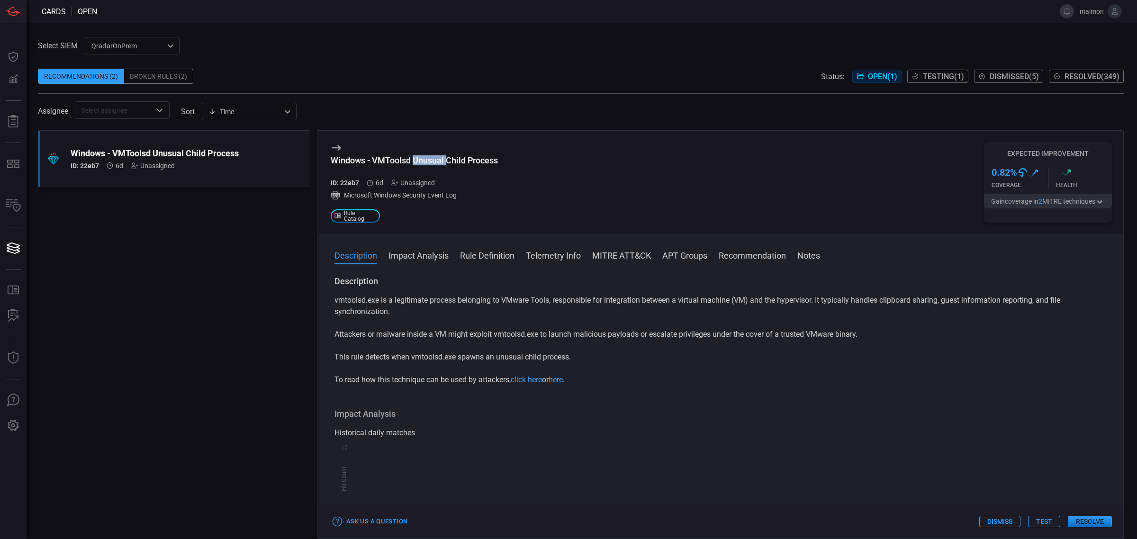
click at [442, 165] on div "Windows - VMToolsd Unusual Child Process" at bounding box center [414, 160] width 167 height 10
click at [1090, 522] on button "Resolve" at bounding box center [1090, 521] width 44 height 11
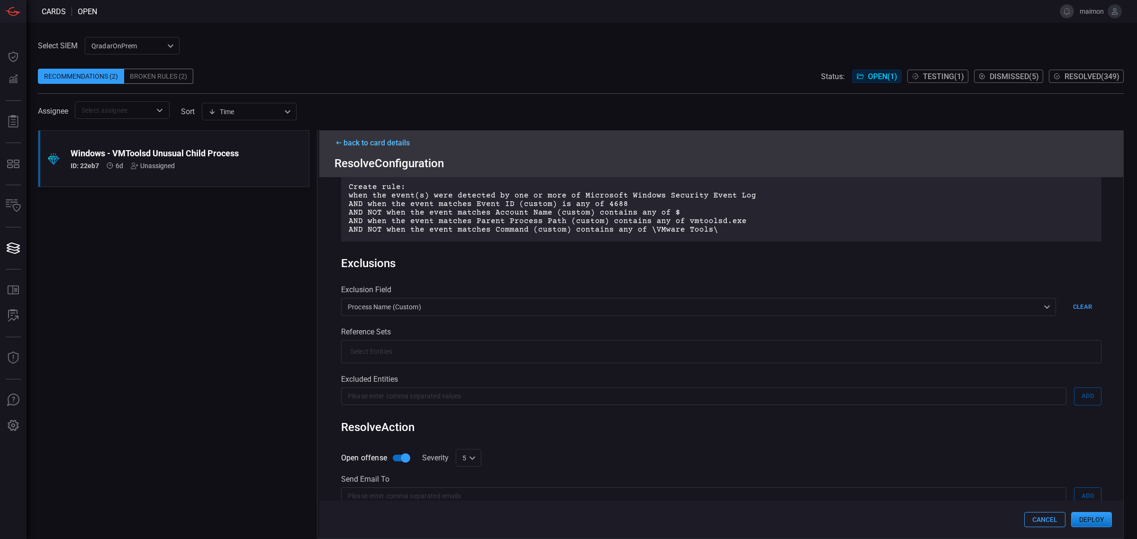
scroll to position [215, 0]
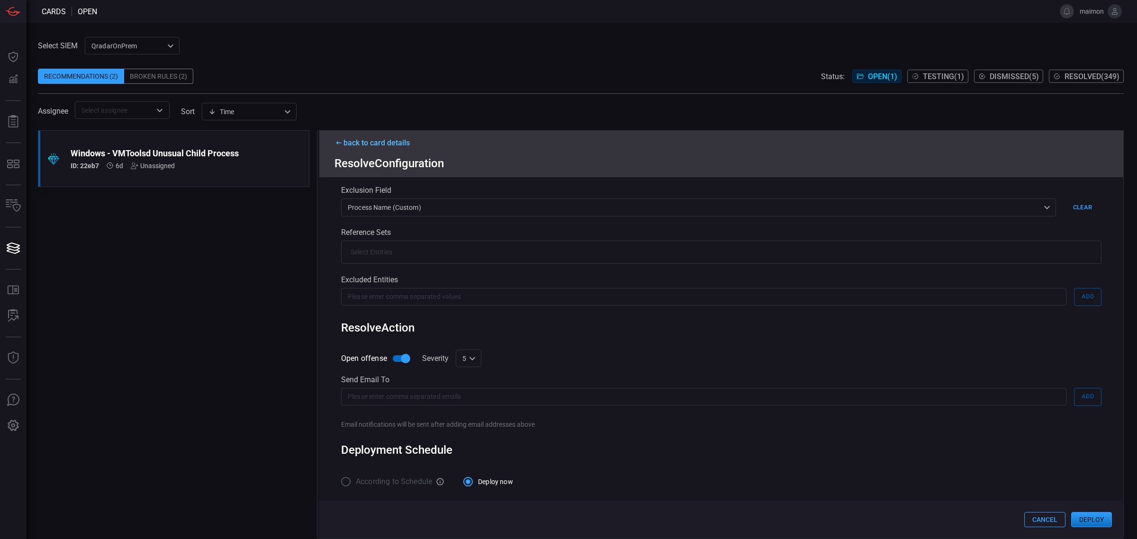
click at [1095, 523] on button "Deploy" at bounding box center [1091, 519] width 41 height 15
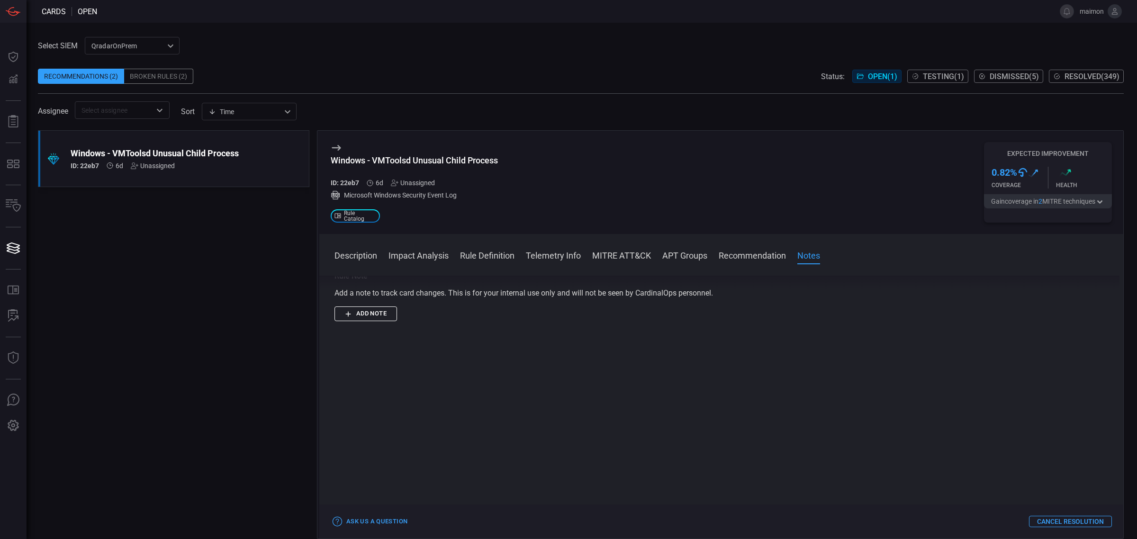
scroll to position [773, 0]
click at [960, 68] on span at bounding box center [581, 61] width 1086 height 14
click at [955, 69] on div "Status: Open ( 1 ) Testing ( 1 ) Dismissed ( 5 ) Resolved ( 349 )" at bounding box center [972, 76] width 303 height 15
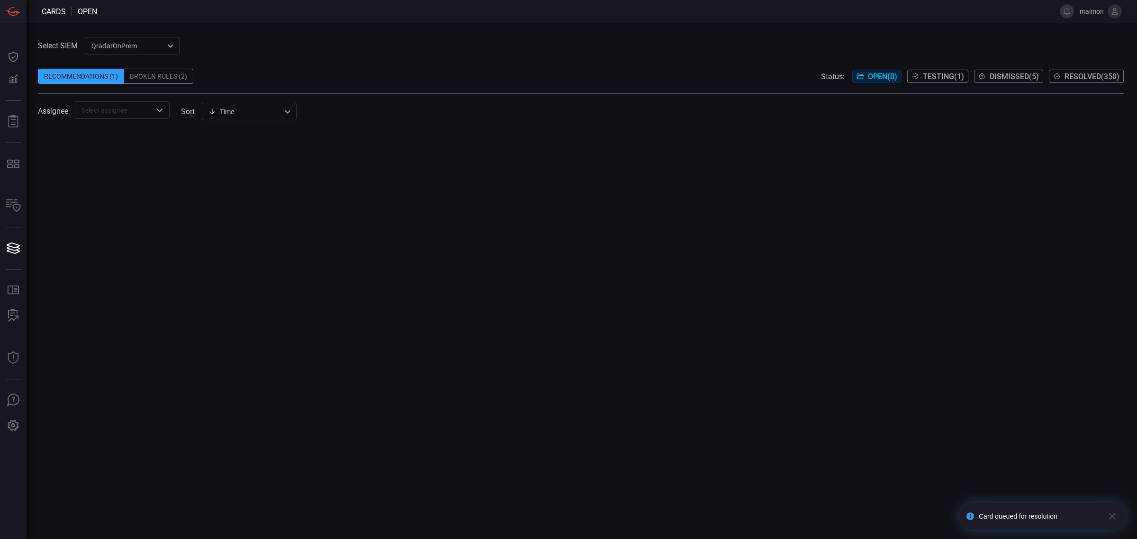
click at [868, 76] on span "Open ( 0 )" at bounding box center [882, 76] width 29 height 9
drag, startPoint x: 231, startPoint y: 155, endPoint x: 474, endPoint y: 279, distance: 272.5
click at [410, 289] on div at bounding box center [581, 334] width 1086 height 409
